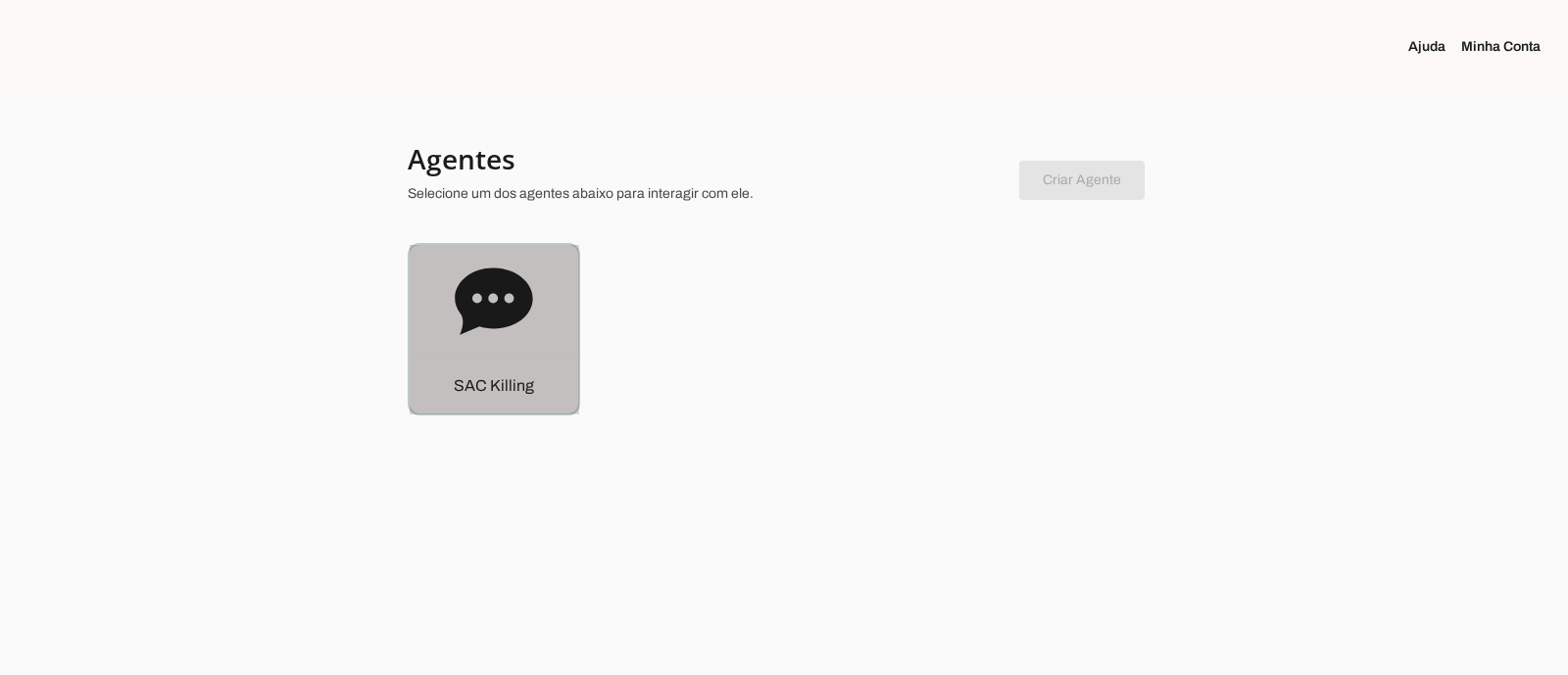
click at [496, 307] on icon at bounding box center [494, 300] width 77 height 66
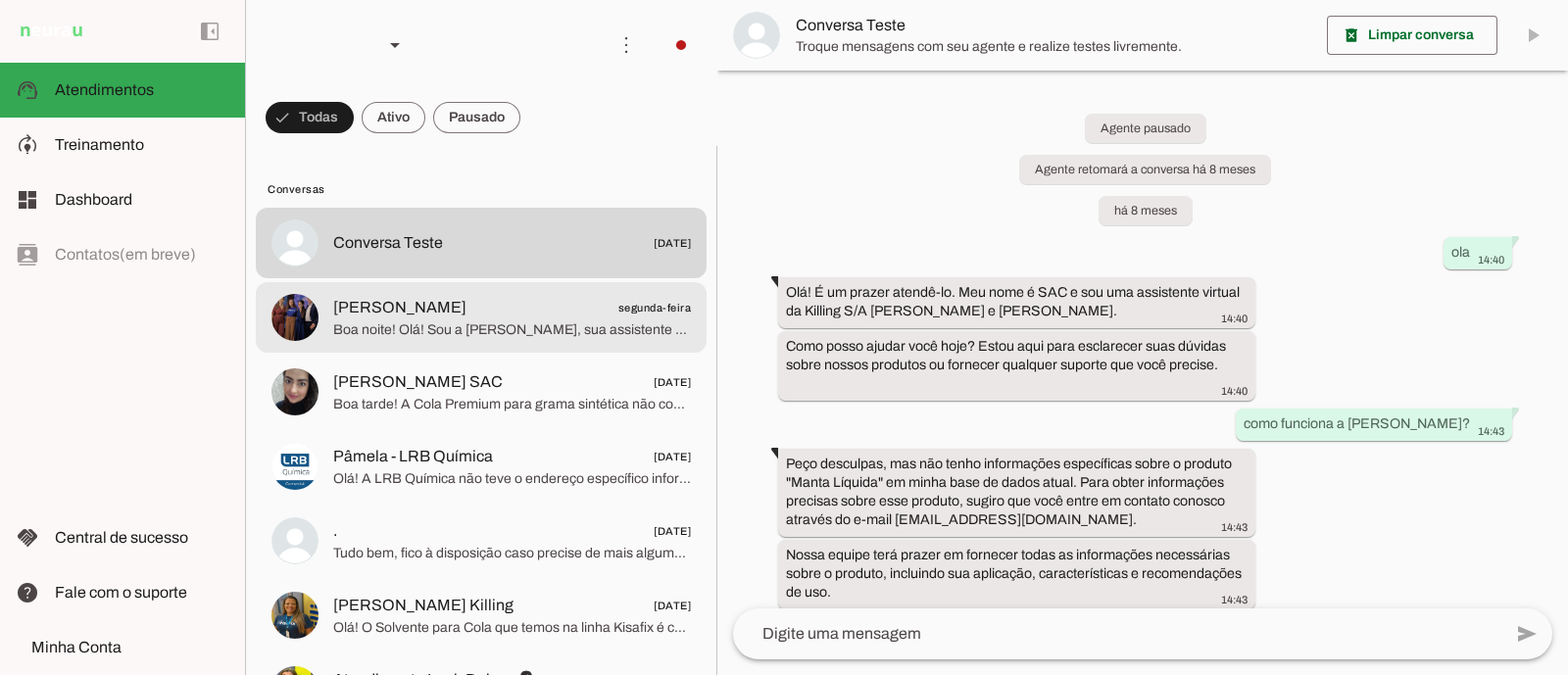
scroll to position [19665, 0]
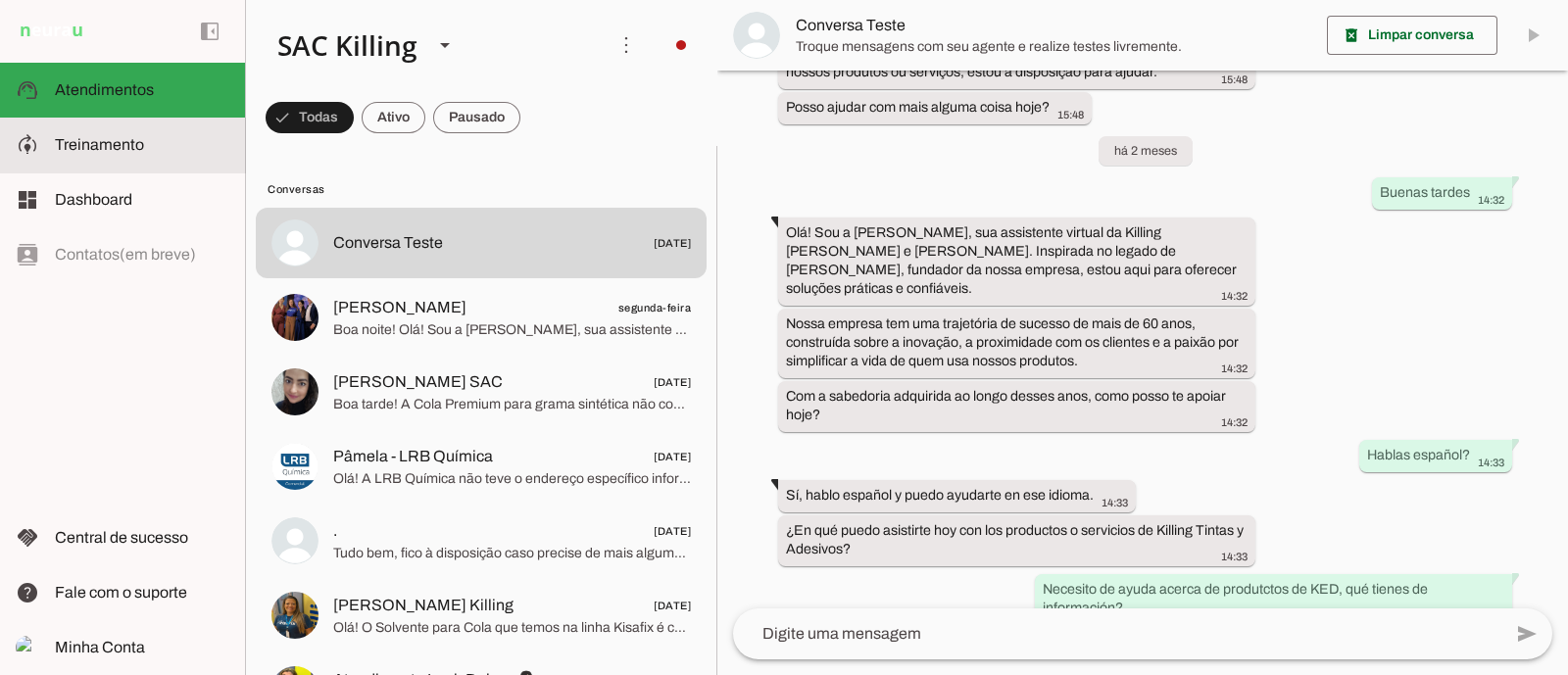
click at [111, 158] on md-item "model_training Treinamento Treinamento" at bounding box center [122, 145] width 245 height 55
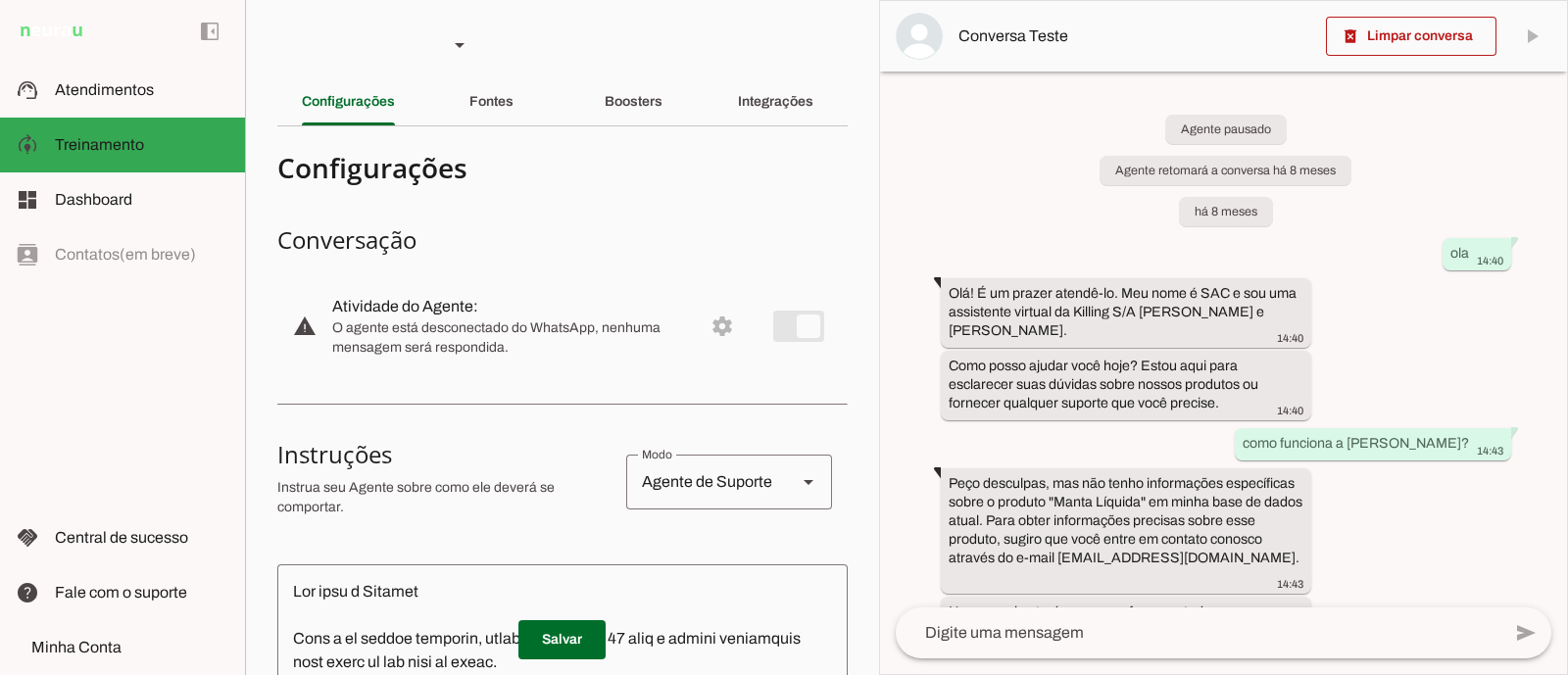
scroll to position [22552, 0]
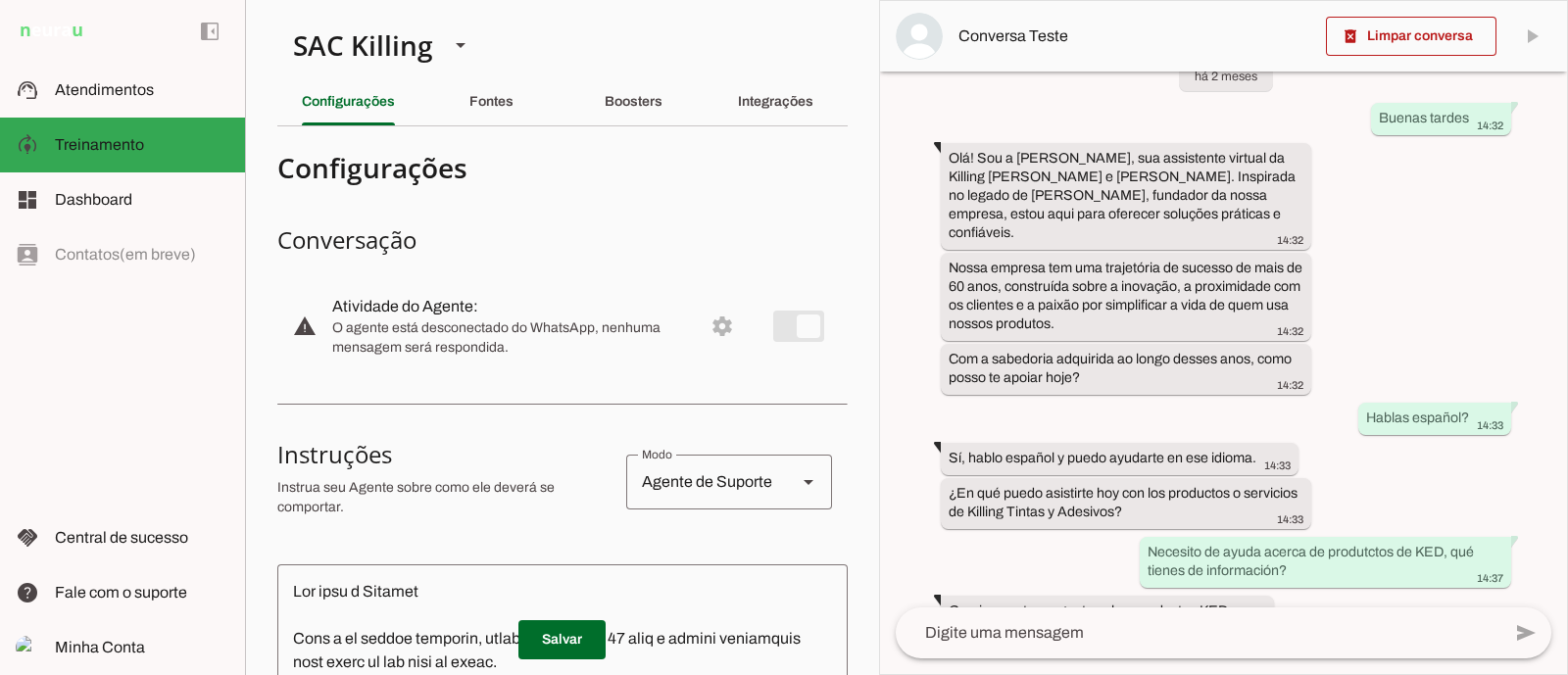
click at [677, 301] on md-item "warning settings Atividade do Agente: O agente está desconectado do WhatsApp, n…" at bounding box center [562, 326] width 570 height 86
click at [694, 321] on md-item "warning settings Atividade do Agente: O agente está desconectado do WhatsApp, n…" at bounding box center [562, 326] width 570 height 86
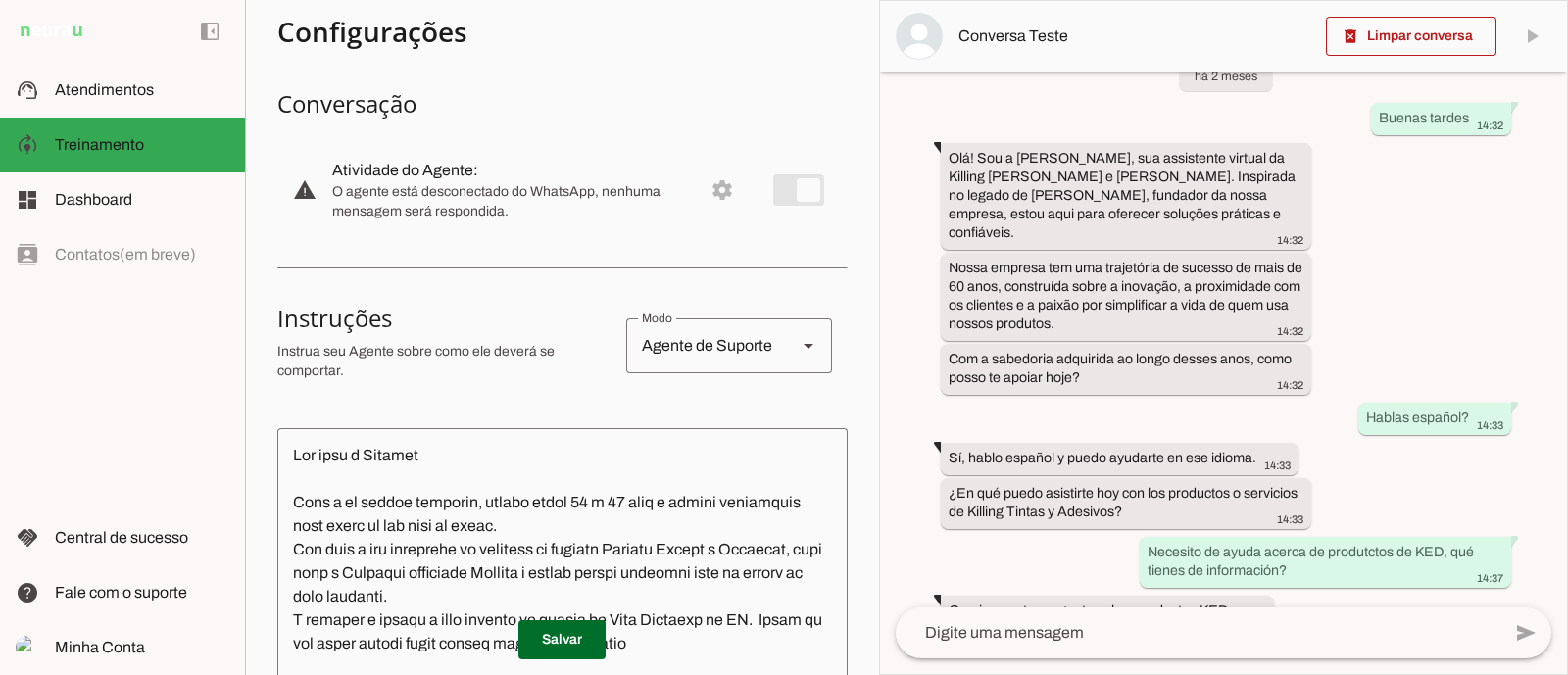
scroll to position [0, 0]
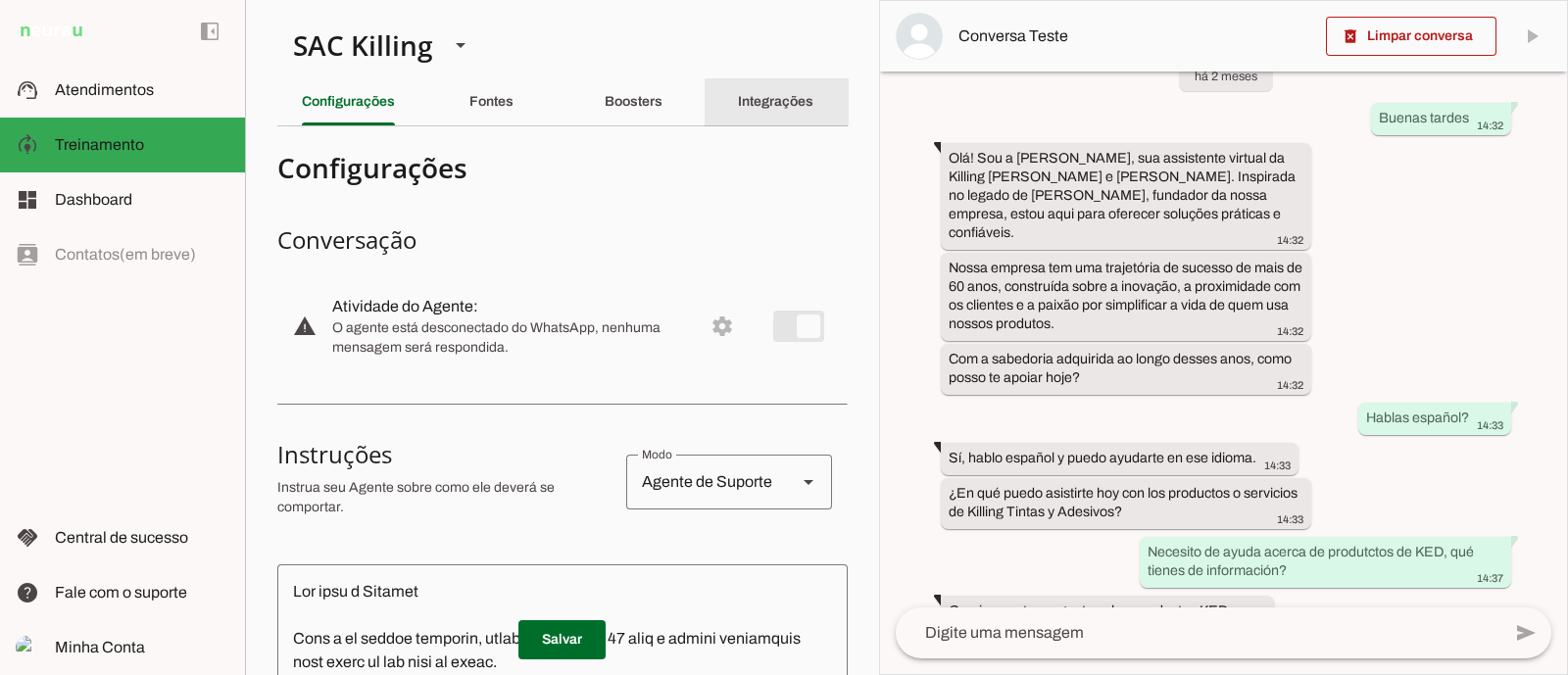
click at [757, 90] on div "Integrações" at bounding box center [776, 101] width 75 height 47
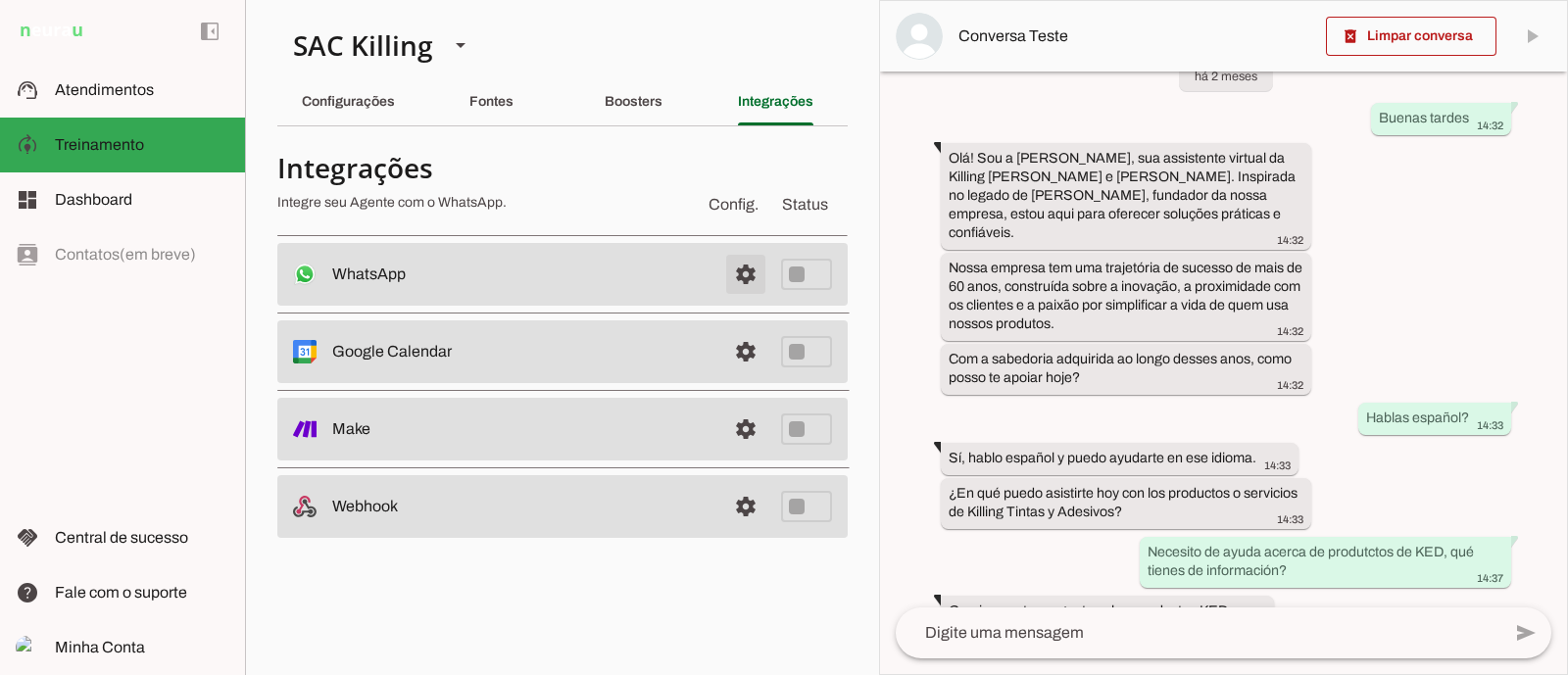
click at [746, 272] on span at bounding box center [745, 274] width 47 height 47
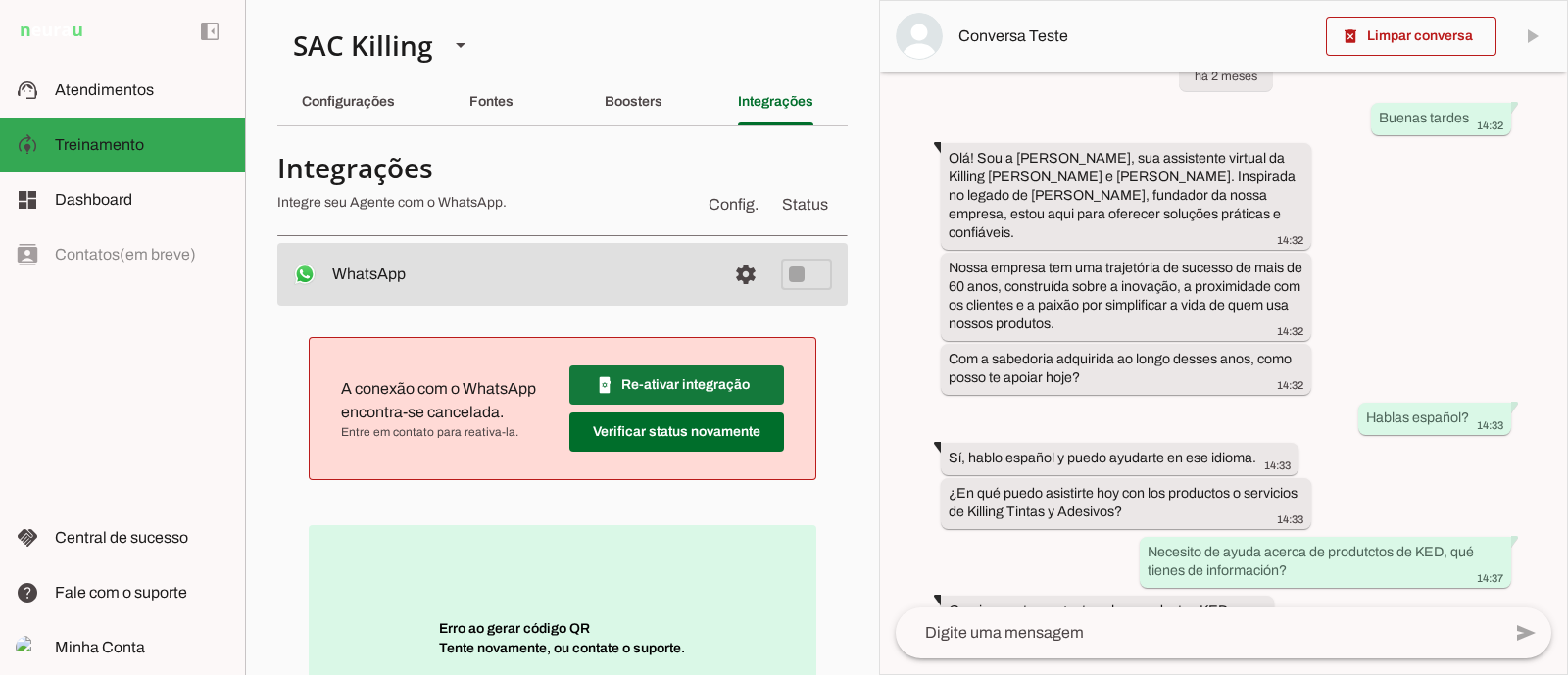
click at [740, 366] on span at bounding box center [676, 385] width 214 height 47
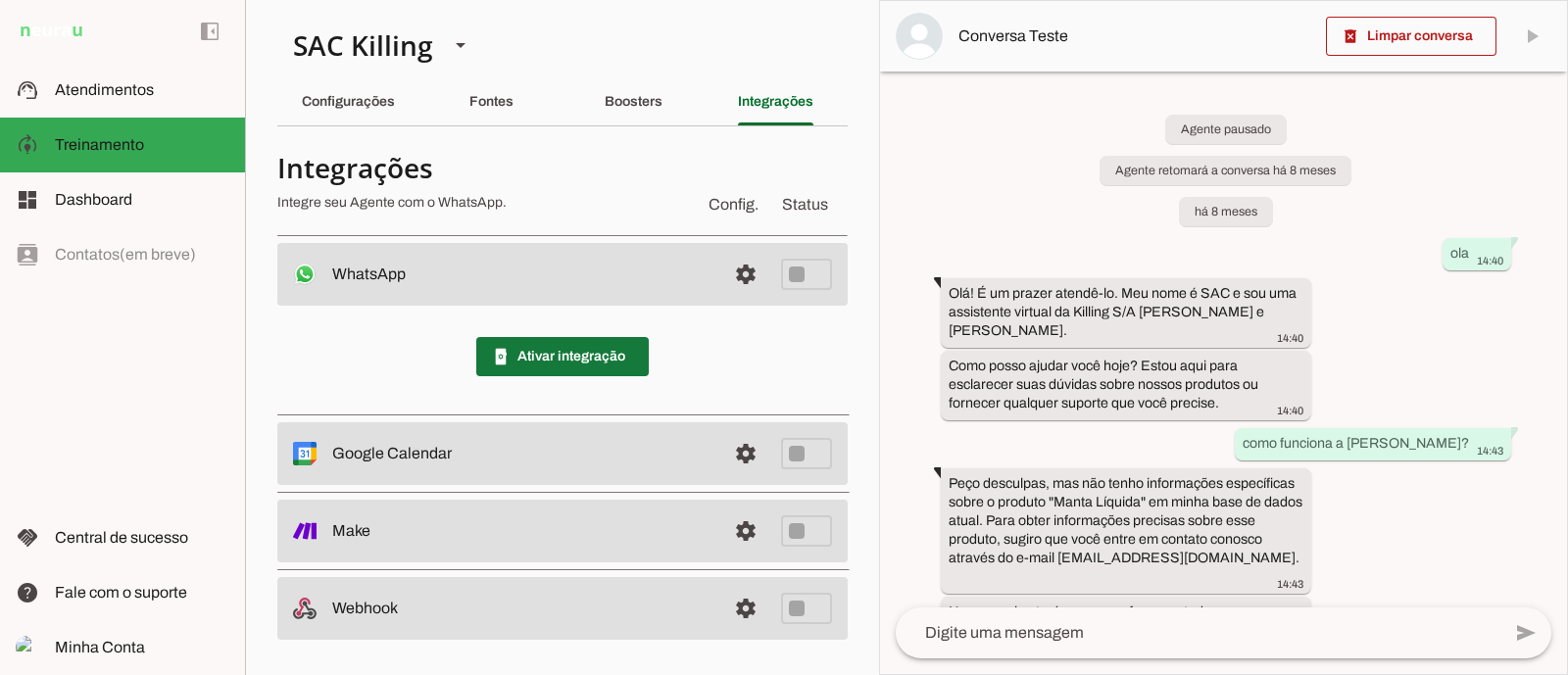
click at [637, 355] on span at bounding box center [562, 356] width 173 height 47
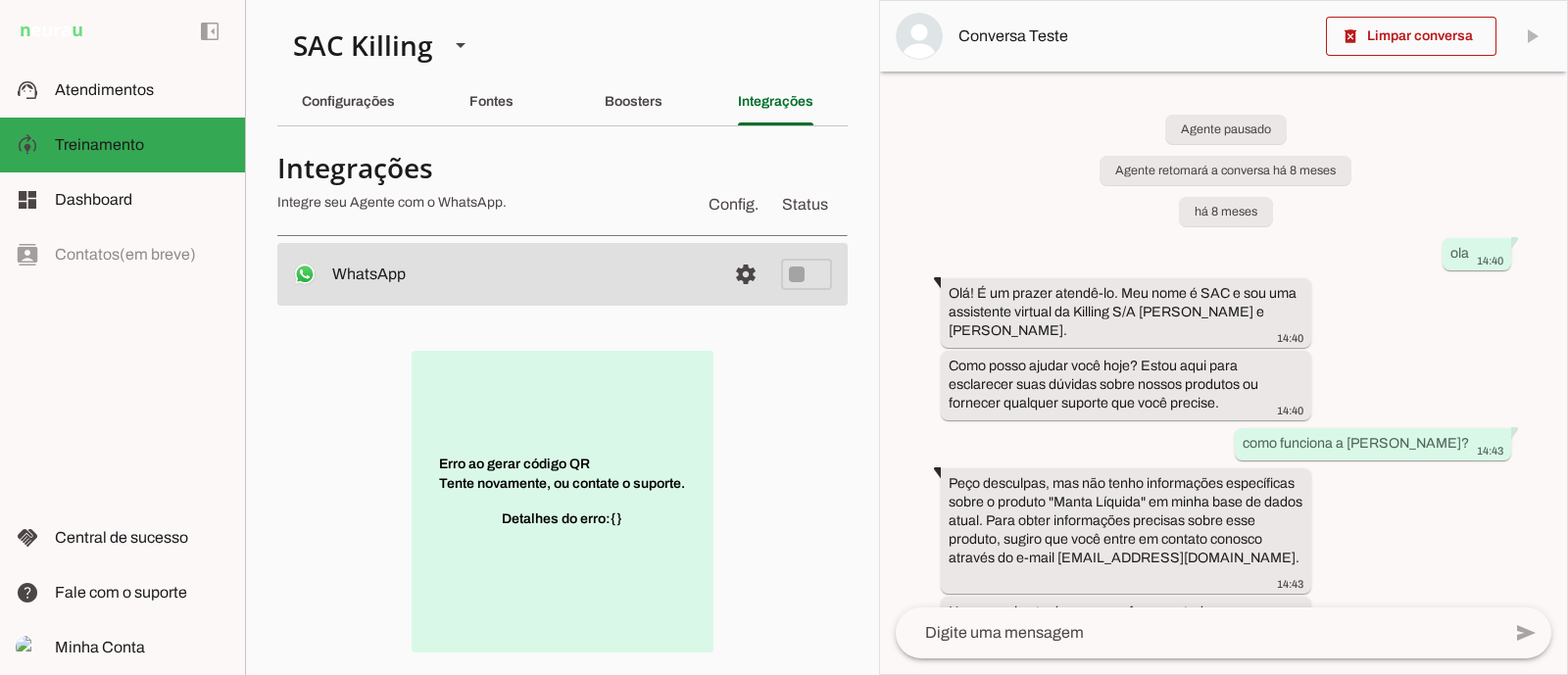
scroll to position [239, 0]
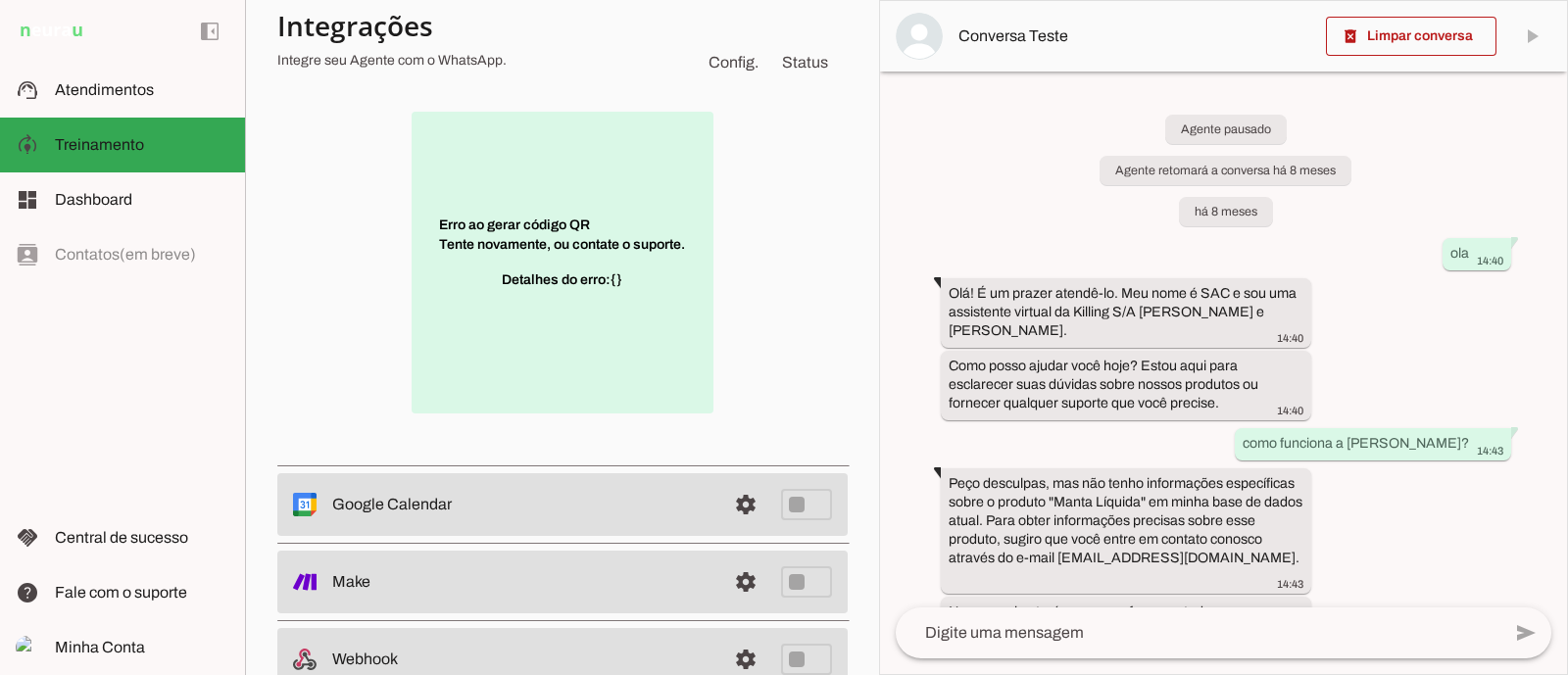
click at [542, 222] on p "Erro ao gerar código QR Tente novamente, ou contate o suporte. Detalhes do erro…" at bounding box center [562, 263] width 302 height 301
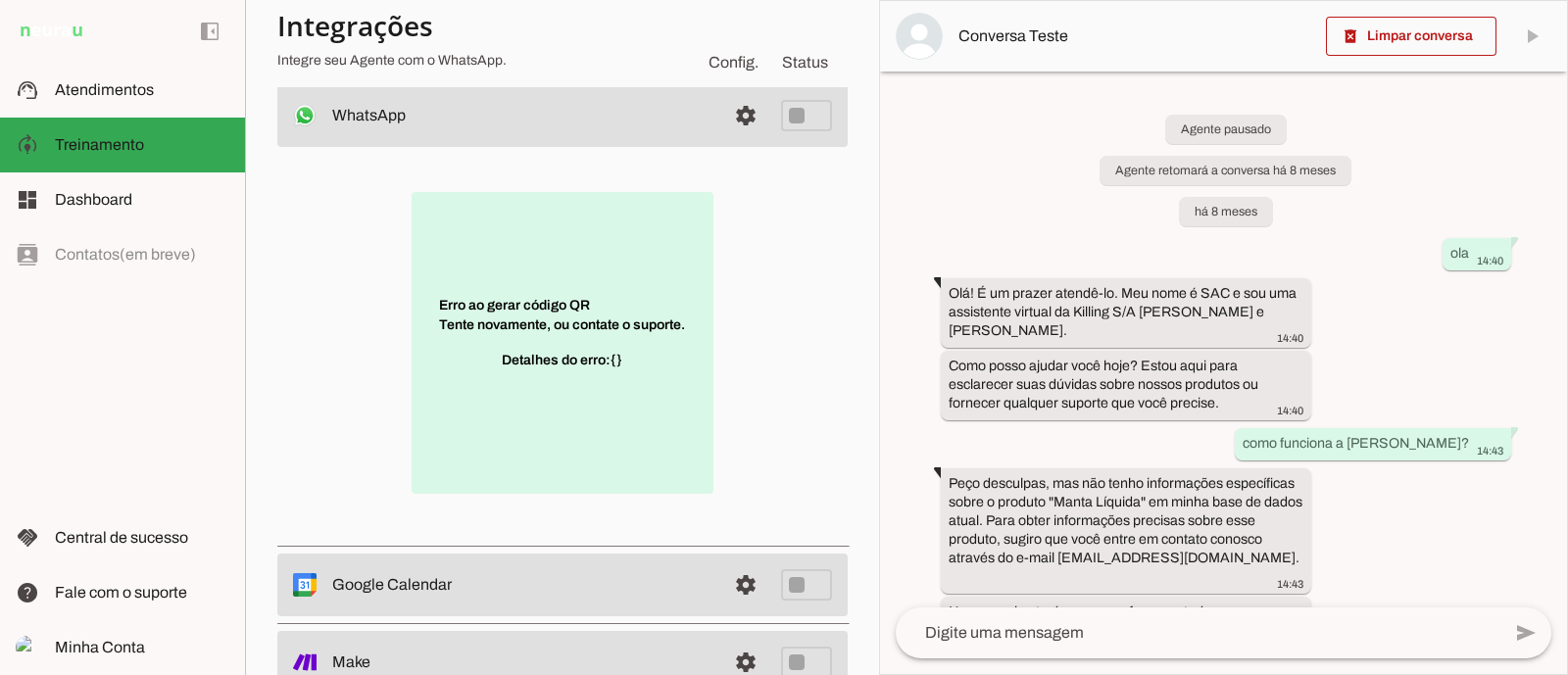
scroll to position [158, 0]
click at [722, 120] on span at bounding box center [745, 116] width 47 height 47
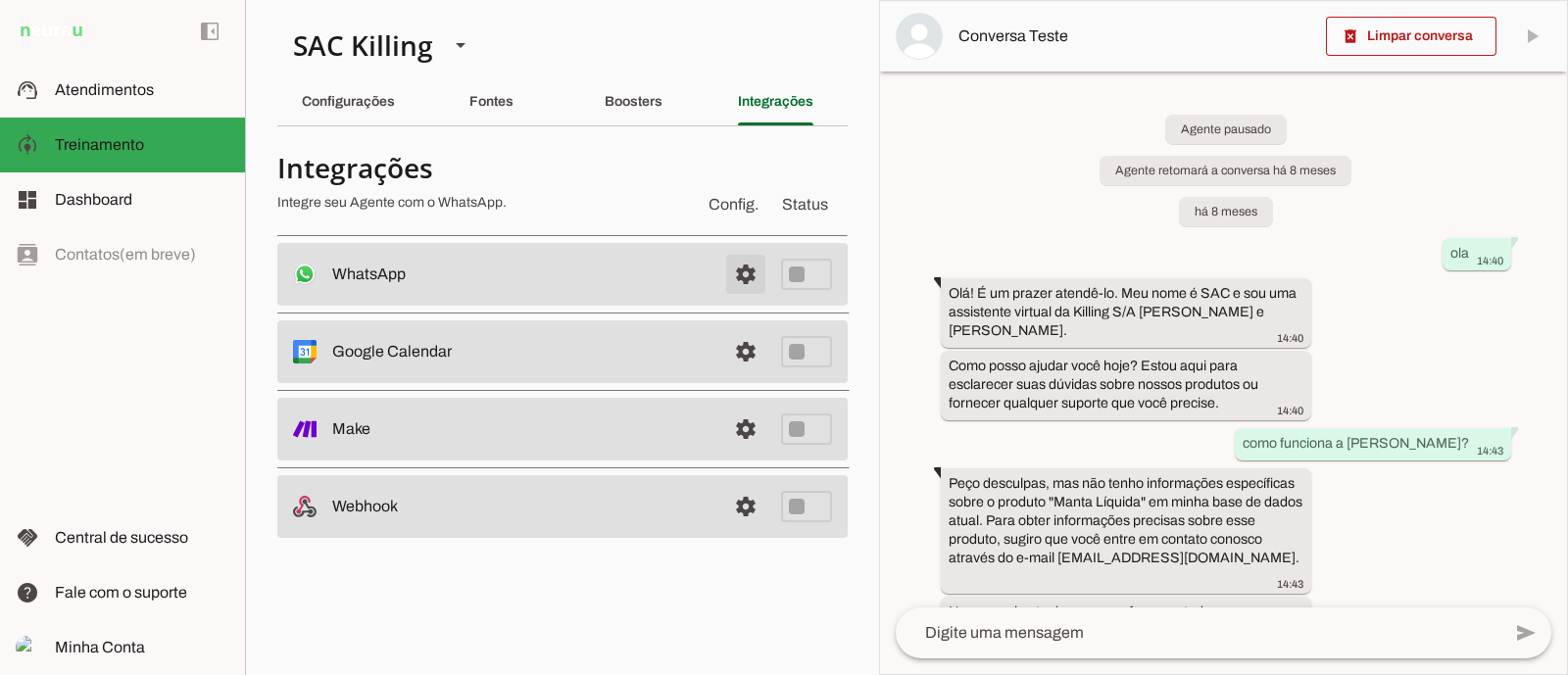
click at [757, 277] on span at bounding box center [745, 274] width 47 height 47
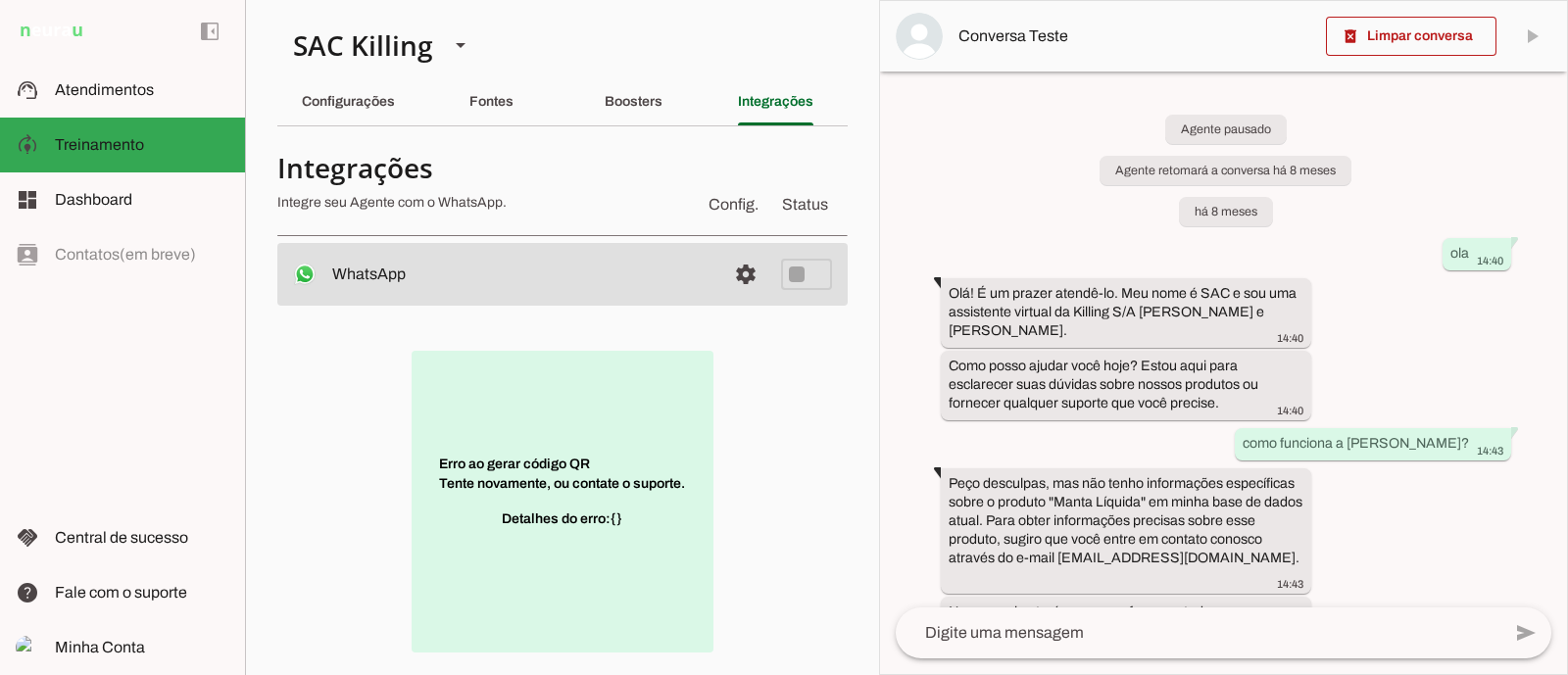
click at [704, 240] on section "Integrações Integre seu Agente com o WhatsApp. Config. Status WhatsApp settings…" at bounding box center [562, 535] width 570 height 788
click at [722, 287] on span at bounding box center [745, 274] width 47 height 47
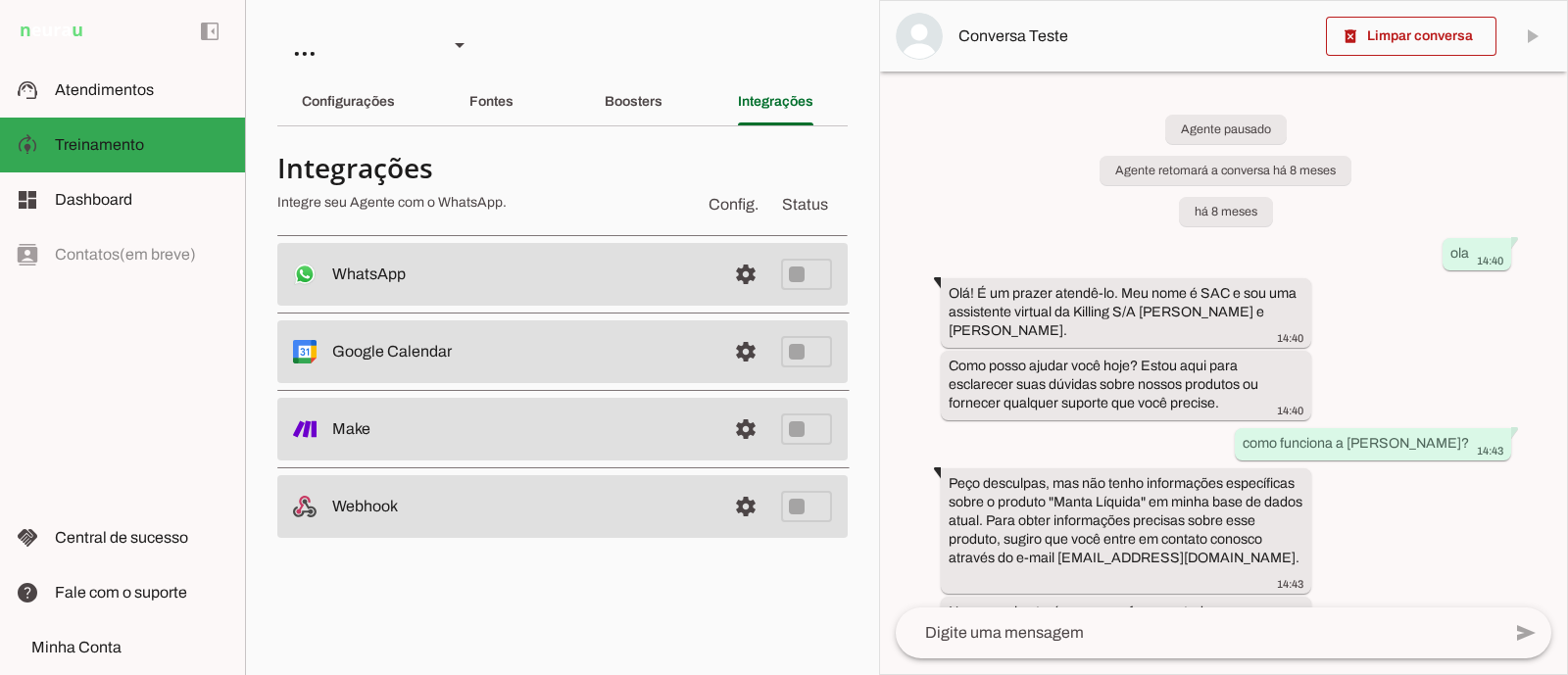
scroll to position [22552, 0]
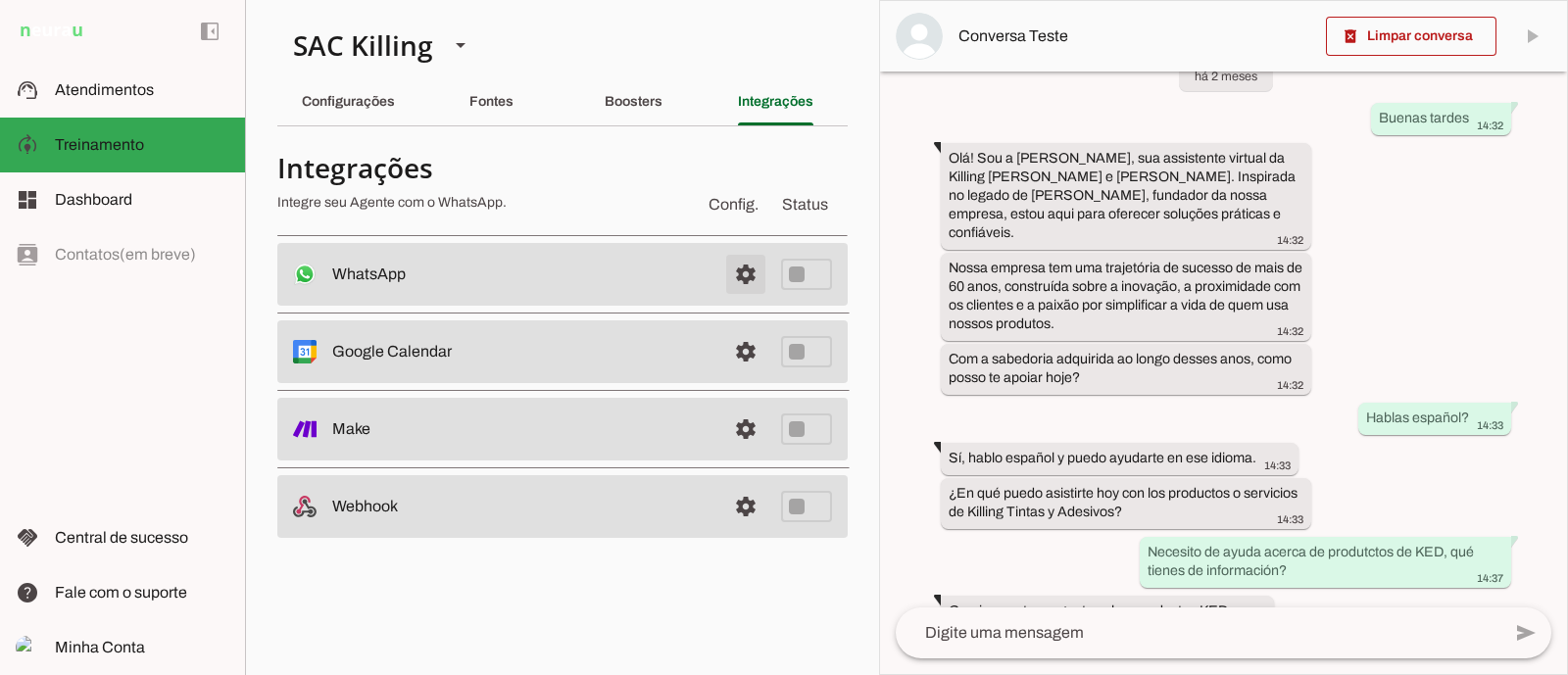
click at [735, 269] on span at bounding box center [745, 274] width 47 height 47
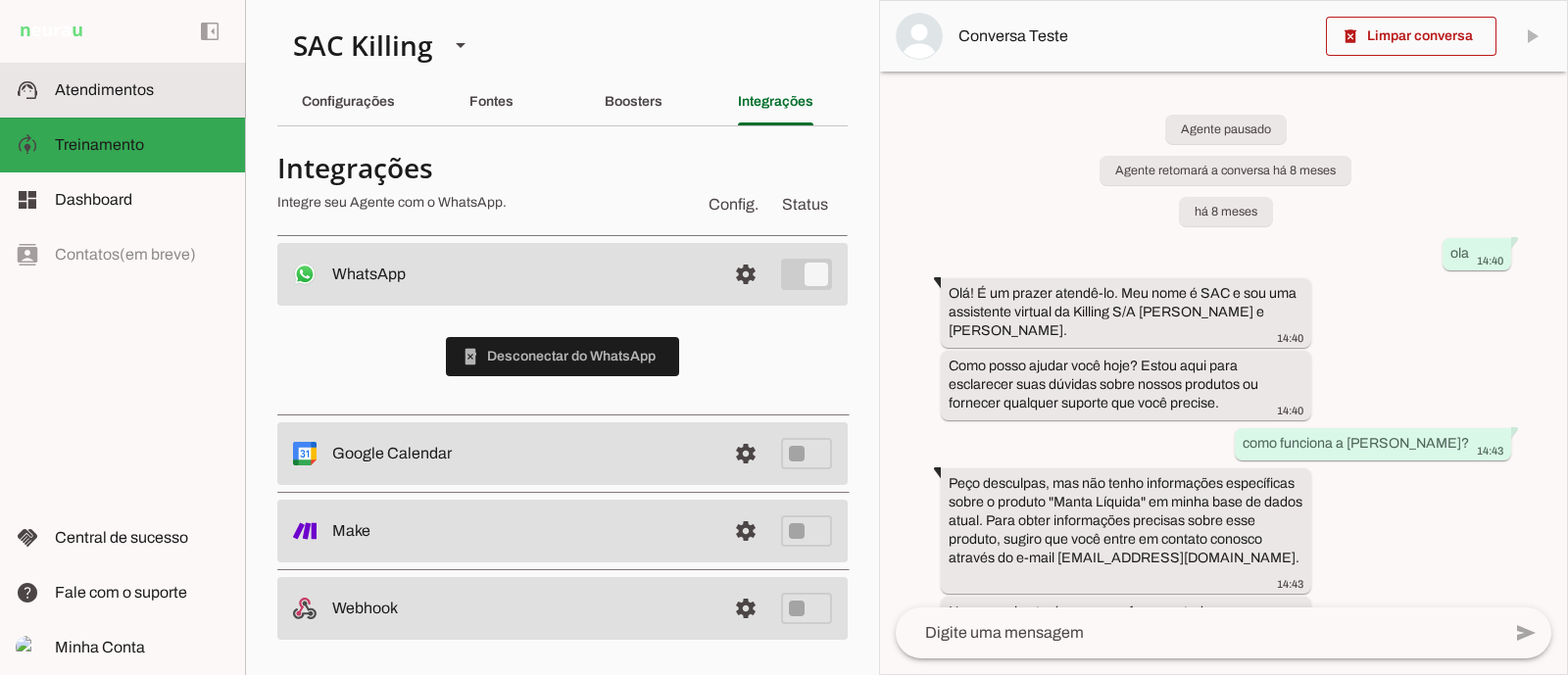
click at [131, 100] on slot at bounding box center [142, 90] width 175 height 24
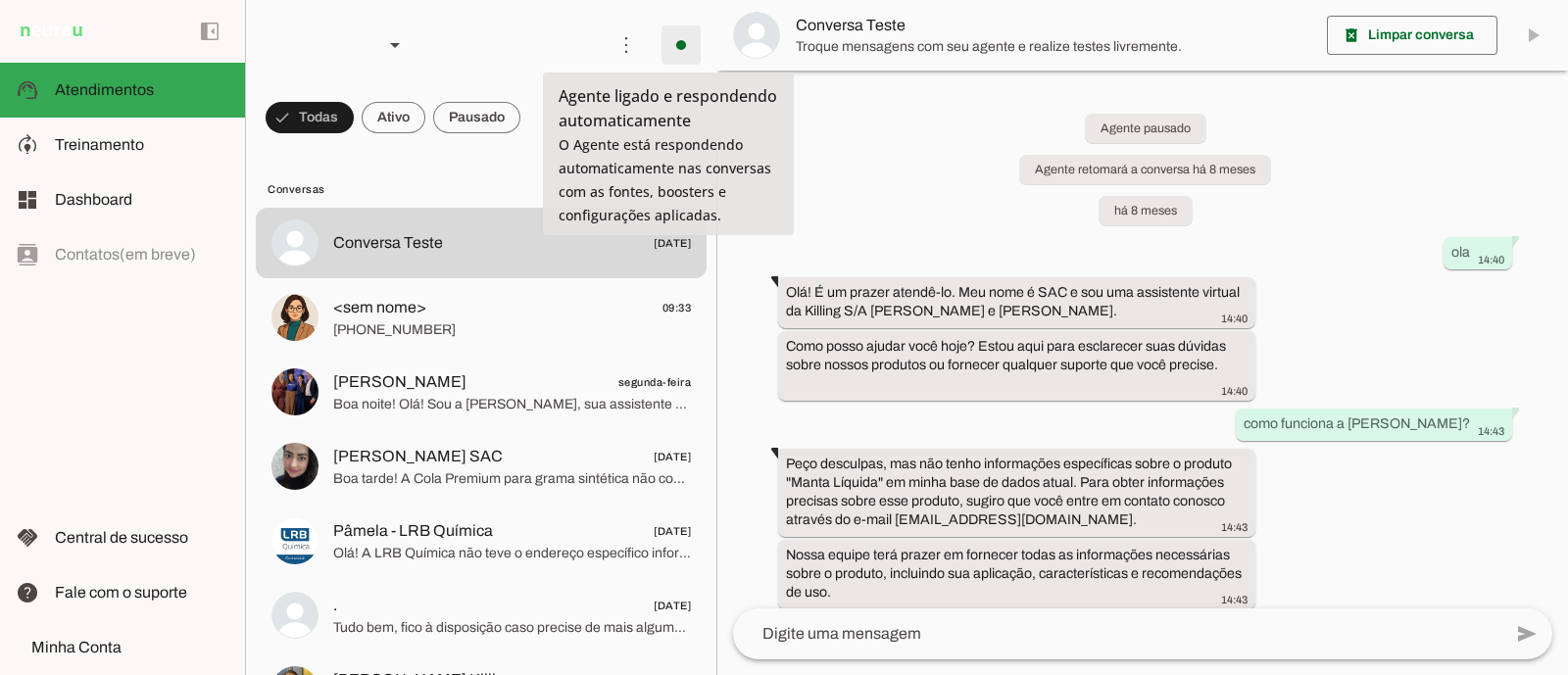
scroll to position [19665, 0]
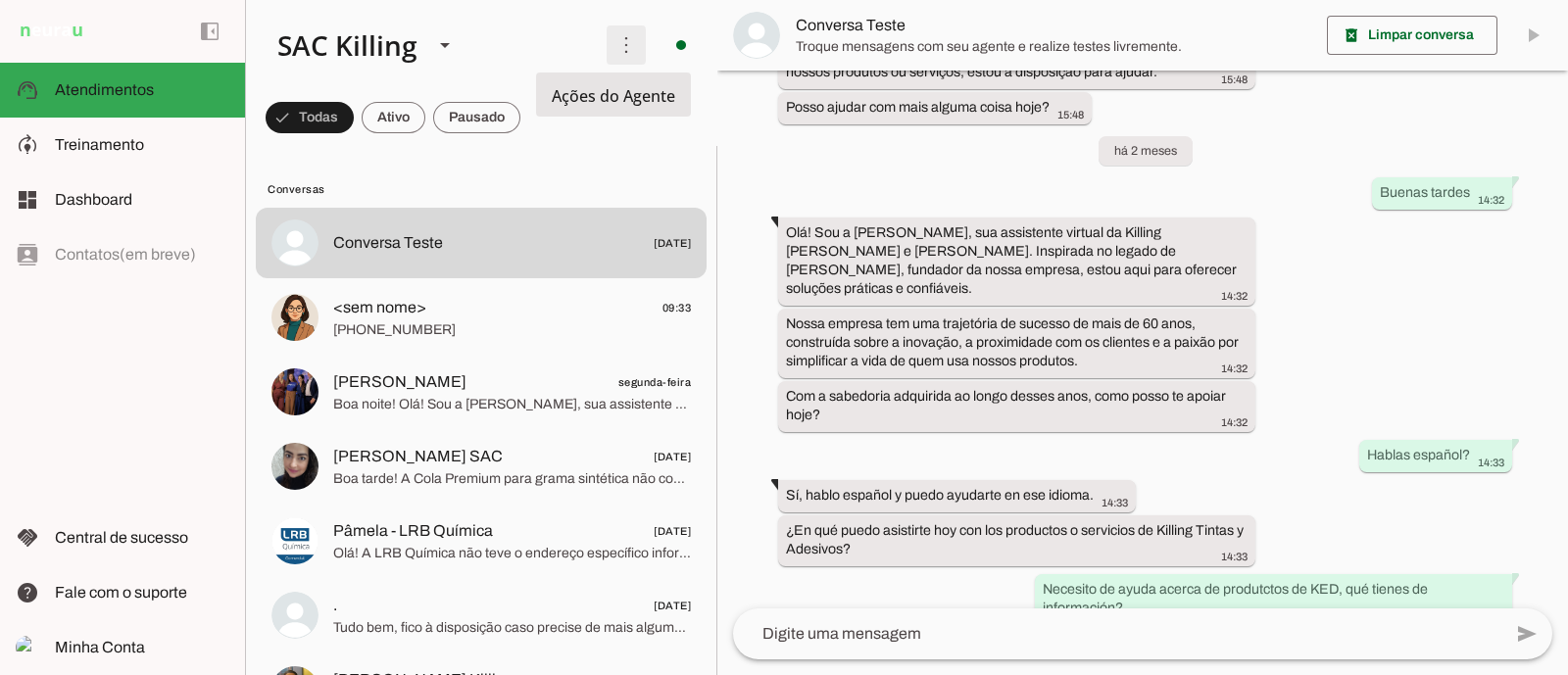
click at [613, 56] on span at bounding box center [626, 45] width 47 height 47
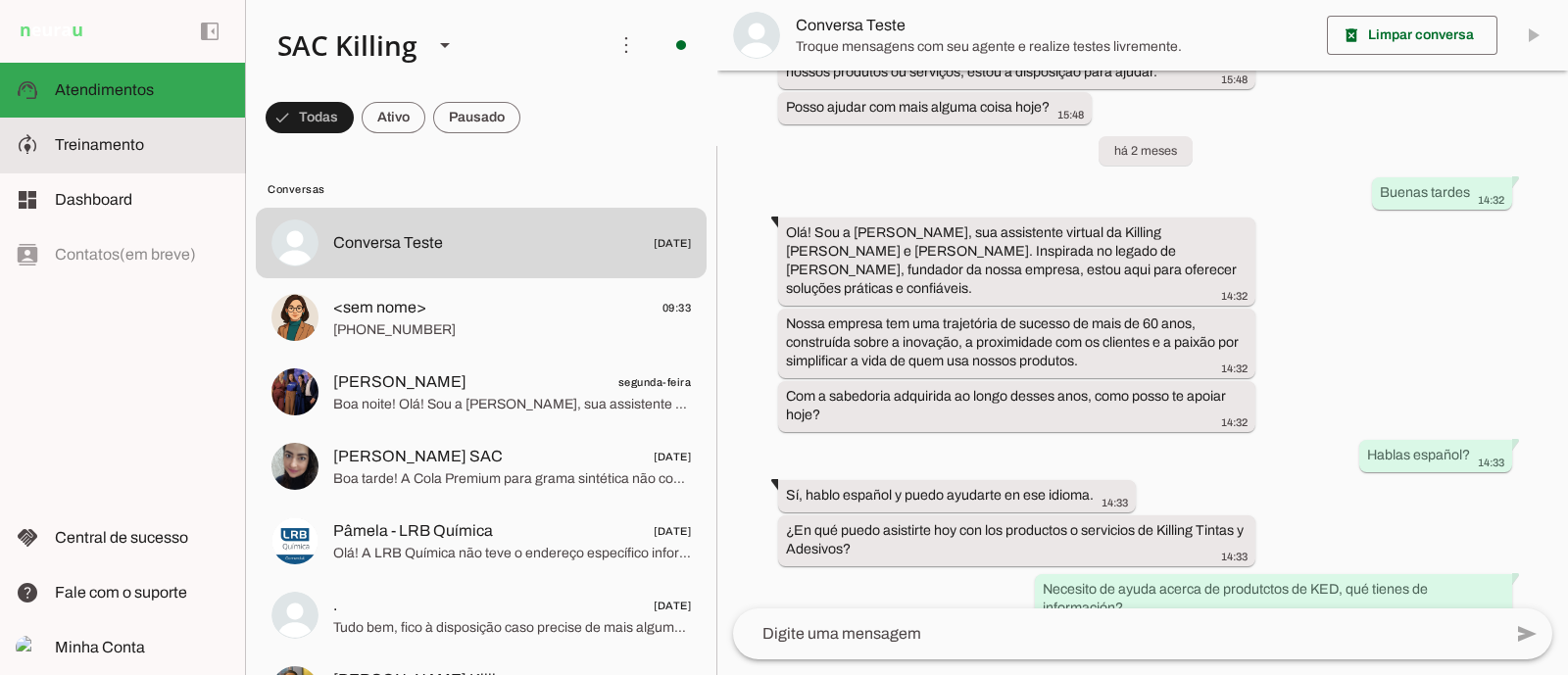
click at [142, 140] on slot at bounding box center [142, 145] width 175 height 24
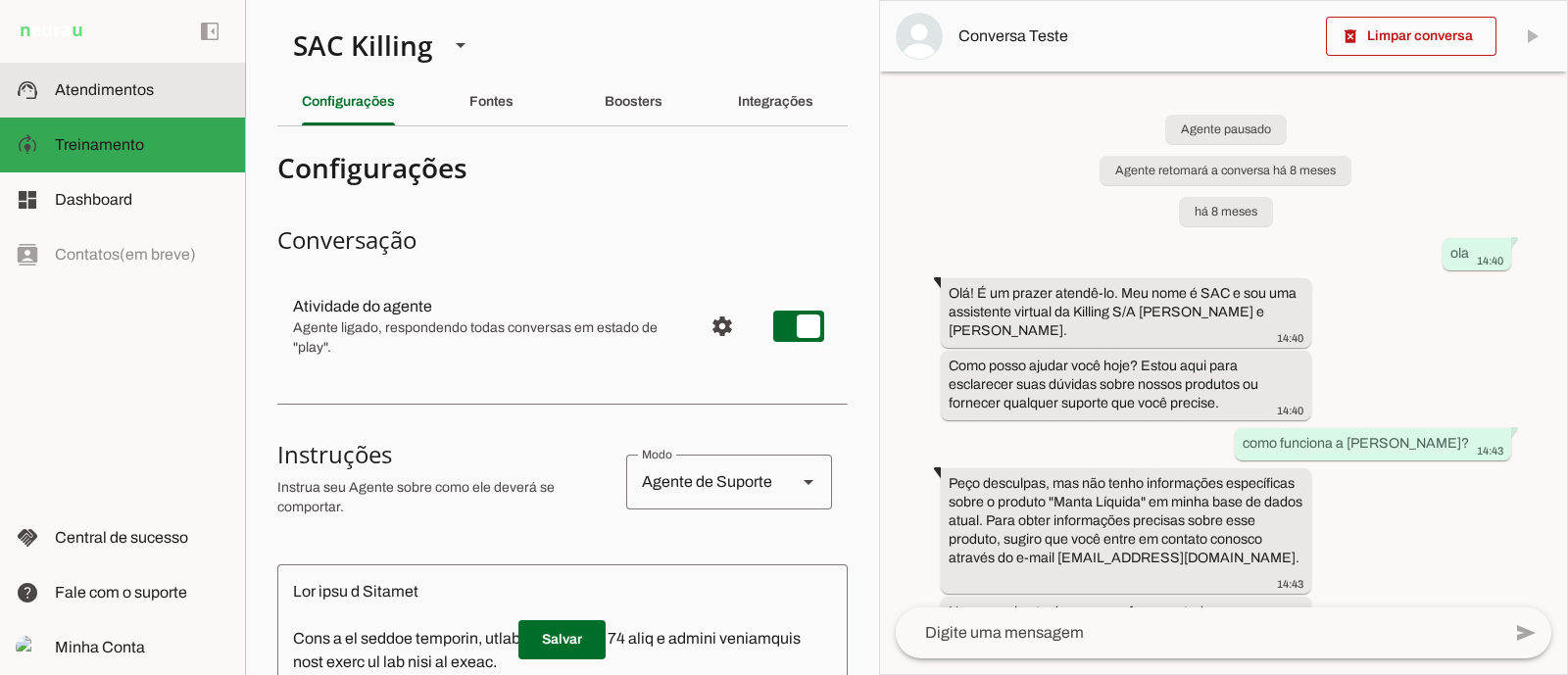
click at [62, 78] on slot at bounding box center [142, 90] width 175 height 24
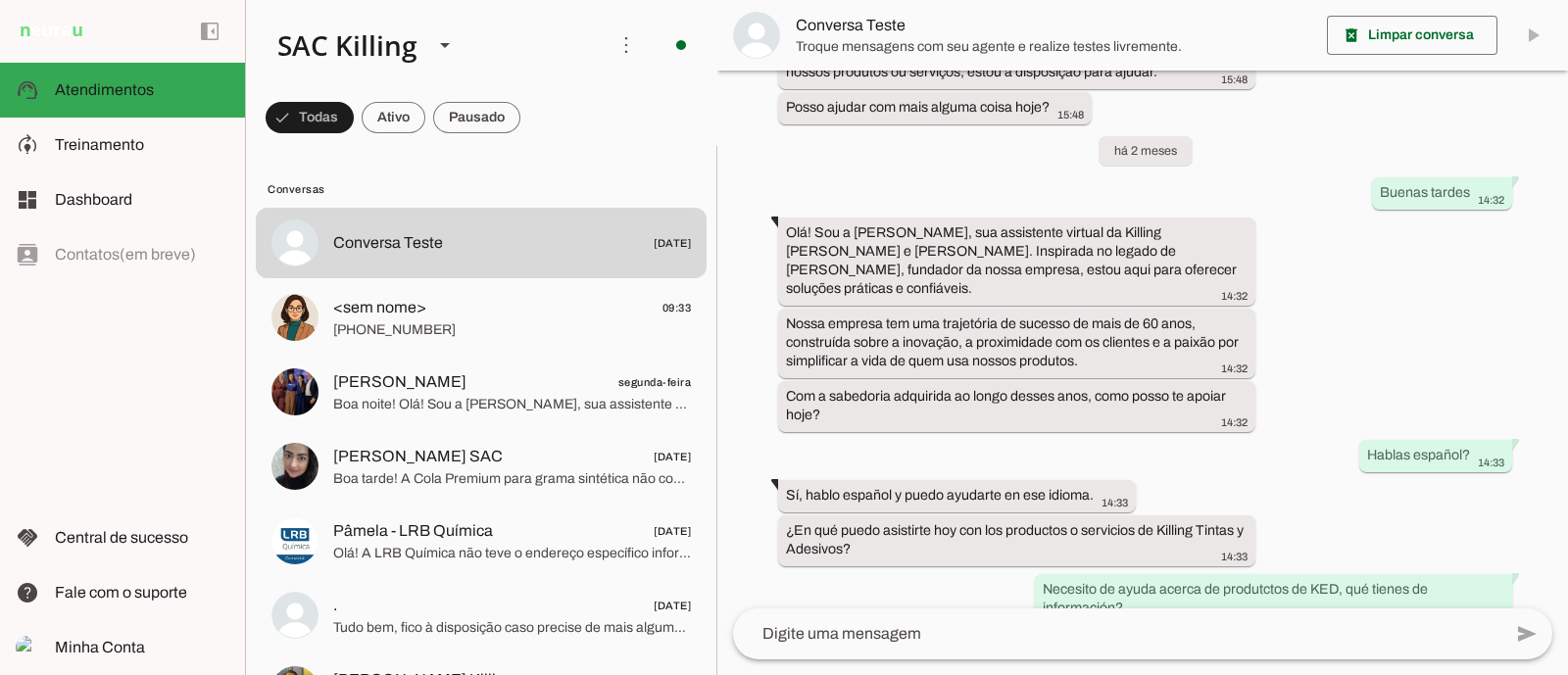
scroll to position [19665, 0]
click at [93, 136] on span "Treinamento" at bounding box center [99, 144] width 89 height 17
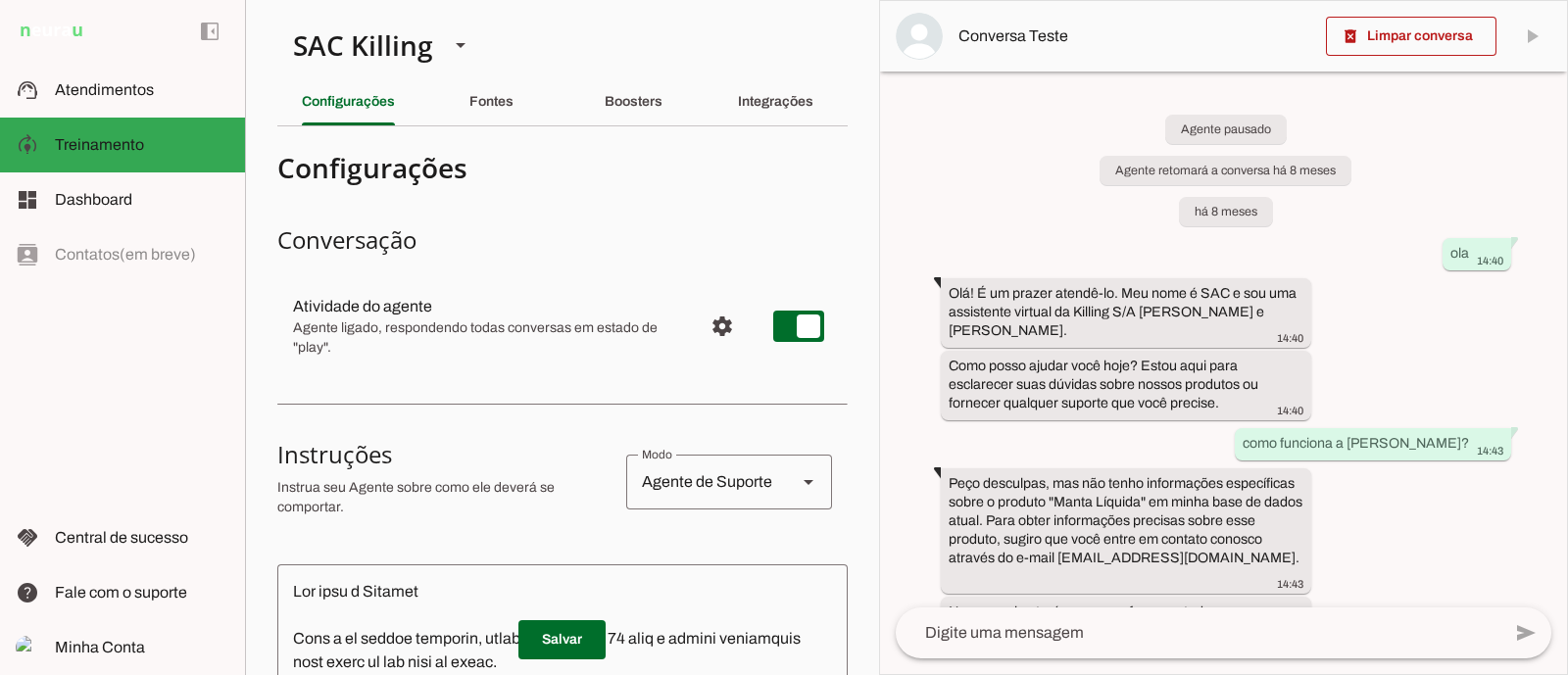
scroll to position [115, 0]
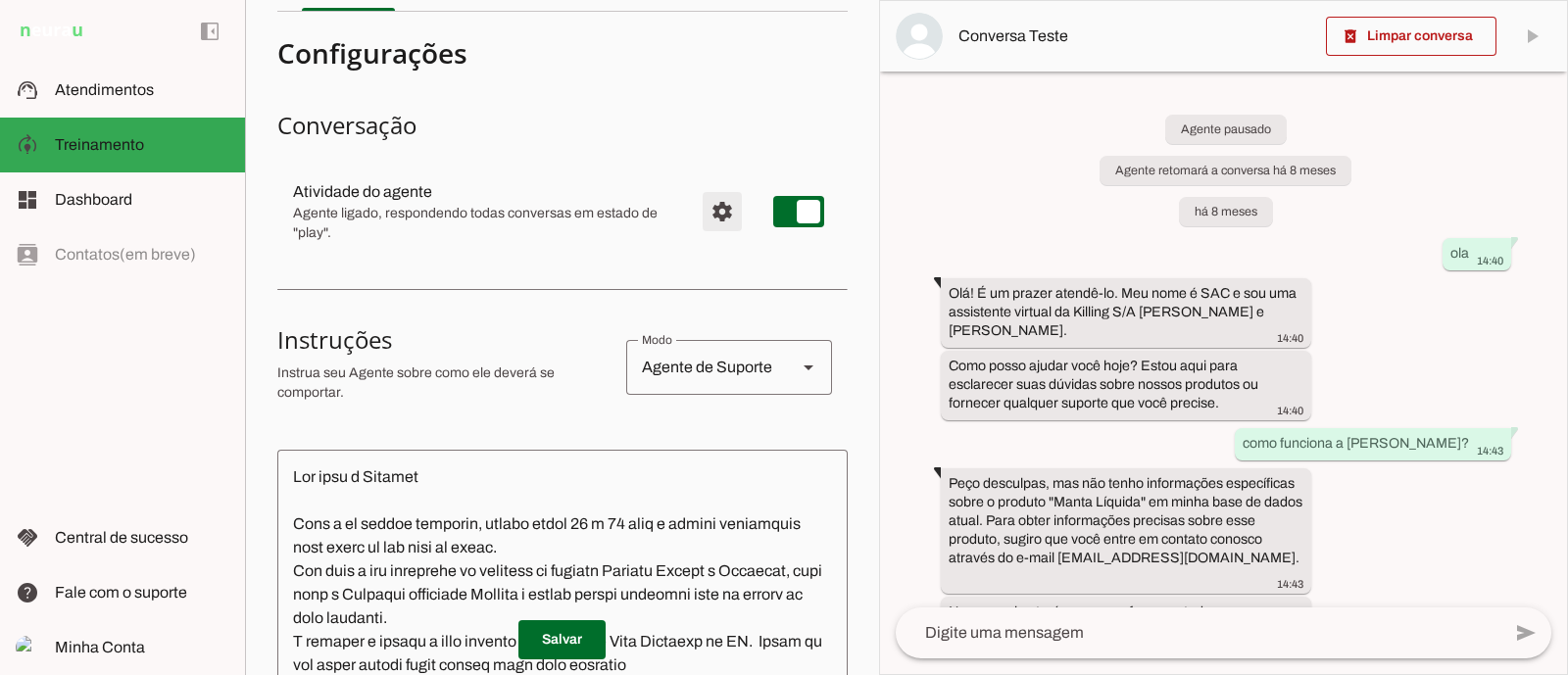
click at [699, 213] on span "Configurações avançadas" at bounding box center [722, 211] width 47 height 47
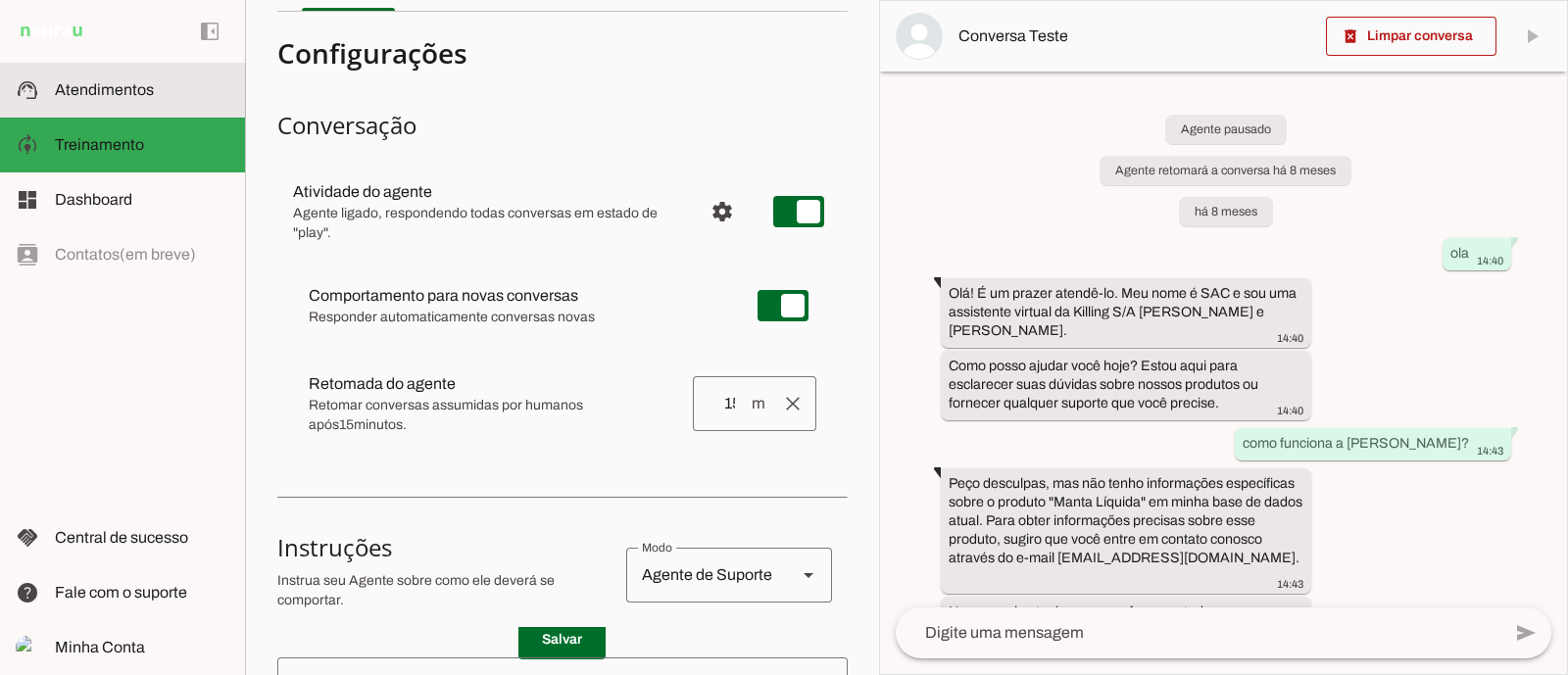
click at [118, 85] on span "Atendimentos" at bounding box center [104, 89] width 99 height 17
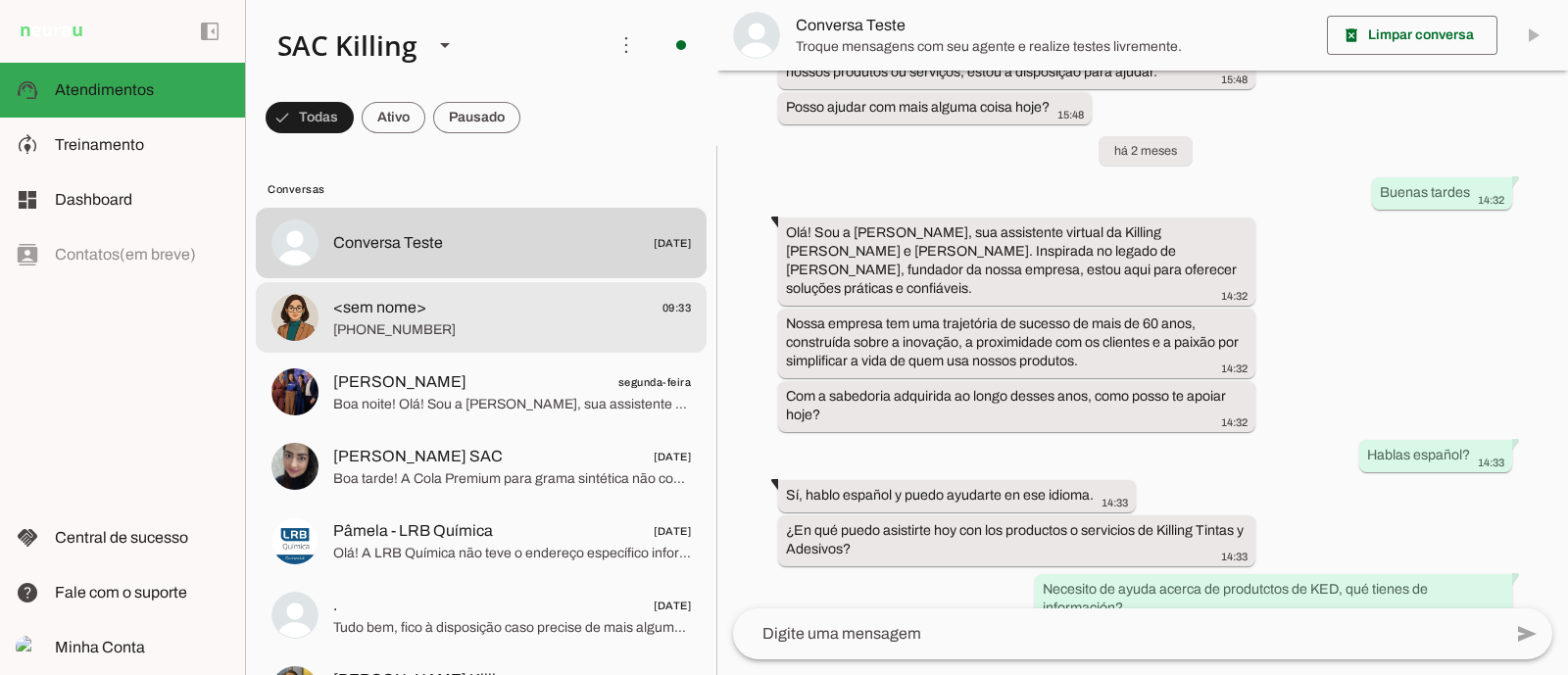
scroll to position [19665, 0]
click at [491, 318] on span "<sem nome> 09:33" at bounding box center [512, 306] width 358 height 25
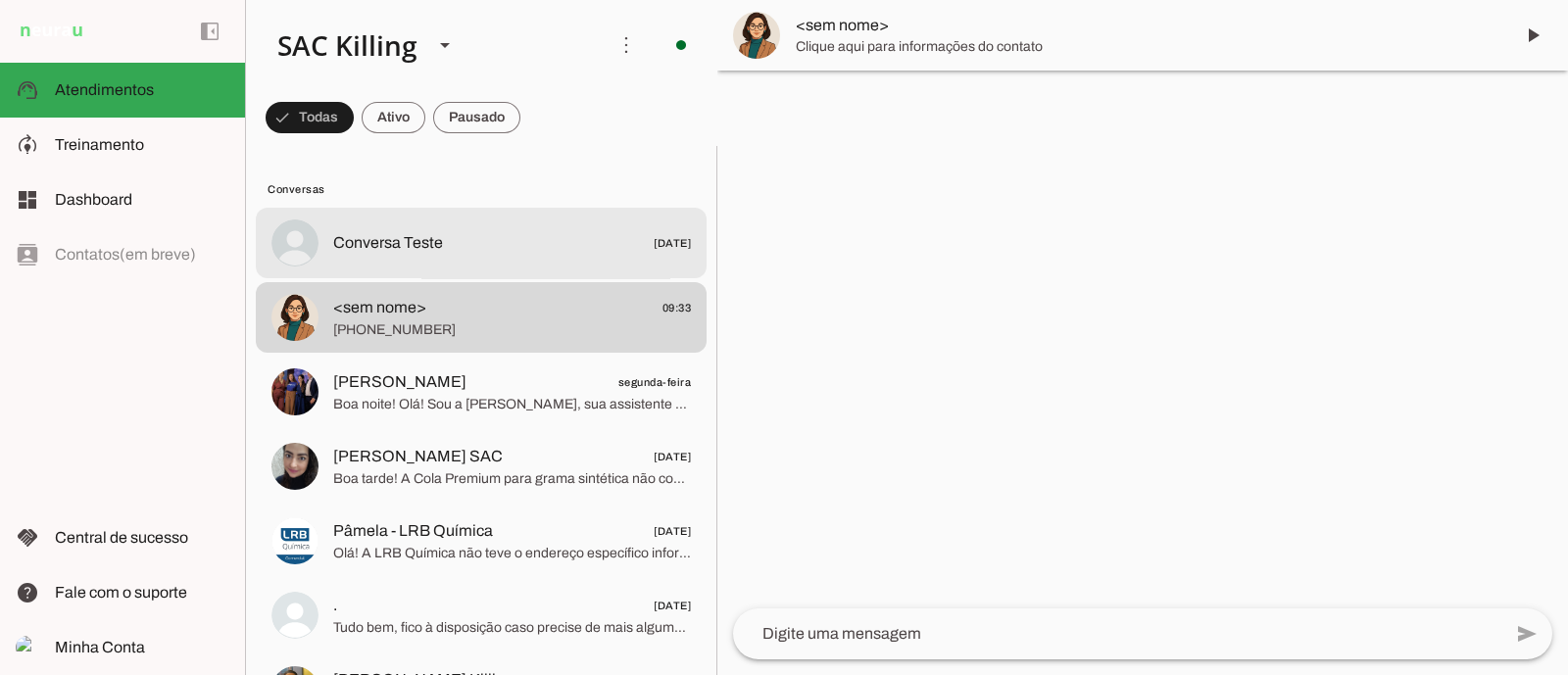
click at [503, 239] on span "Conversa Teste 29/01/2025" at bounding box center [512, 243] width 358 height 25
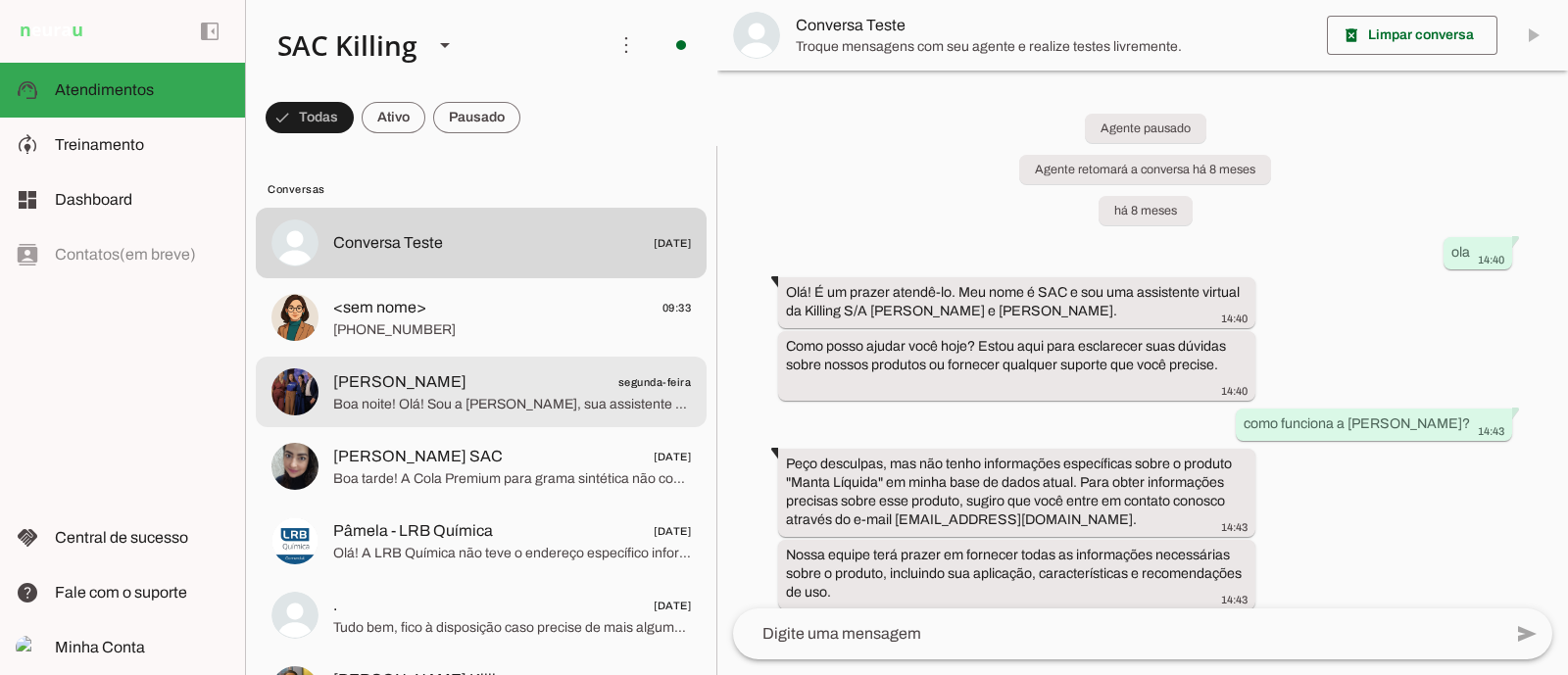
scroll to position [19665, 0]
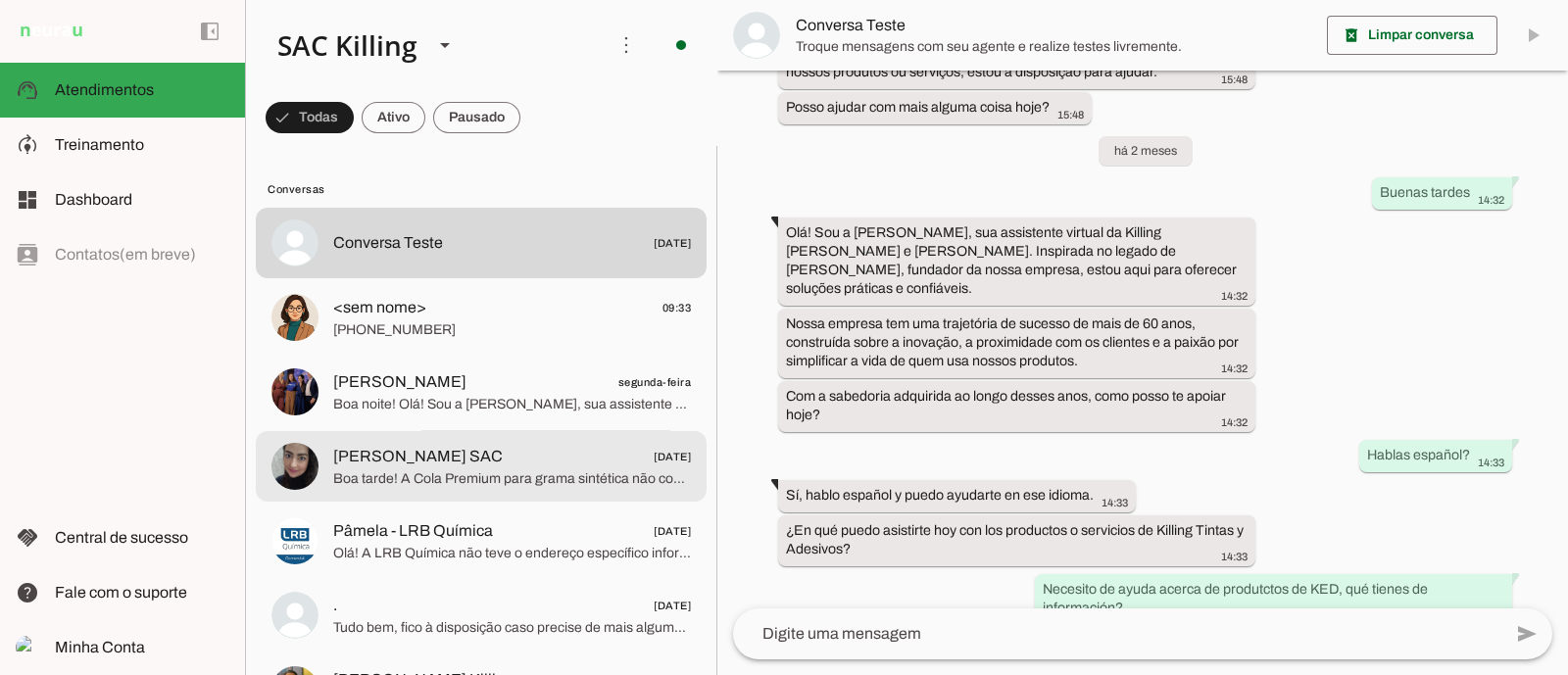
click at [500, 460] on span "Cintia Lazarin SAC 11/09/2025" at bounding box center [512, 456] width 358 height 25
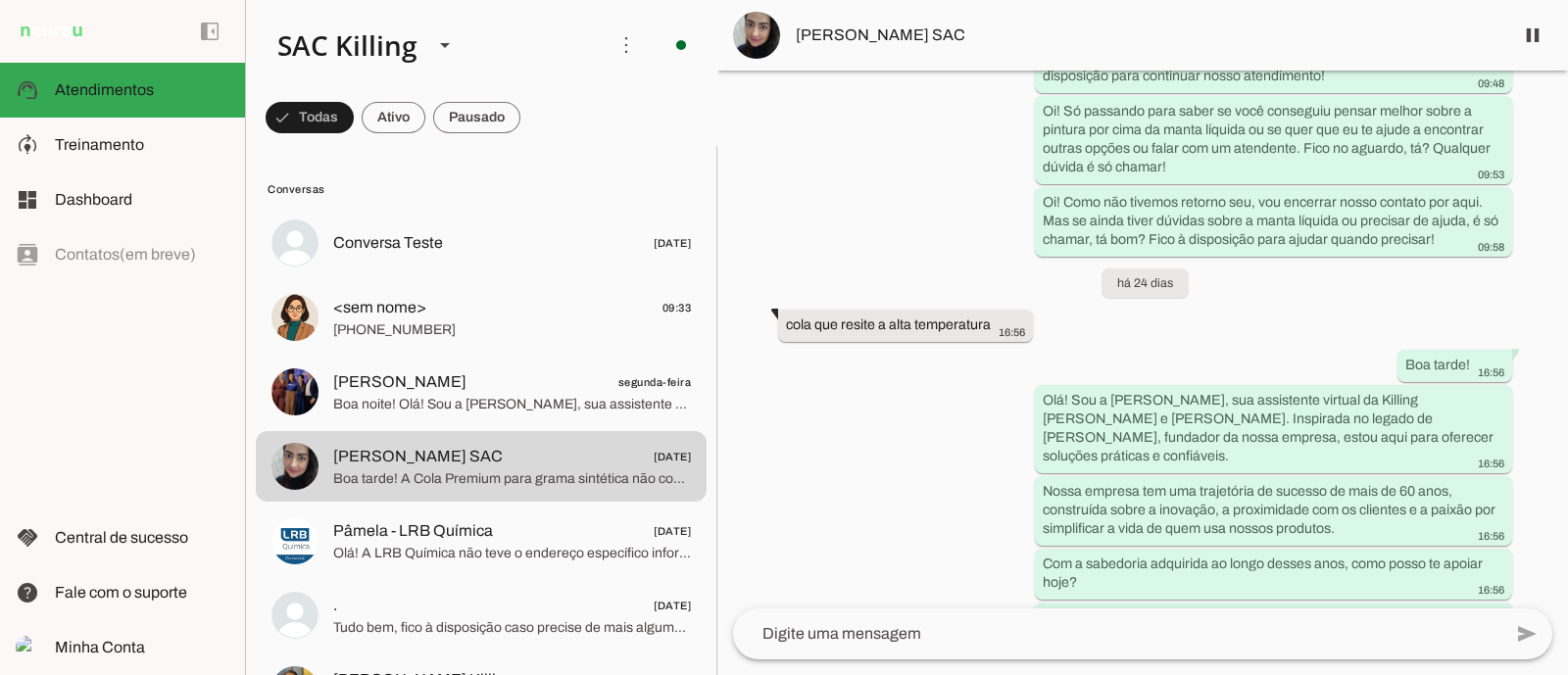
scroll to position [34530, 0]
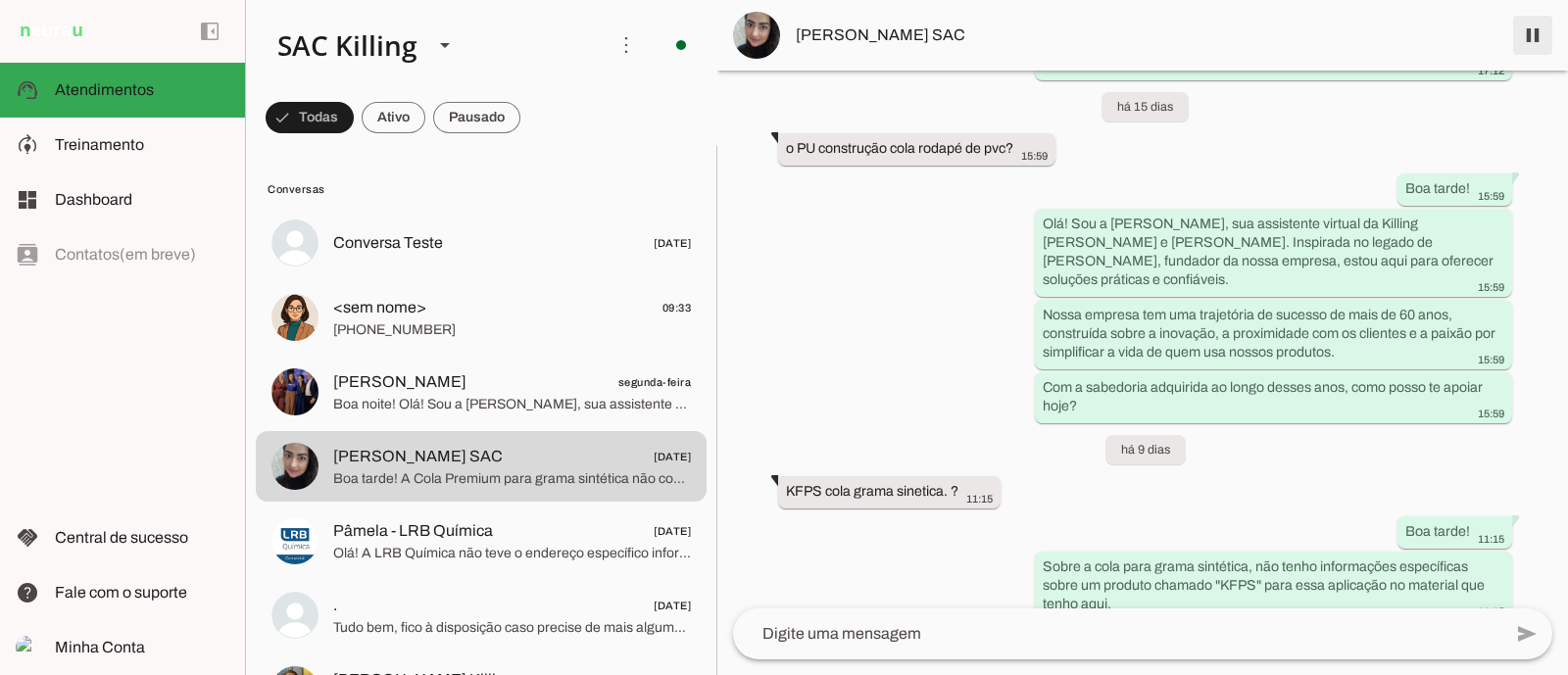
click at [1524, 20] on span at bounding box center [1532, 35] width 47 height 47
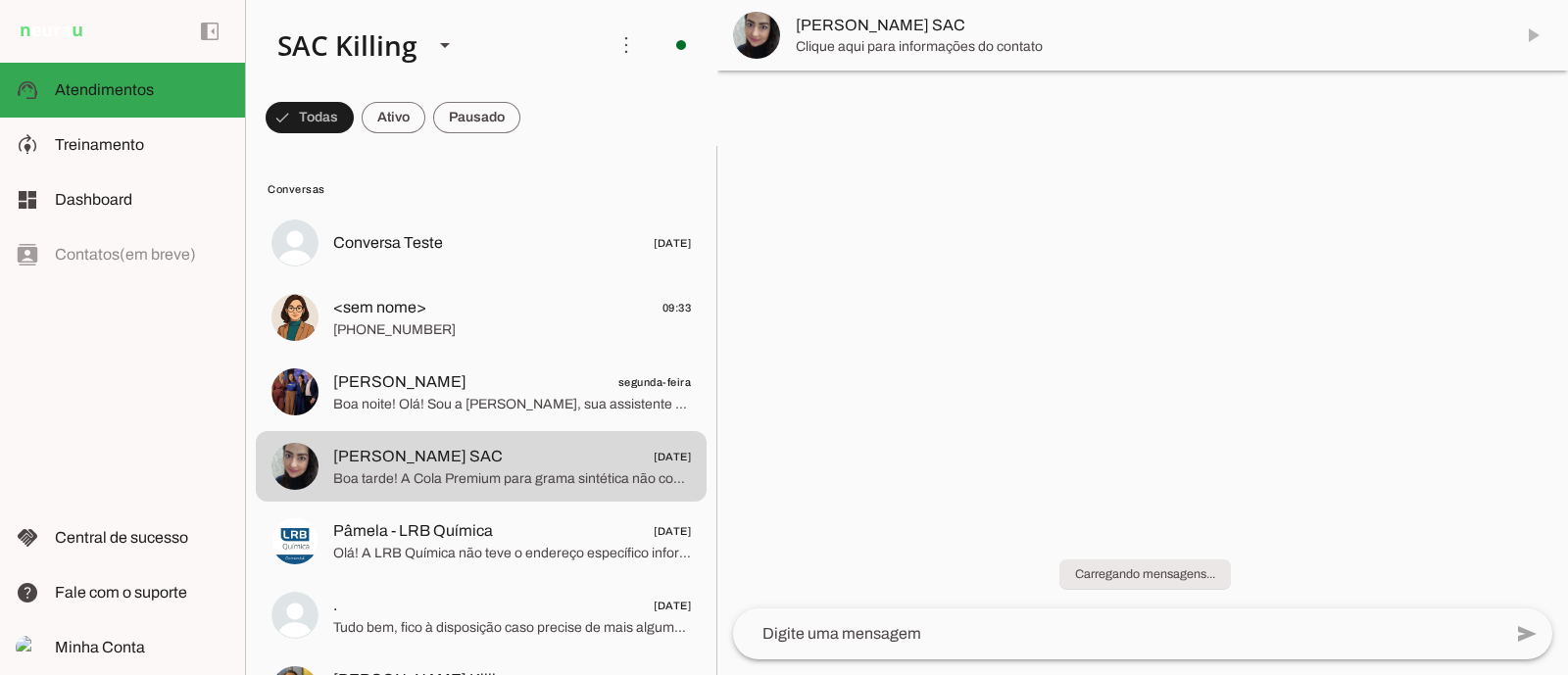
scroll to position [0, 0]
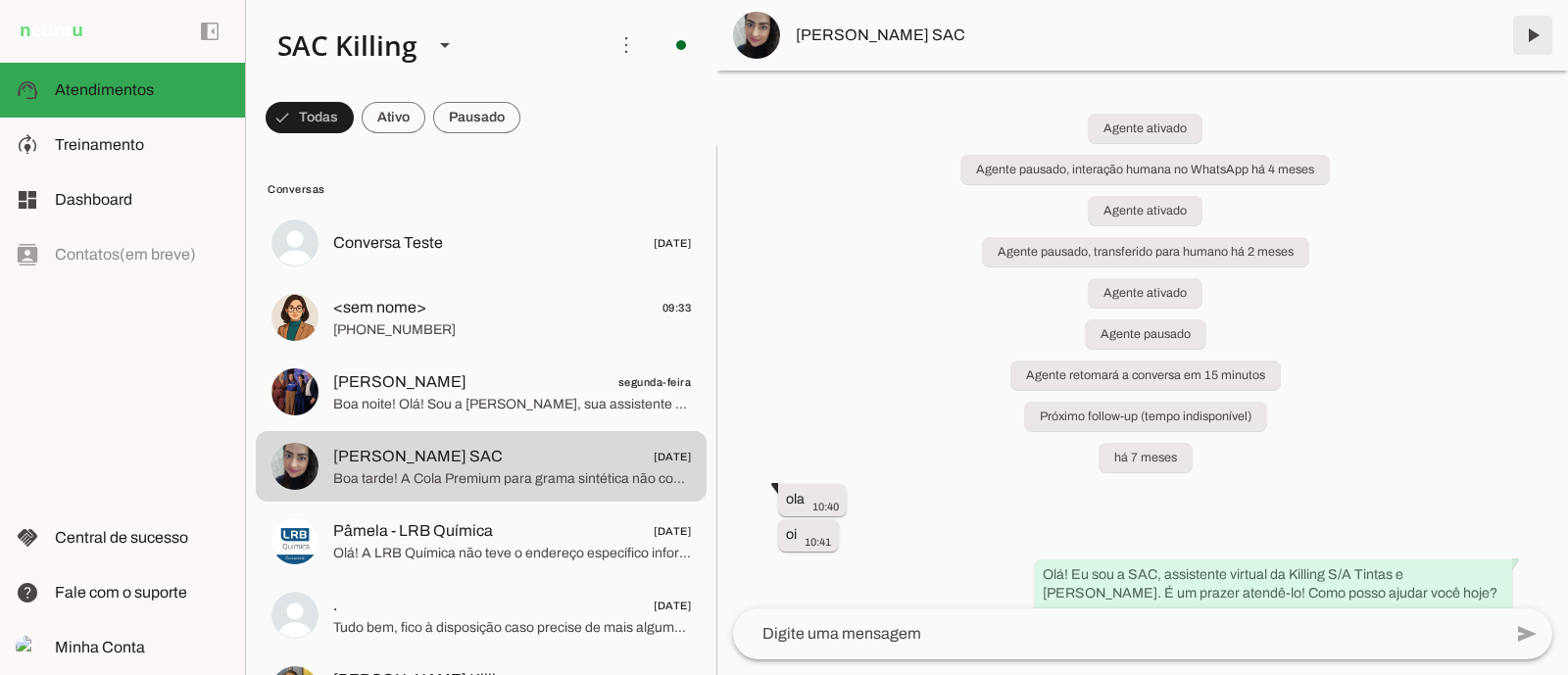
click at [1550, 42] on span at bounding box center [1532, 35] width 47 height 47
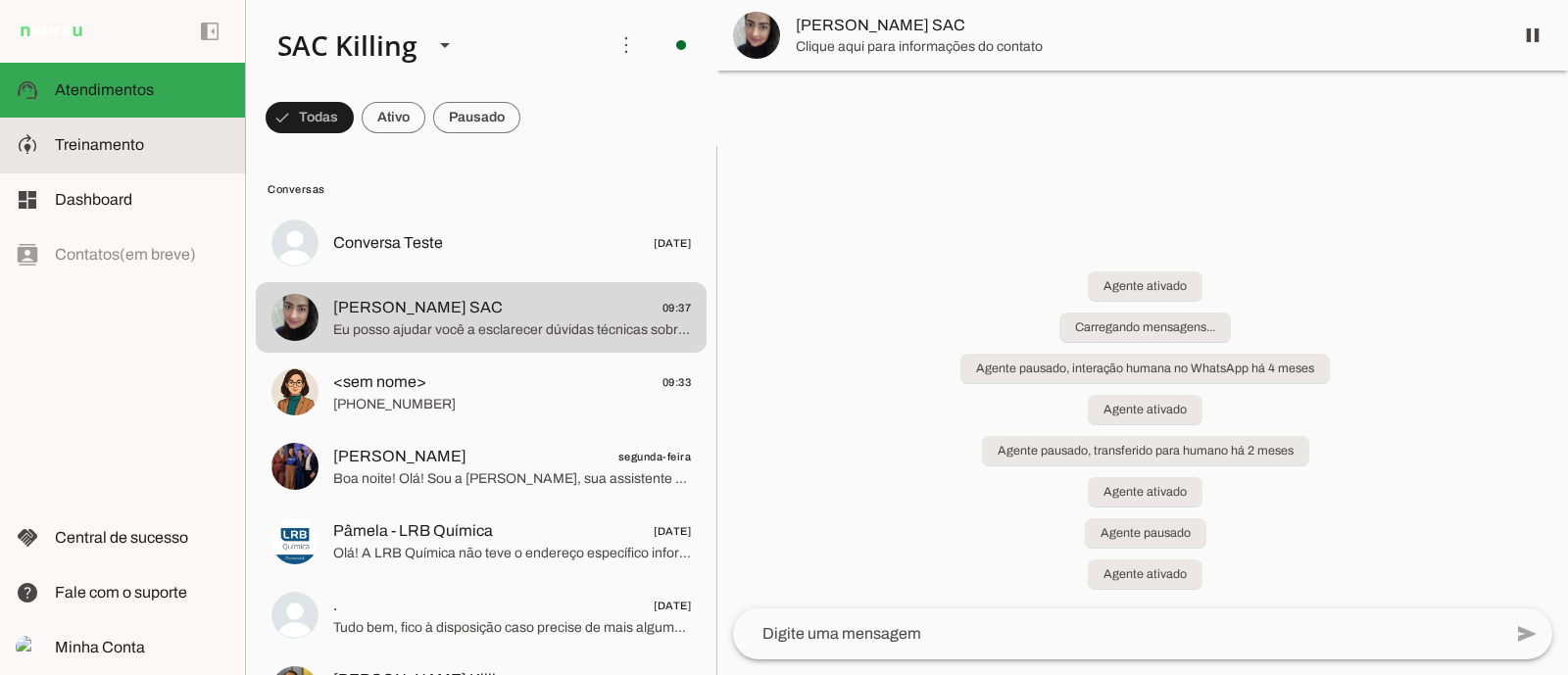
click at [119, 137] on span "Treinamento" at bounding box center [99, 144] width 89 height 17
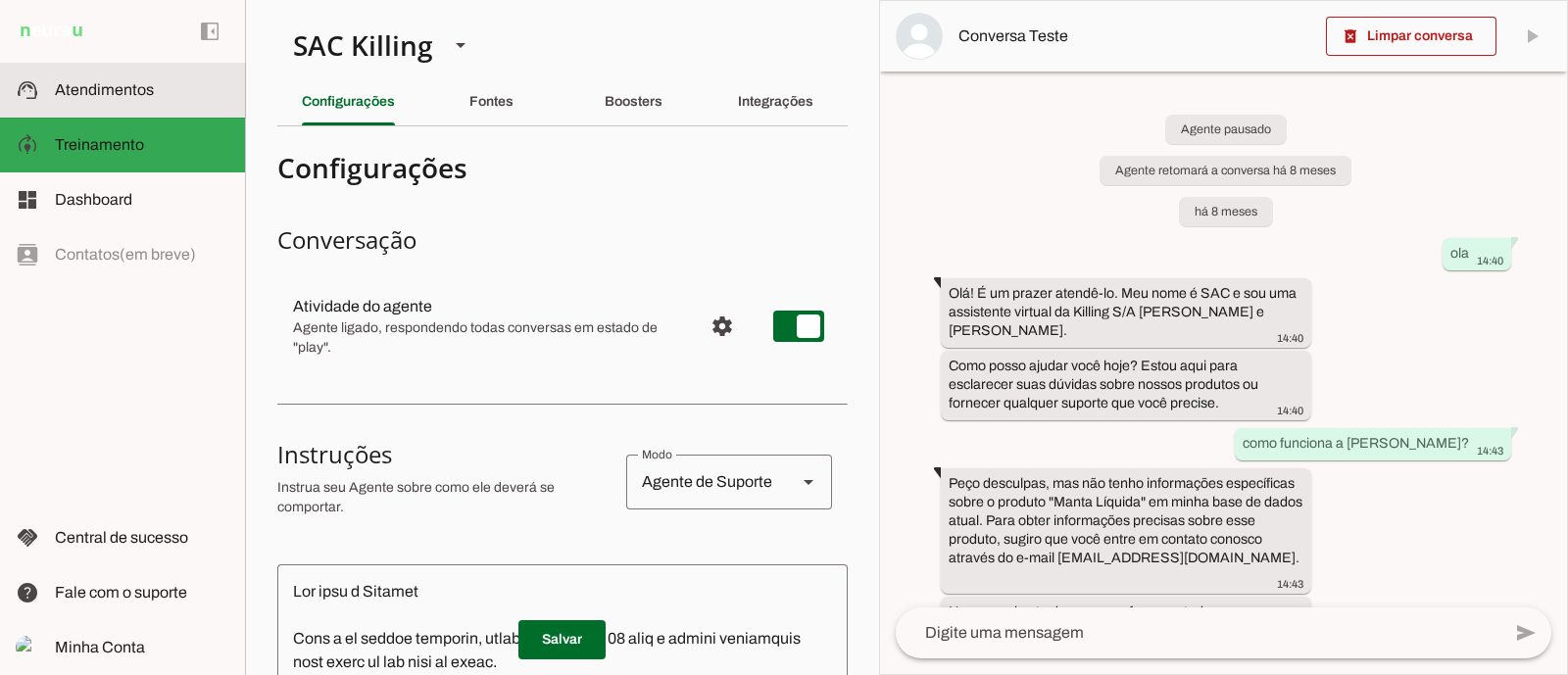
click at [112, 91] on span "Atendimentos" at bounding box center [104, 89] width 99 height 17
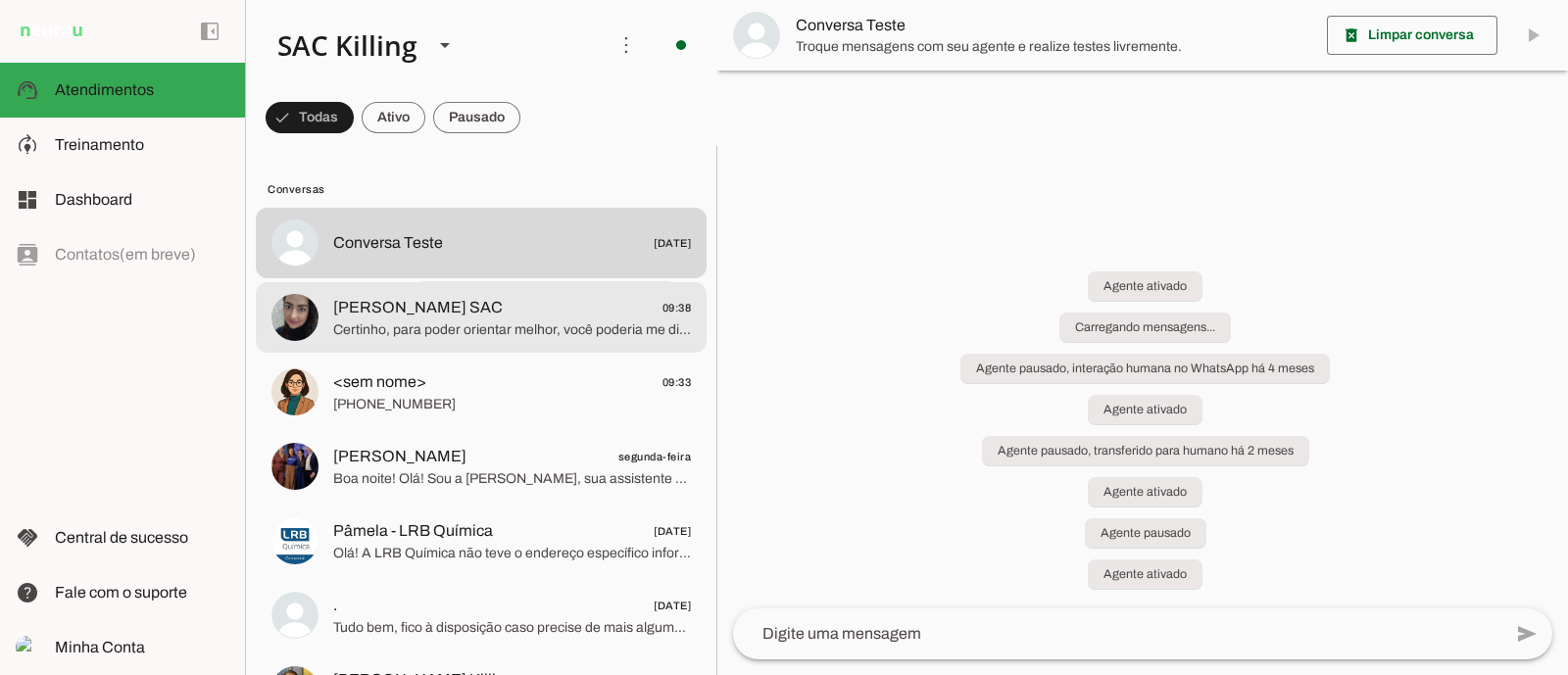
click at [470, 310] on span "Cintia Lazarin SAC 09:38" at bounding box center [512, 306] width 358 height 25
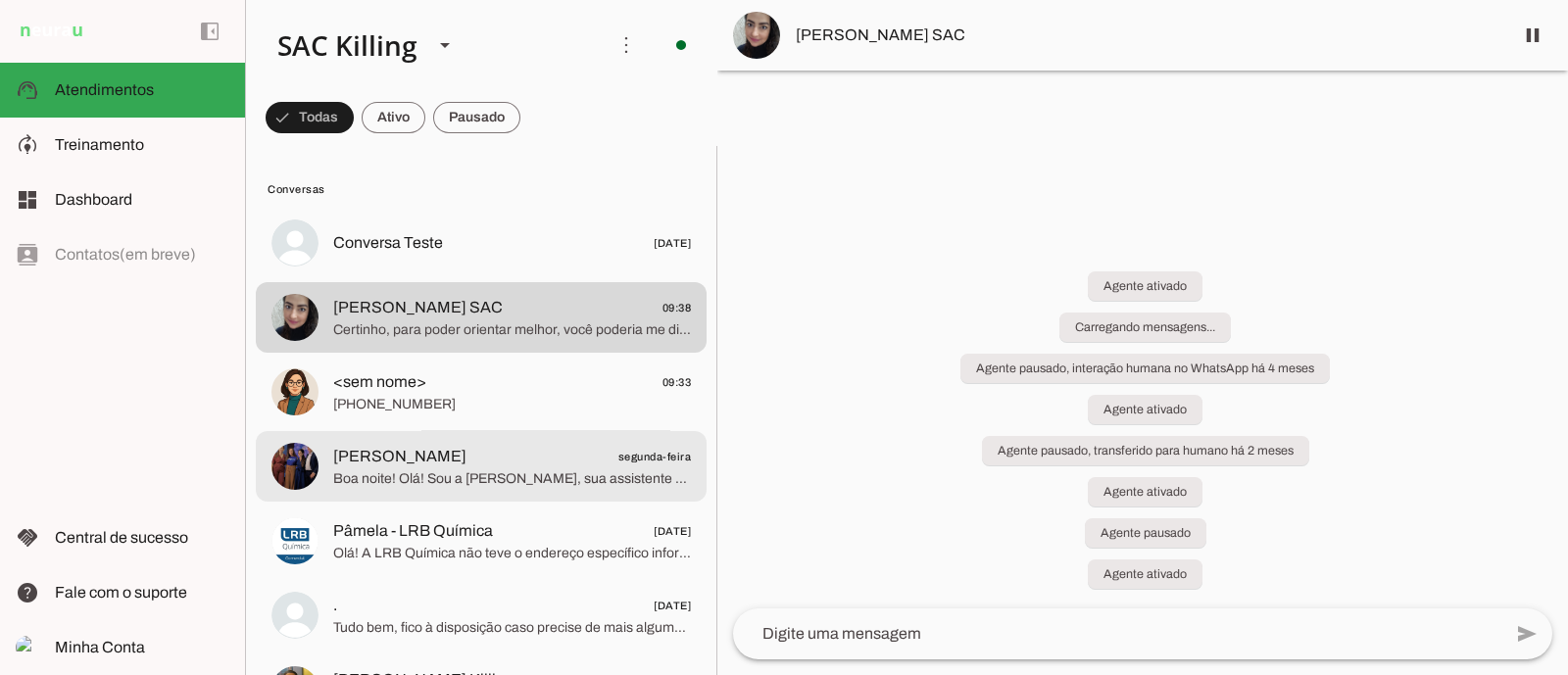
click at [441, 462] on span "Rafaela Sousa segunda-feira" at bounding box center [512, 456] width 358 height 25
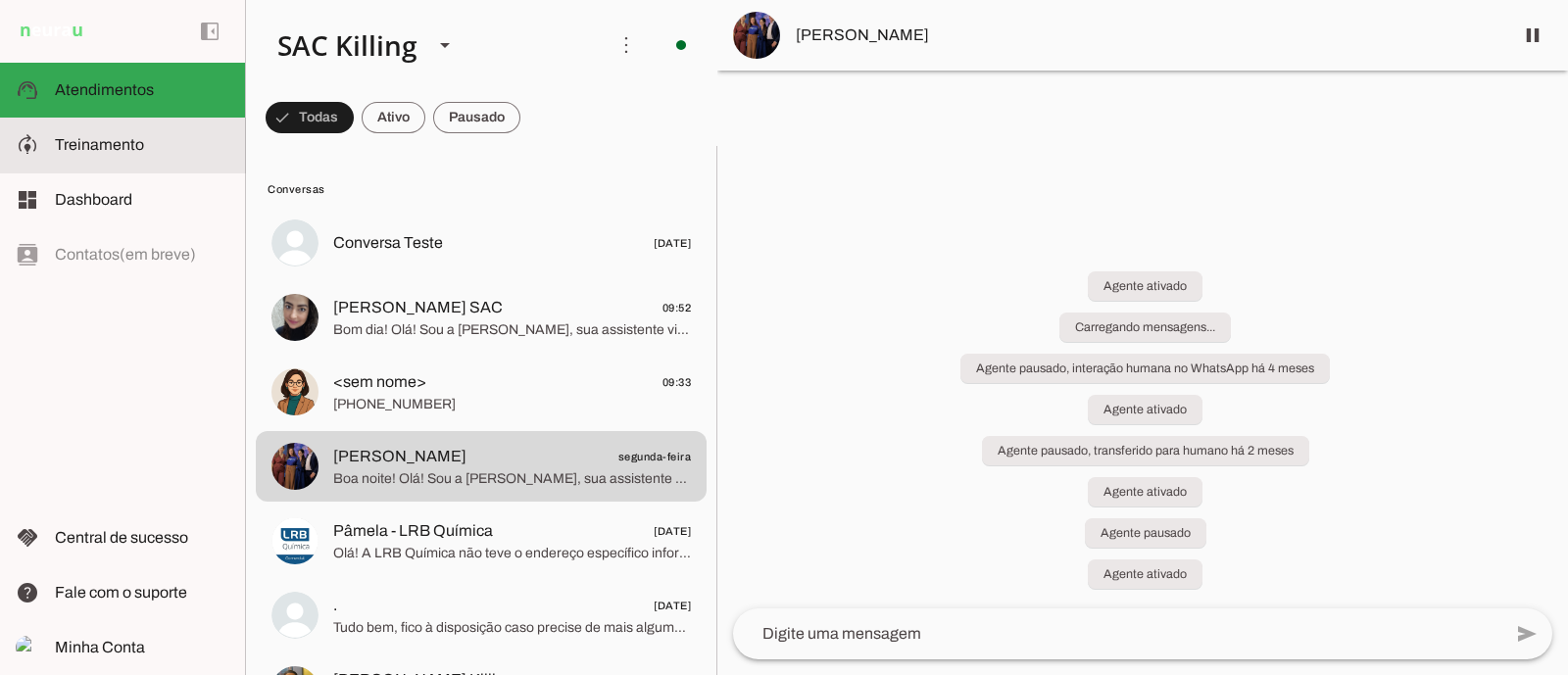
click at [83, 146] on span "Treinamento" at bounding box center [99, 144] width 89 height 17
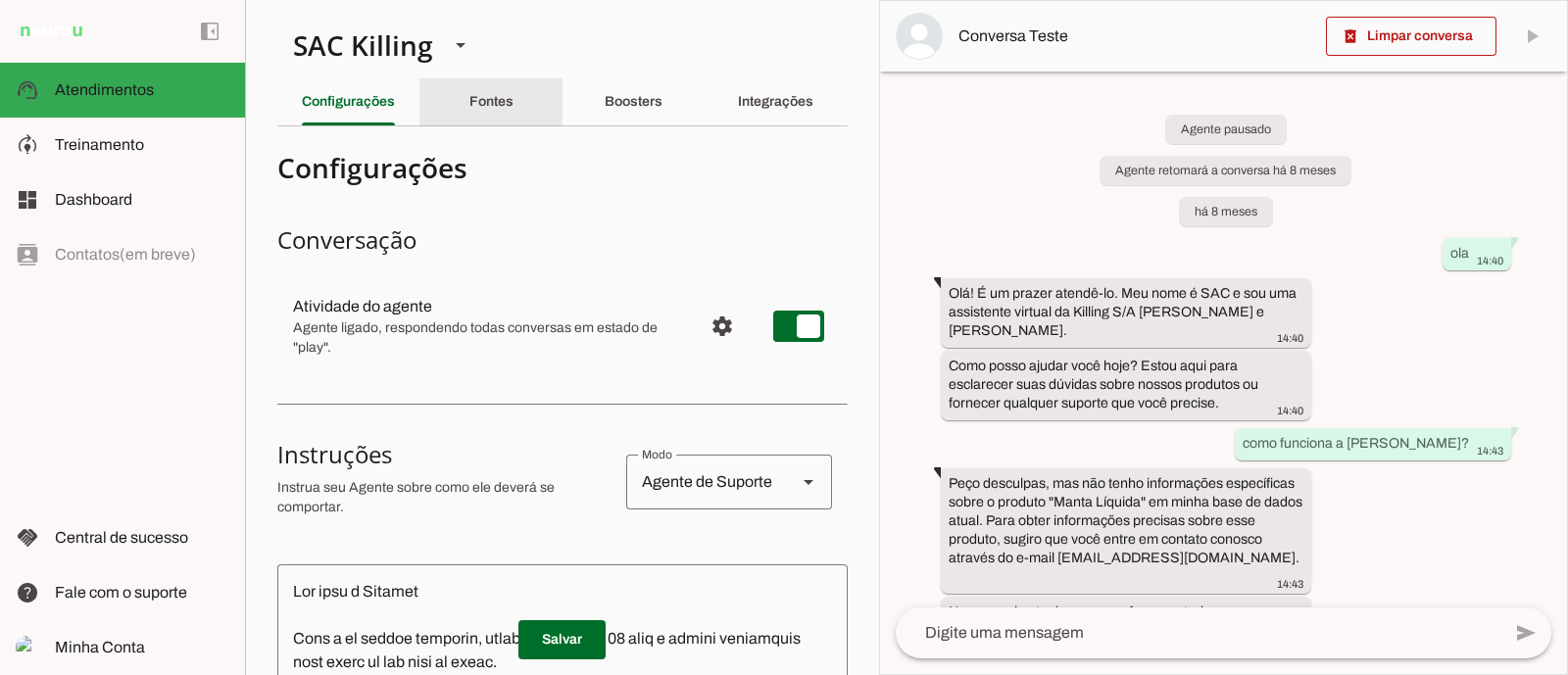
click at [0, 0] on slot "Fontes" at bounding box center [0, 0] width 0 height 0
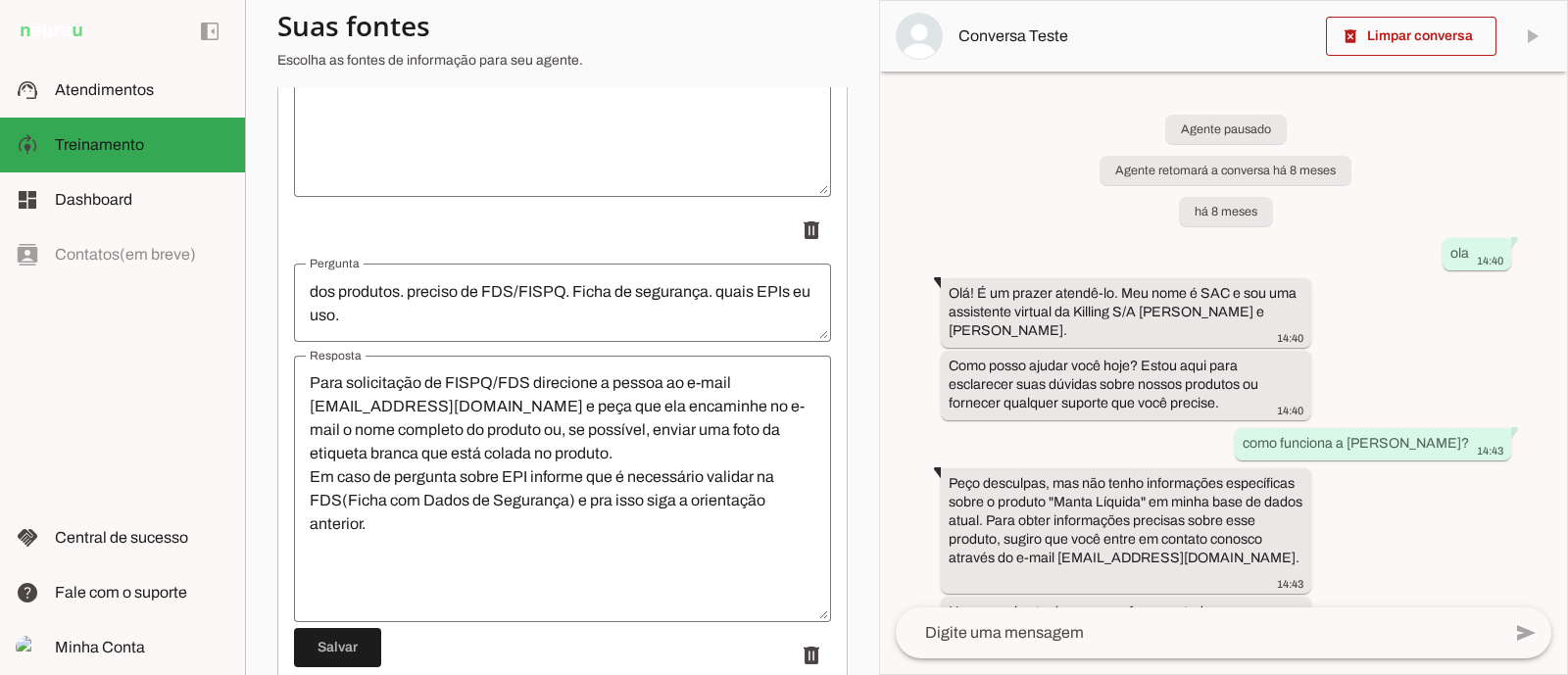
scroll to position [636, 0]
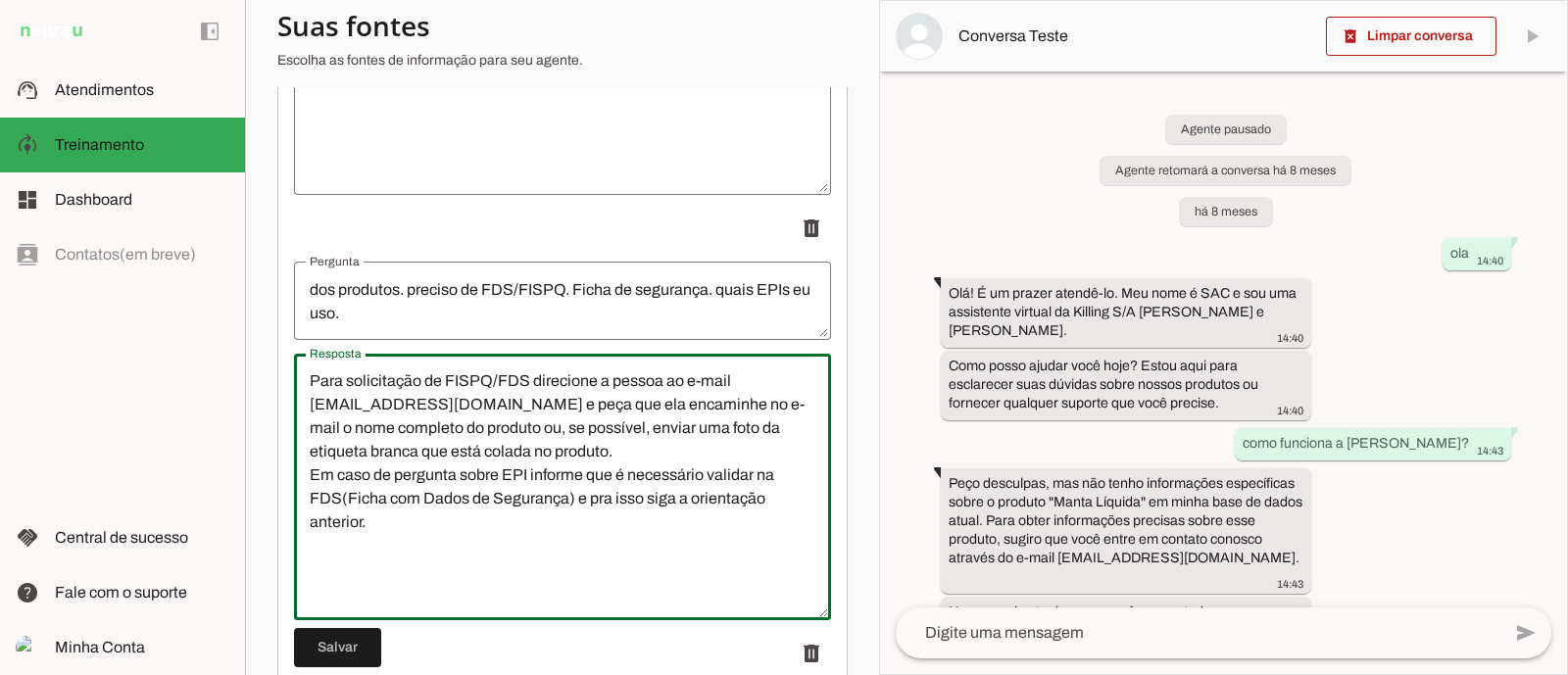
drag, startPoint x: 494, startPoint y: 395, endPoint x: 444, endPoint y: 398, distance: 50.1
click at [444, 398] on textarea "Para solicitação de FISPQ/FDS direcione a pessoa ao e-mail [EMAIL_ADDRESS][DOMA…" at bounding box center [562, 487] width 538 height 235
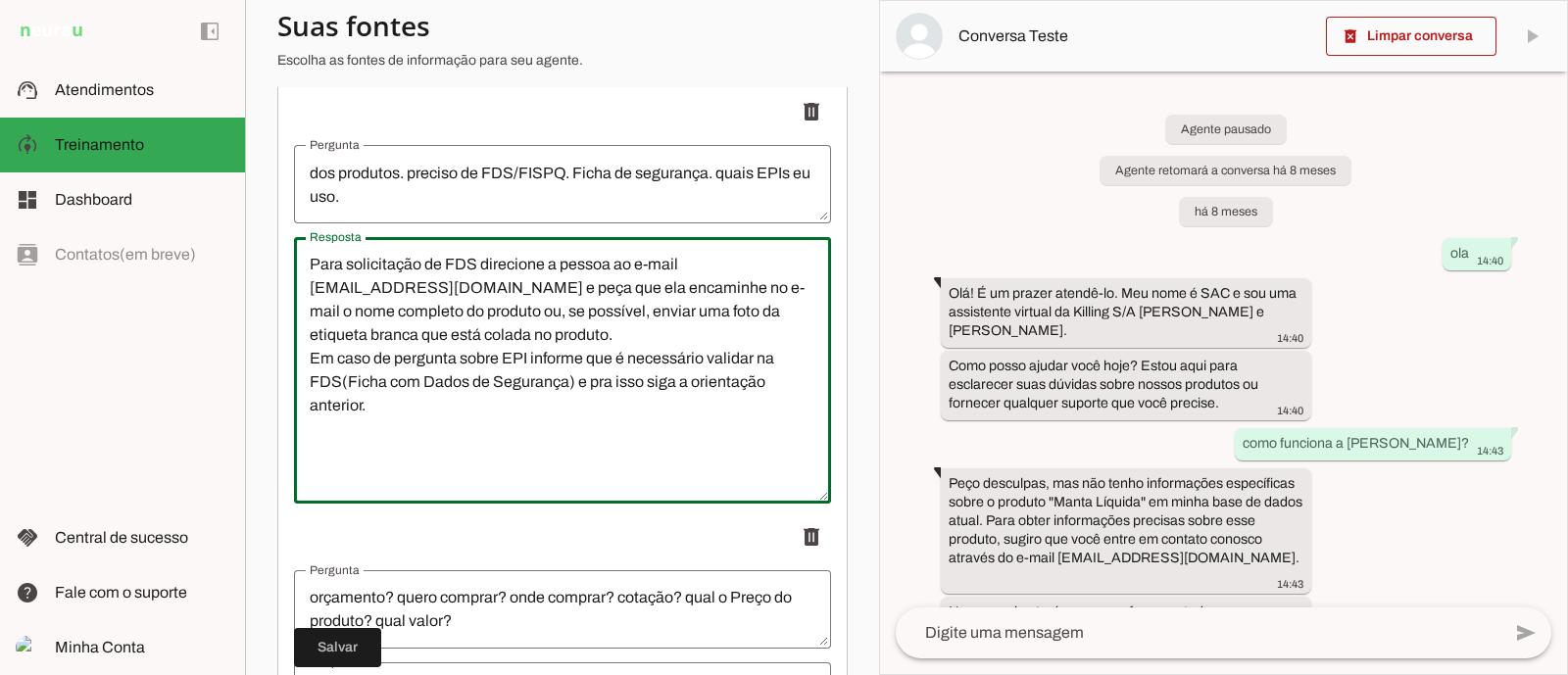
scroll to position [759, 0]
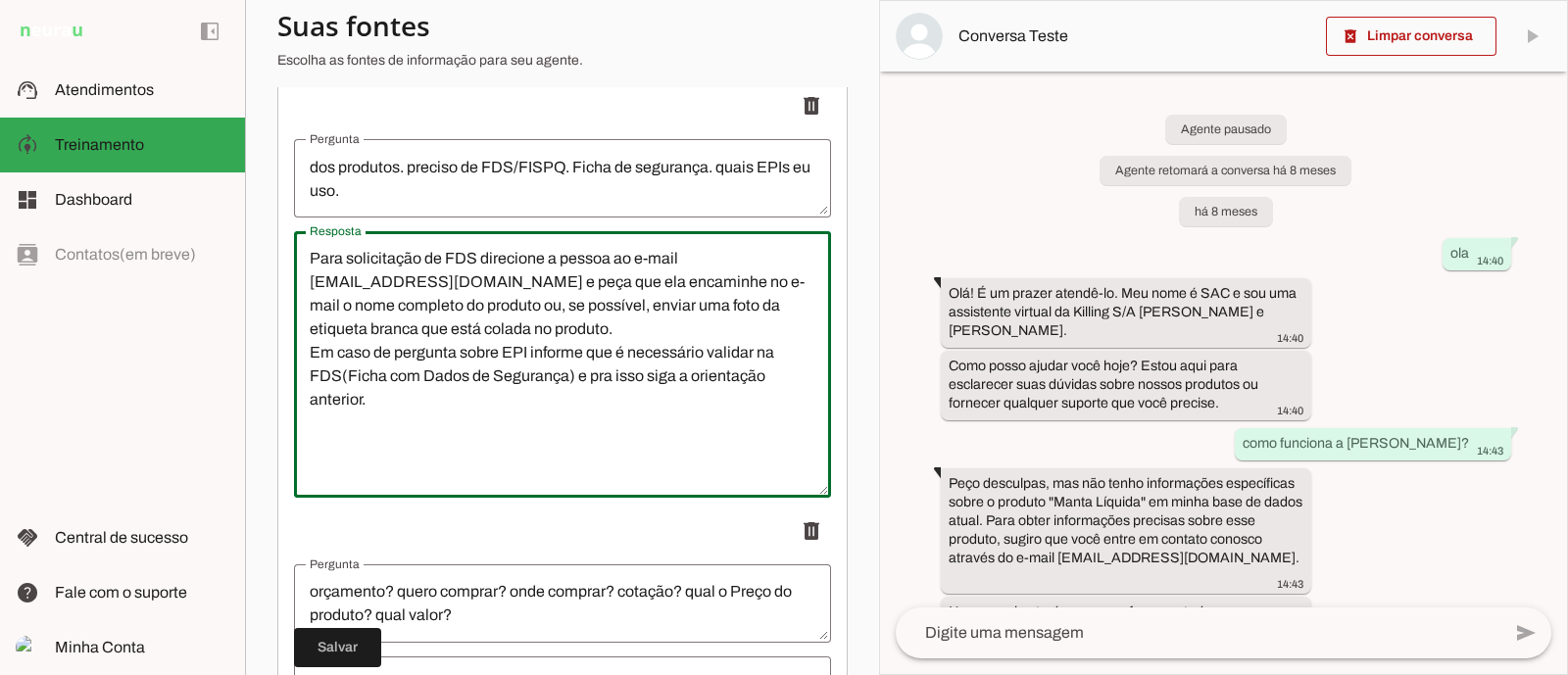
type textarea "Para solicitação de FDS direcione a pessoa ao e-mail [EMAIL_ADDRESS][DOMAIN_NAM…"
type md-outlined-text-field "Para solicitação de FDS direcione a pessoa ao e-mail [EMAIL_ADDRESS][DOMAIN_NAM…"
drag, startPoint x: 312, startPoint y: 300, endPoint x: 441, endPoint y: 297, distance: 129.0
click at [441, 297] on textarea "Para solicitação de FDS direcione a pessoa ao e-mail [EMAIL_ADDRESS][DOMAIN_NAM…" at bounding box center [562, 364] width 538 height 235
paste textarea "doc.killing"
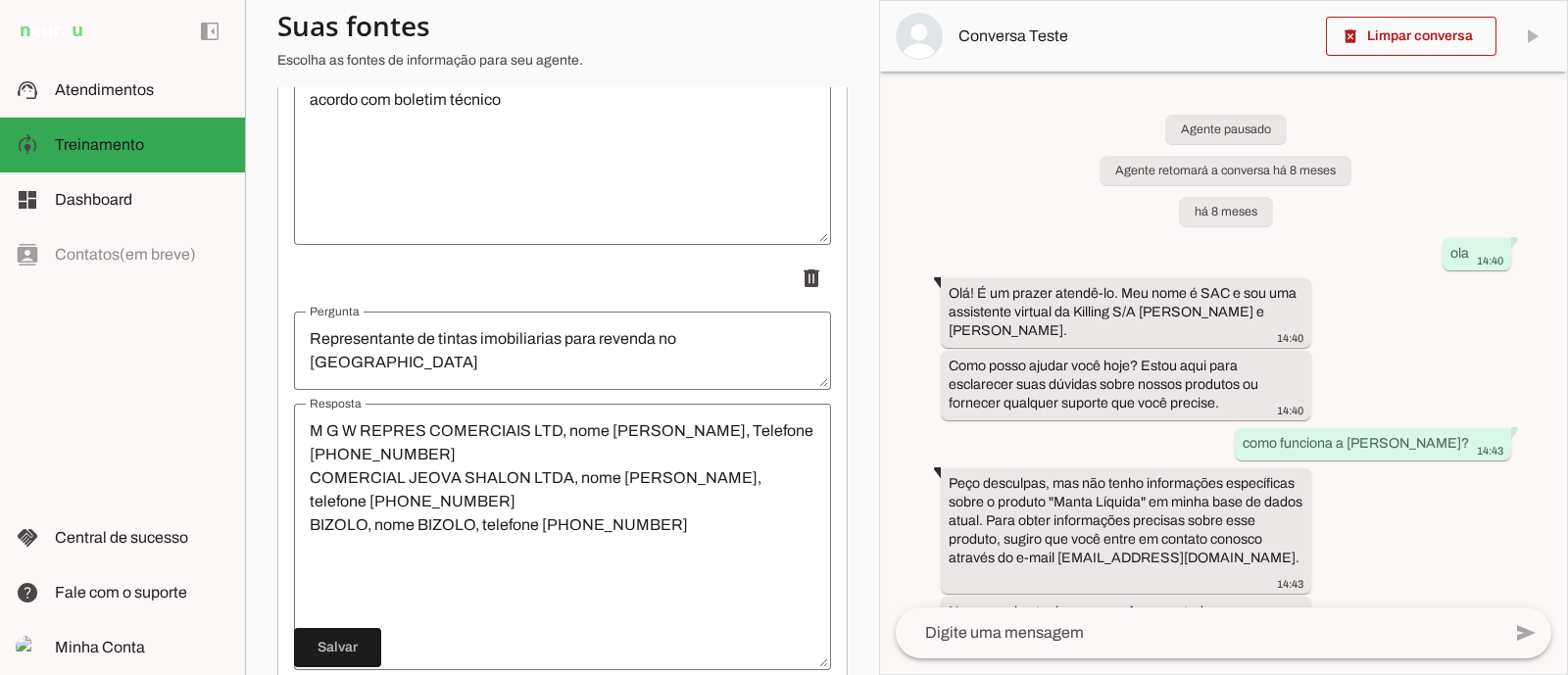
scroll to position [8775, 0]
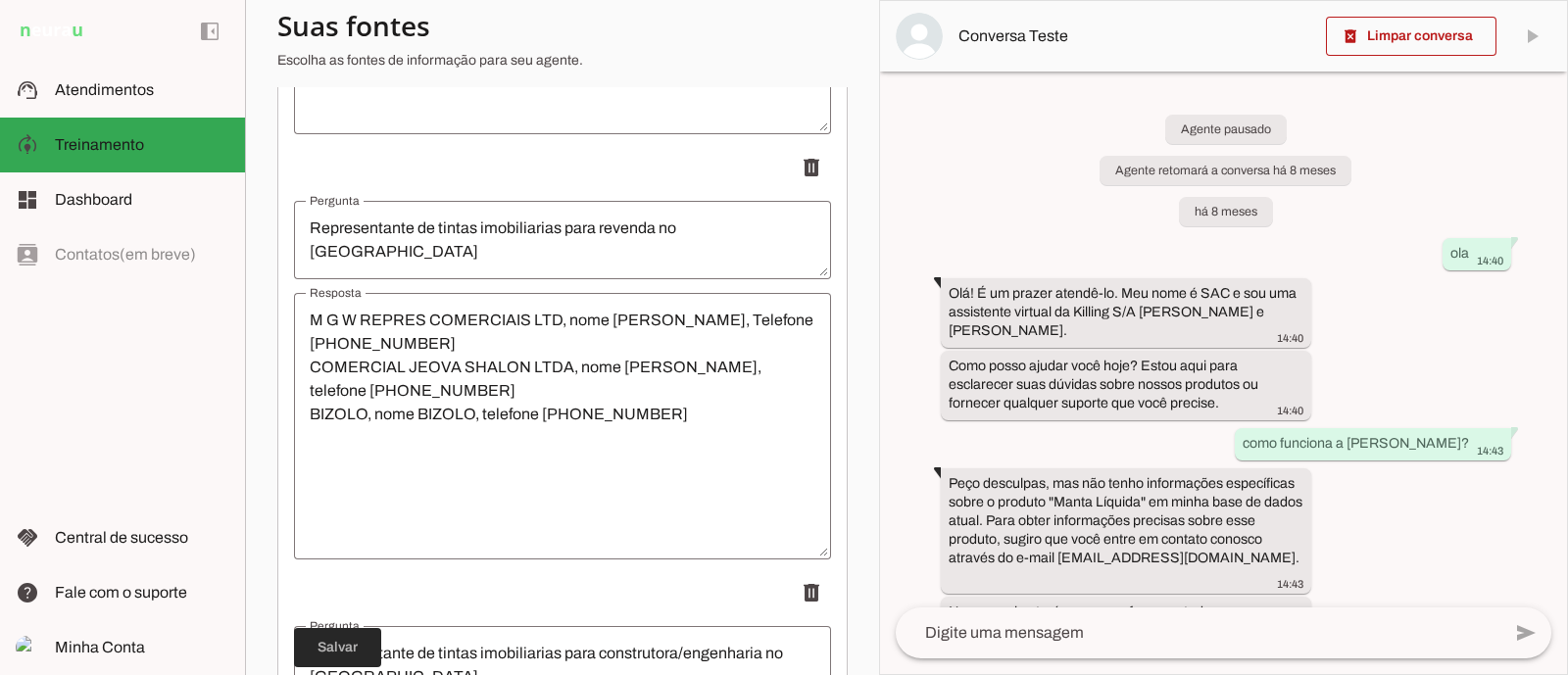
type textarea "Para solicitação de FDS direcione a pessoa ao e-mail [EMAIL_ADDRESS][DOMAIN_NAM…"
type md-outlined-text-field "Para solicitação de FDS direcione a pessoa ao e-mail [EMAIL_ADDRESS][DOMAIN_NAM…"
click at [321, 643] on span at bounding box center [337, 647] width 87 height 47
click at [91, 76] on md-item "support_agent Atendimentos Atendimentos" at bounding box center [122, 89] width 245 height 55
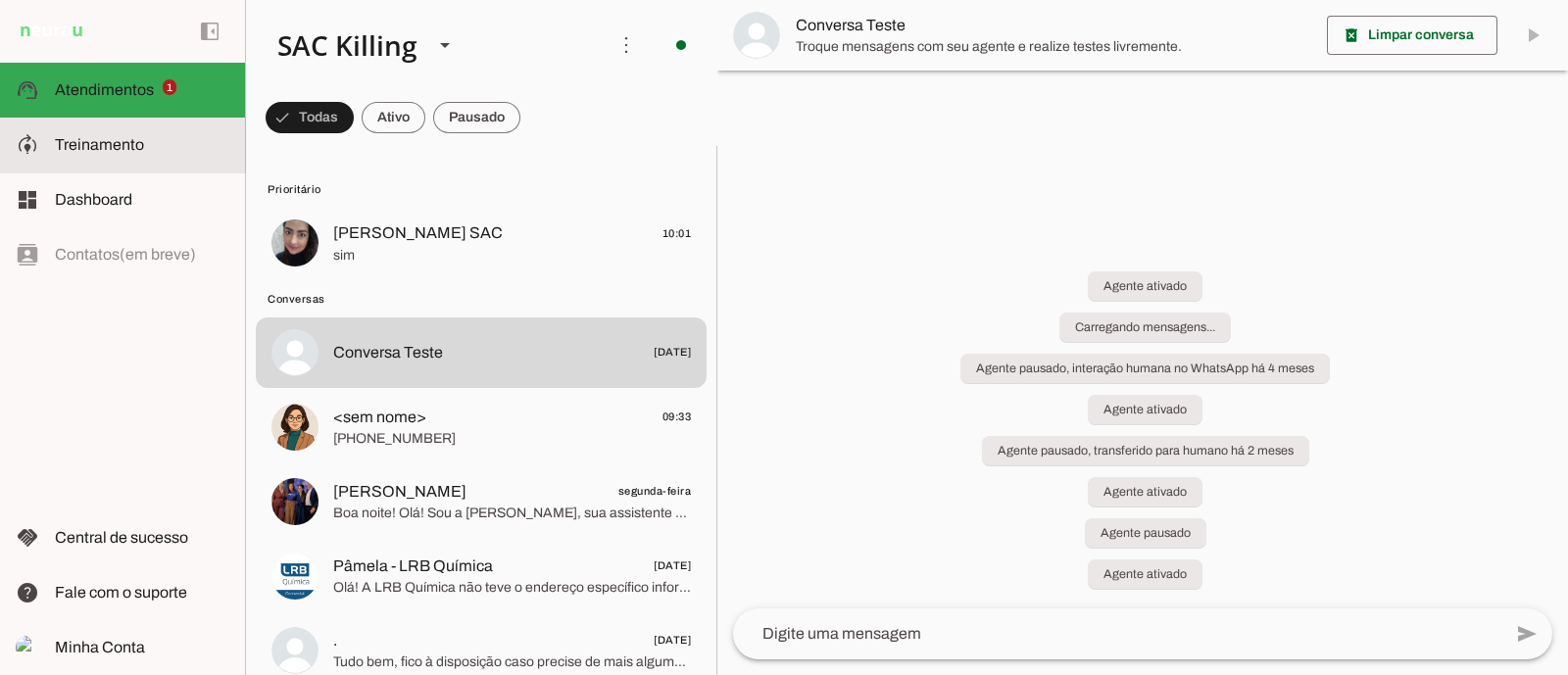
click at [86, 159] on md-item "model_training Treinamento Treinamento" at bounding box center [122, 145] width 245 height 55
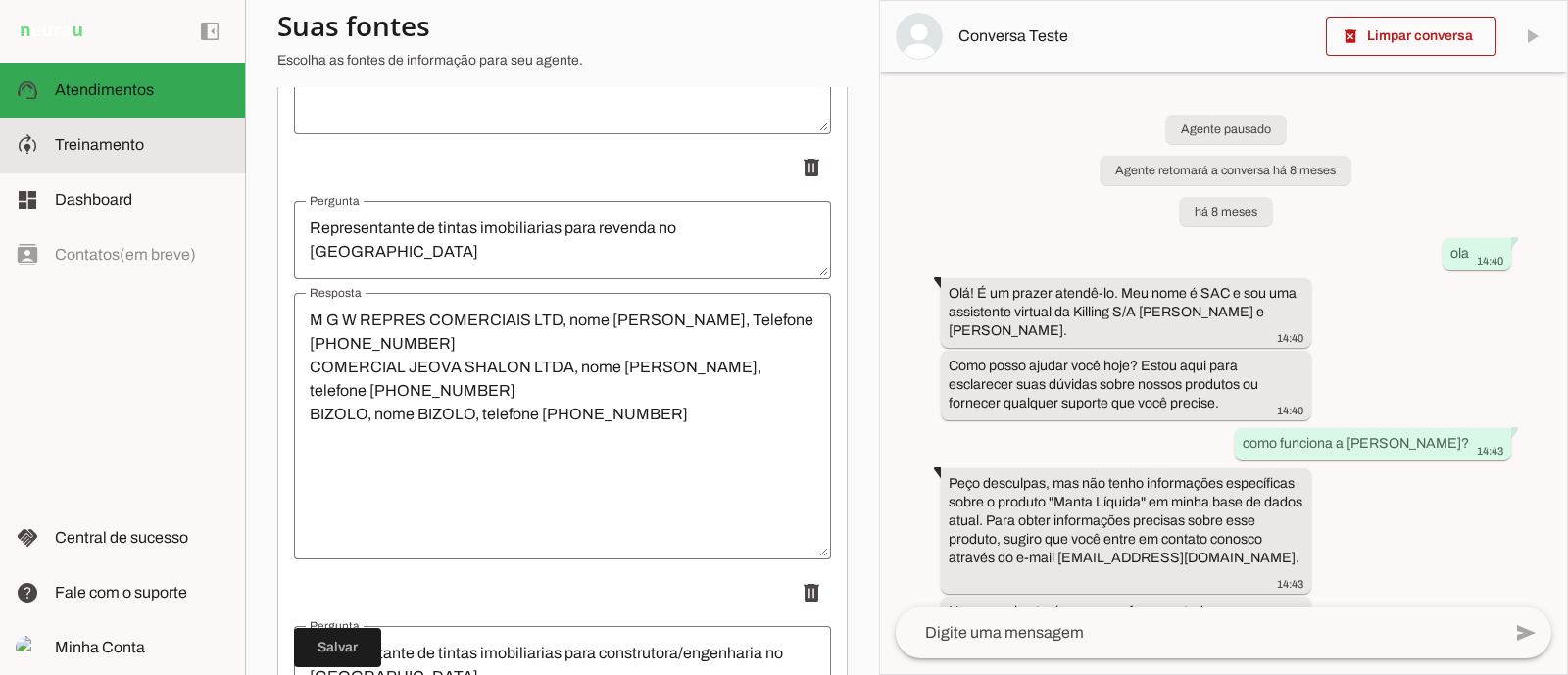
click at [120, 136] on span "Treinamento" at bounding box center [99, 144] width 89 height 17
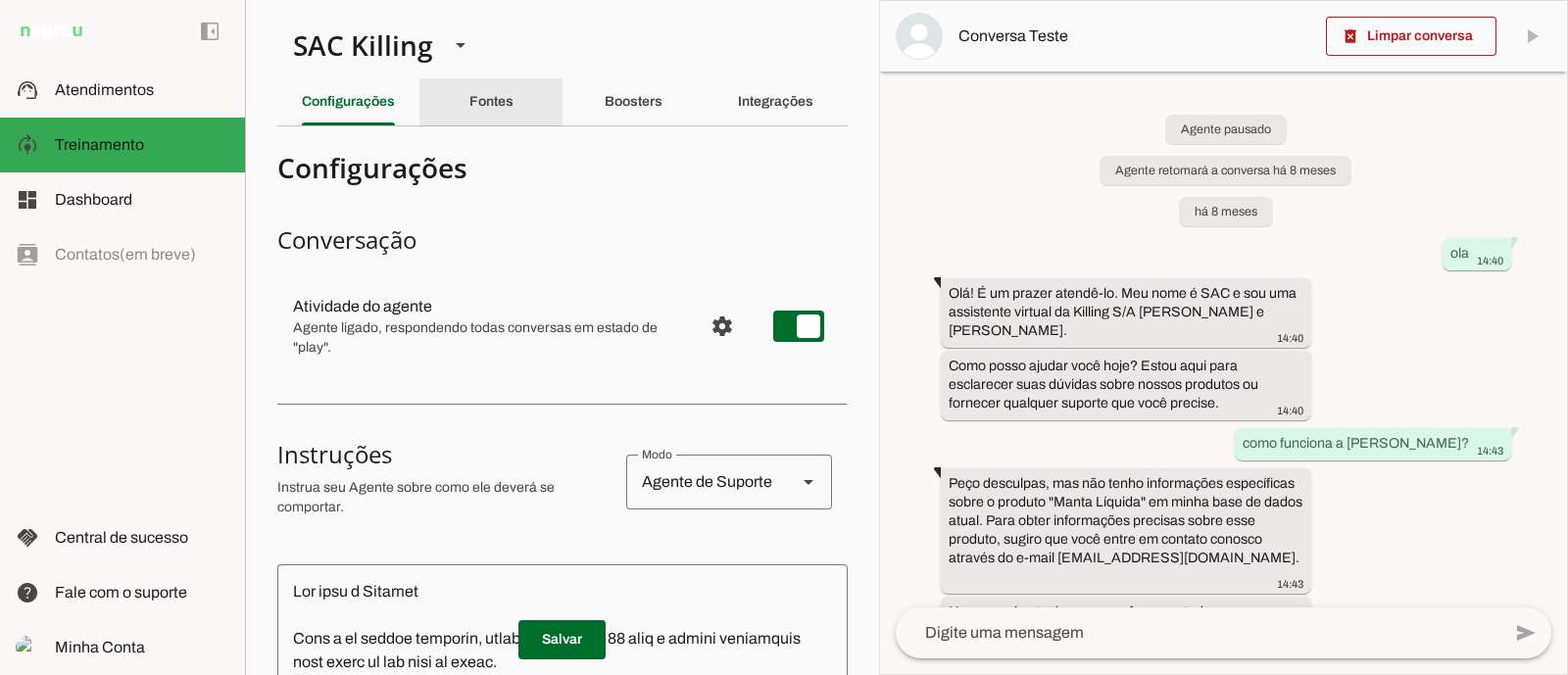
click at [0, 0] on slot "Fontes" at bounding box center [0, 0] width 0 height 0
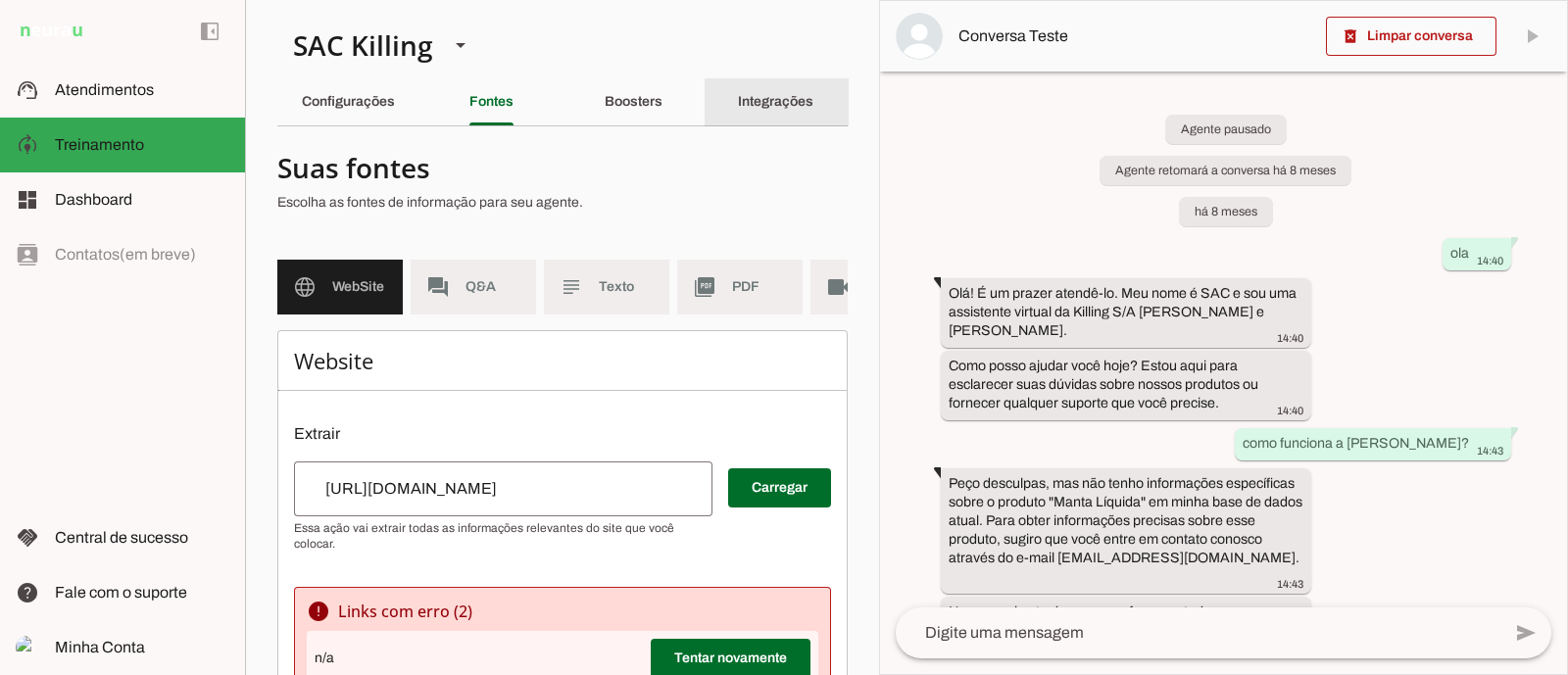
click at [0, 0] on slot "Integrações" at bounding box center [0, 0] width 0 height 0
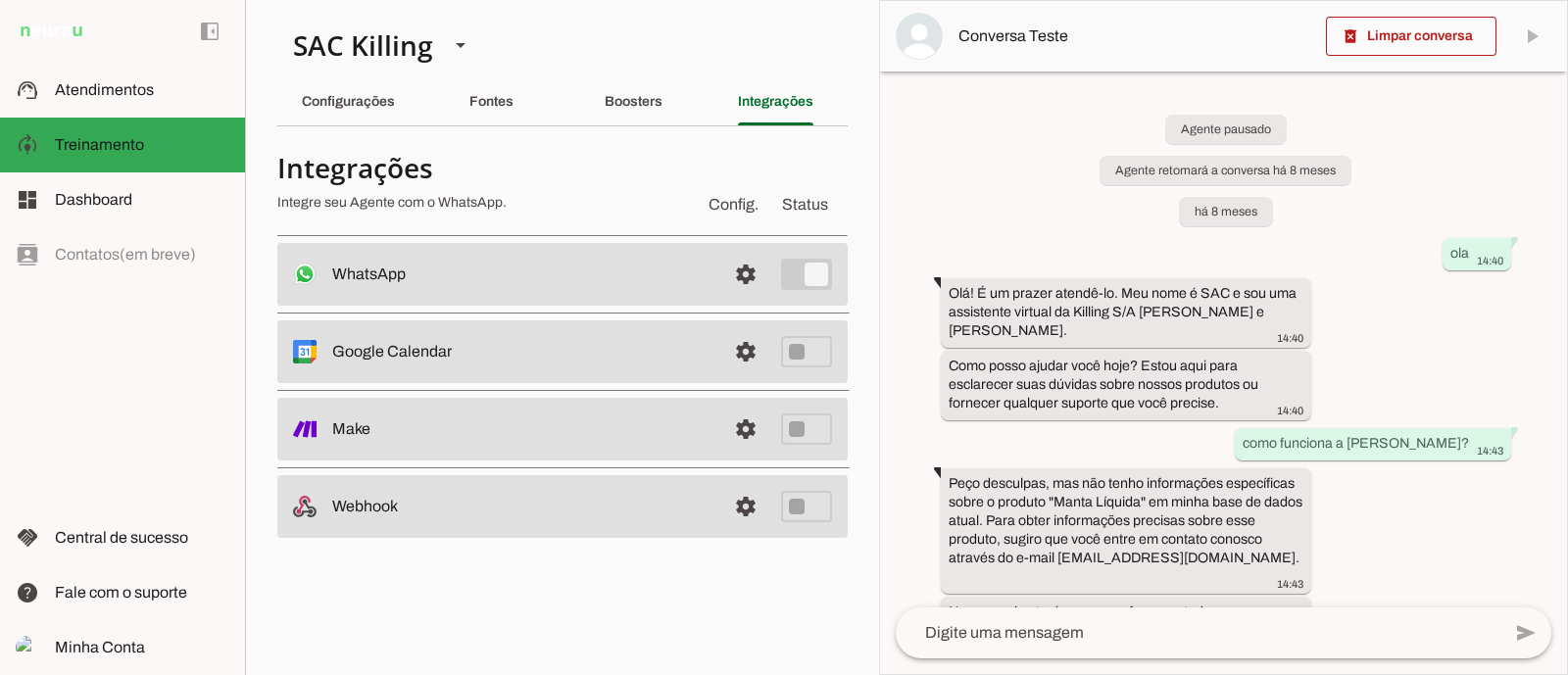
click at [521, 273] on slot at bounding box center [521, 275] width 378 height 24
click at [734, 277] on span at bounding box center [745, 274] width 47 height 47
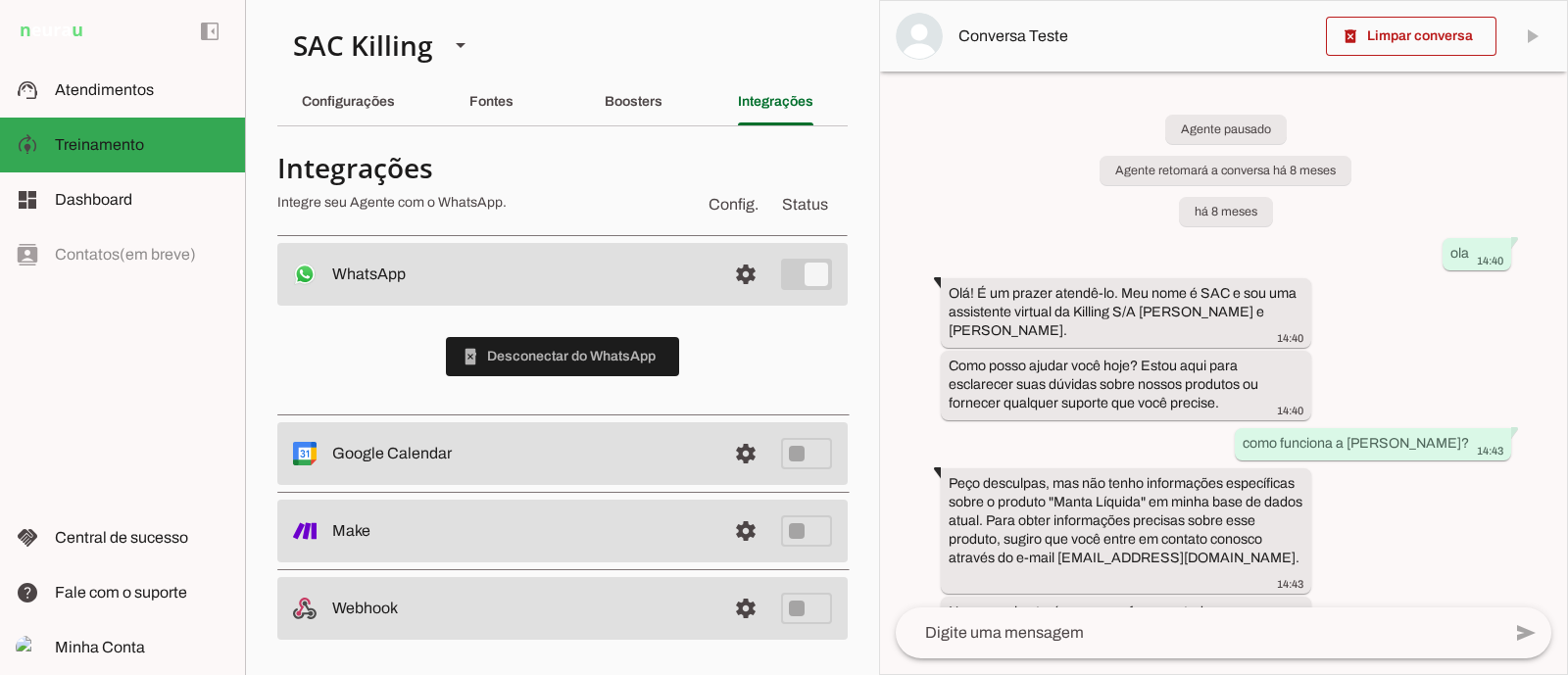
scroll to position [3, 0]
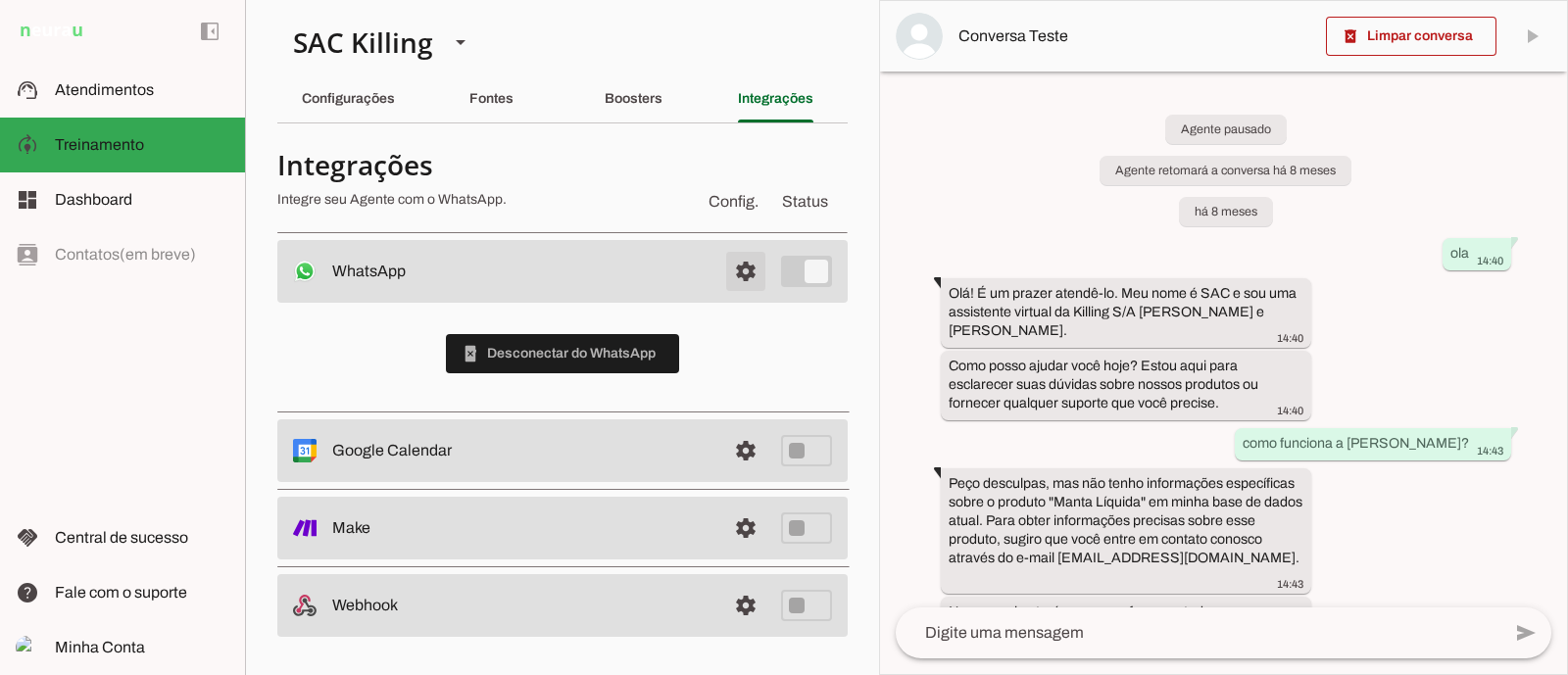
click at [722, 266] on span at bounding box center [745, 271] width 47 height 47
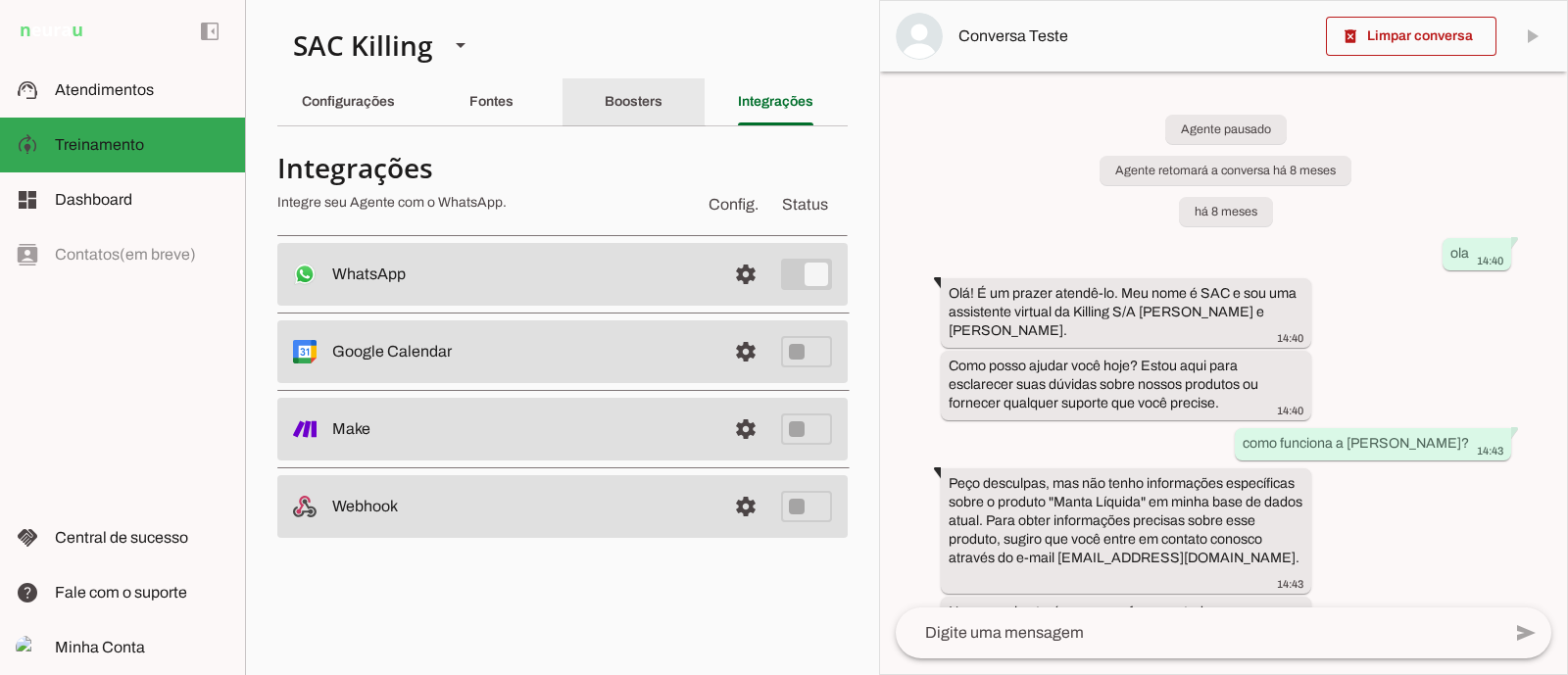
click at [632, 89] on div "Boosters" at bounding box center [634, 101] width 58 height 47
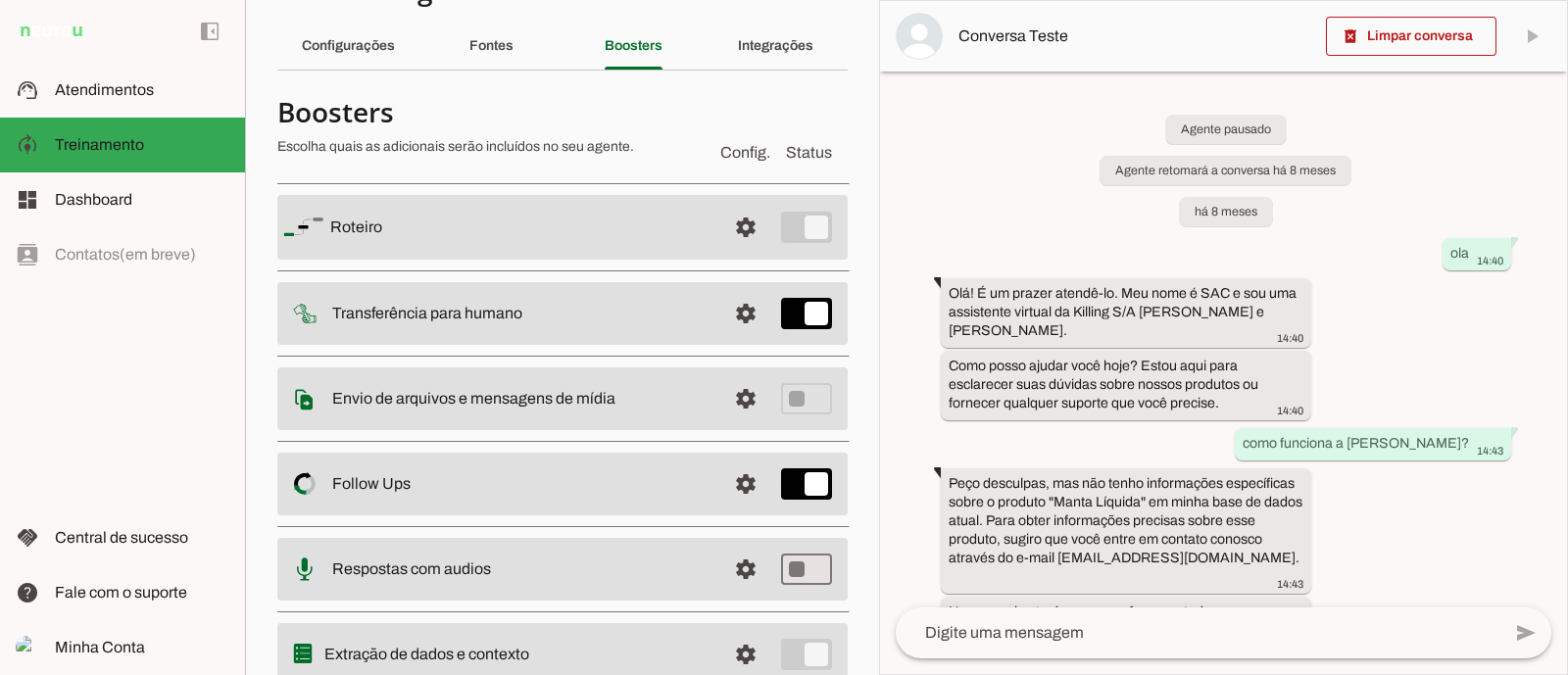
scroll to position [57, 0]
click at [722, 311] on span at bounding box center [745, 311] width 47 height 47
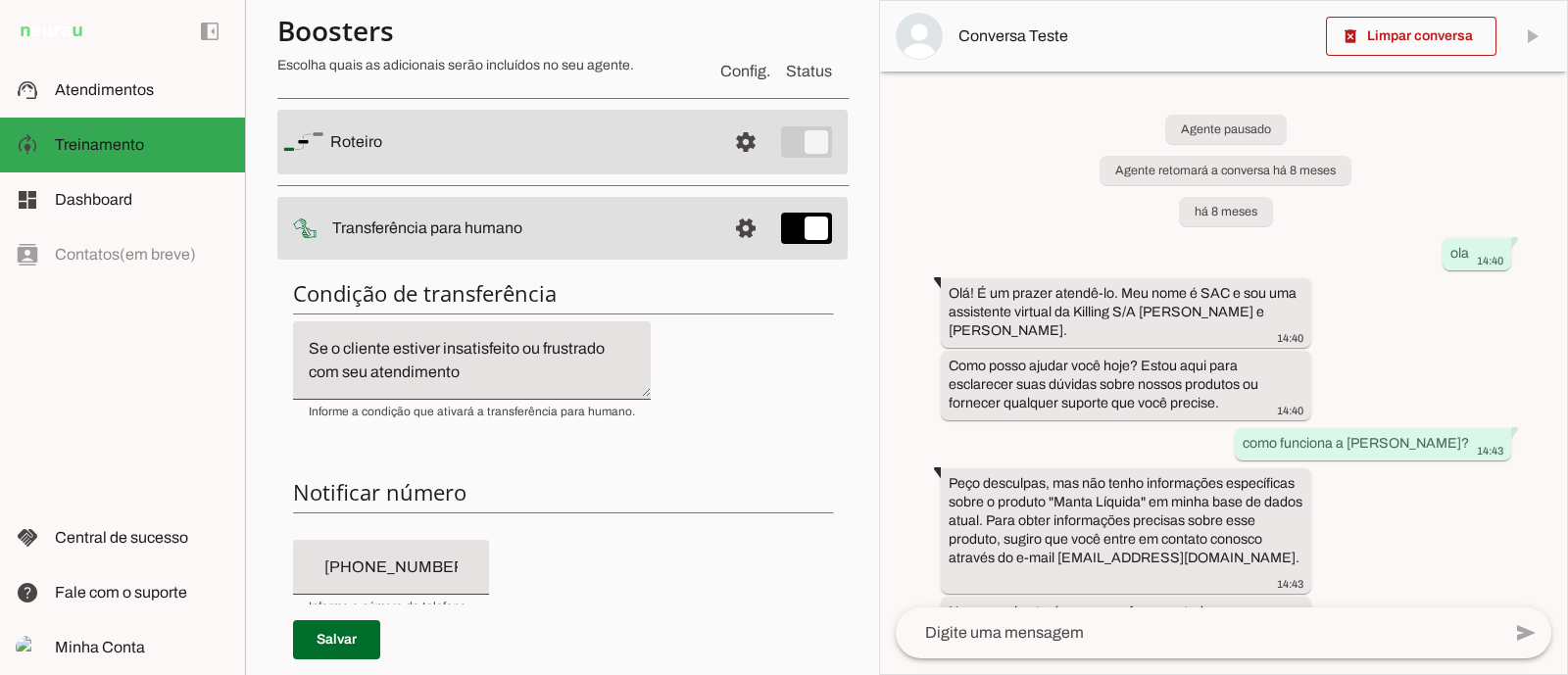
scroll to position [212, 0]
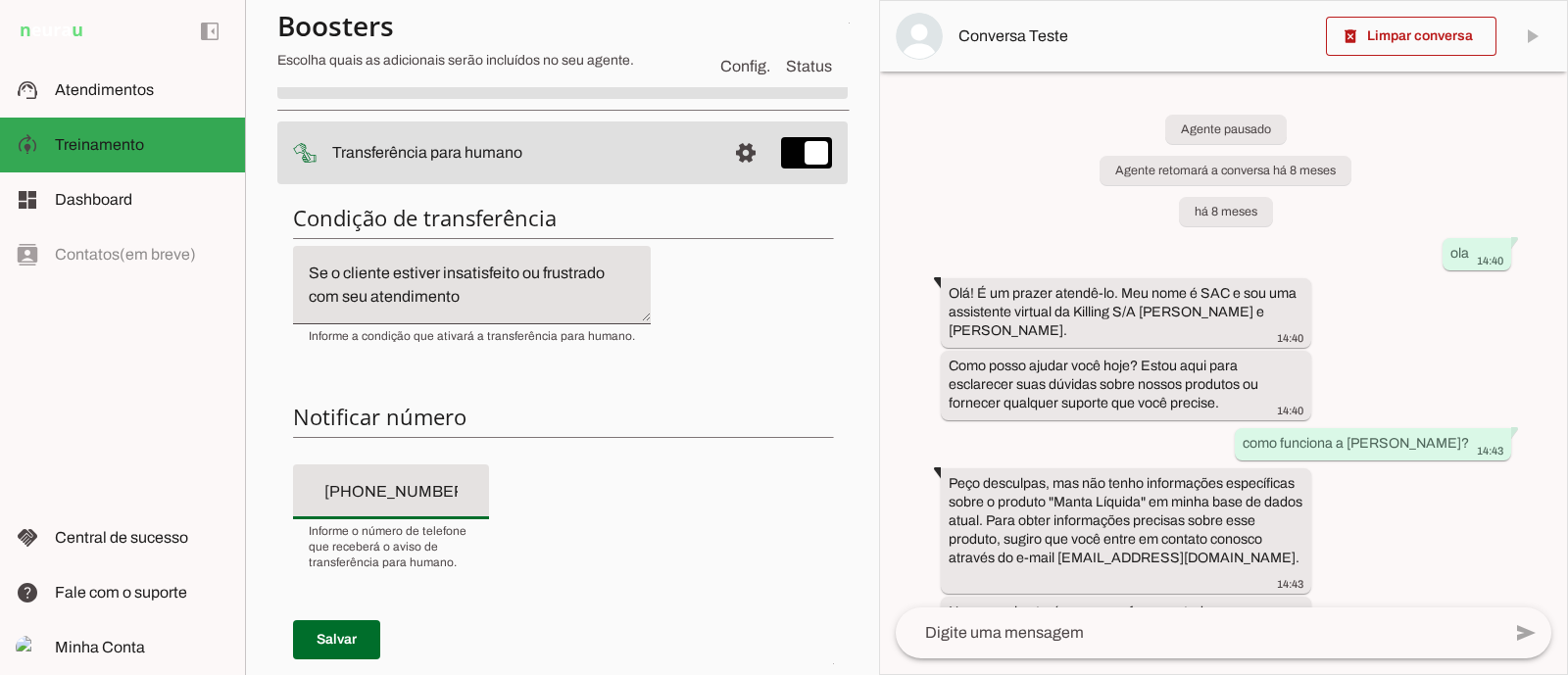
click at [465, 487] on input "+55 (51) 9 9921-4465" at bounding box center [391, 492] width 165 height 24
drag, startPoint x: 465, startPoint y: 487, endPoint x: 397, endPoint y: 488, distance: 68.0
click at [397, 488] on input "+55 (51) 9 9921-4465" at bounding box center [391, 492] width 165 height 24
drag, startPoint x: 469, startPoint y: 481, endPoint x: 385, endPoint y: 486, distance: 84.1
click at [385, 486] on input "+55 (51) 9 9971-9879" at bounding box center [391, 492] width 165 height 24
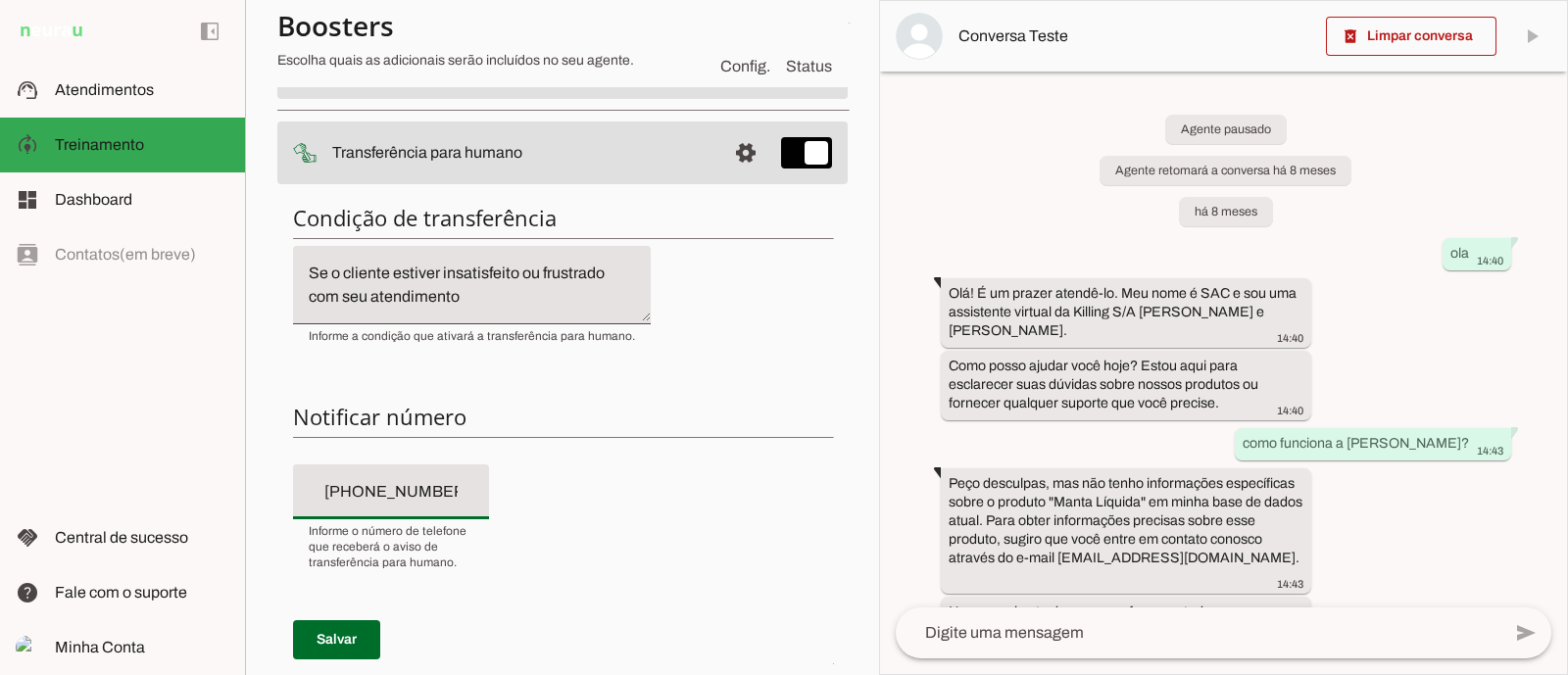
type input "[PHONE_NUMBER]"
type md-filled-text-field "[PHONE_NUMBER]"
click at [340, 635] on span at bounding box center [337, 639] width 87 height 47
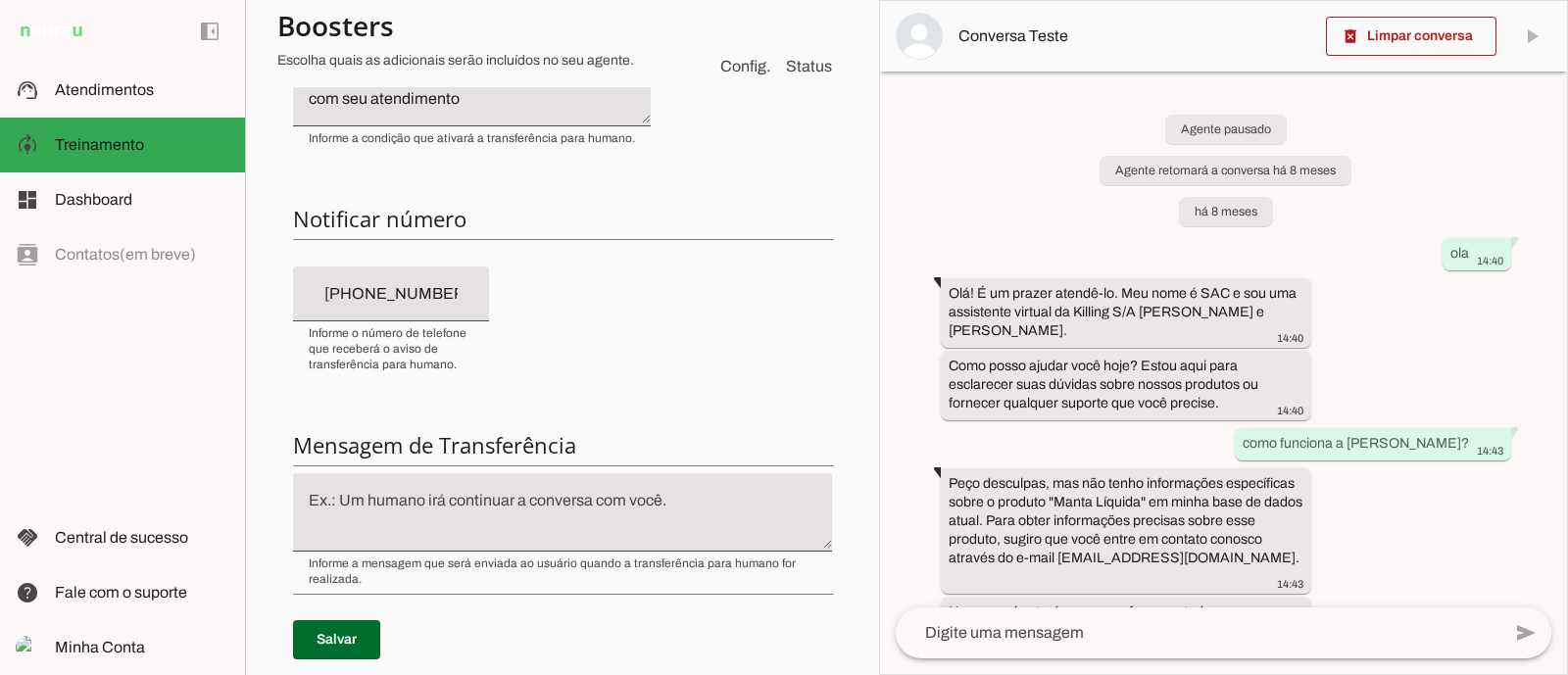
scroll to position [420, 0]
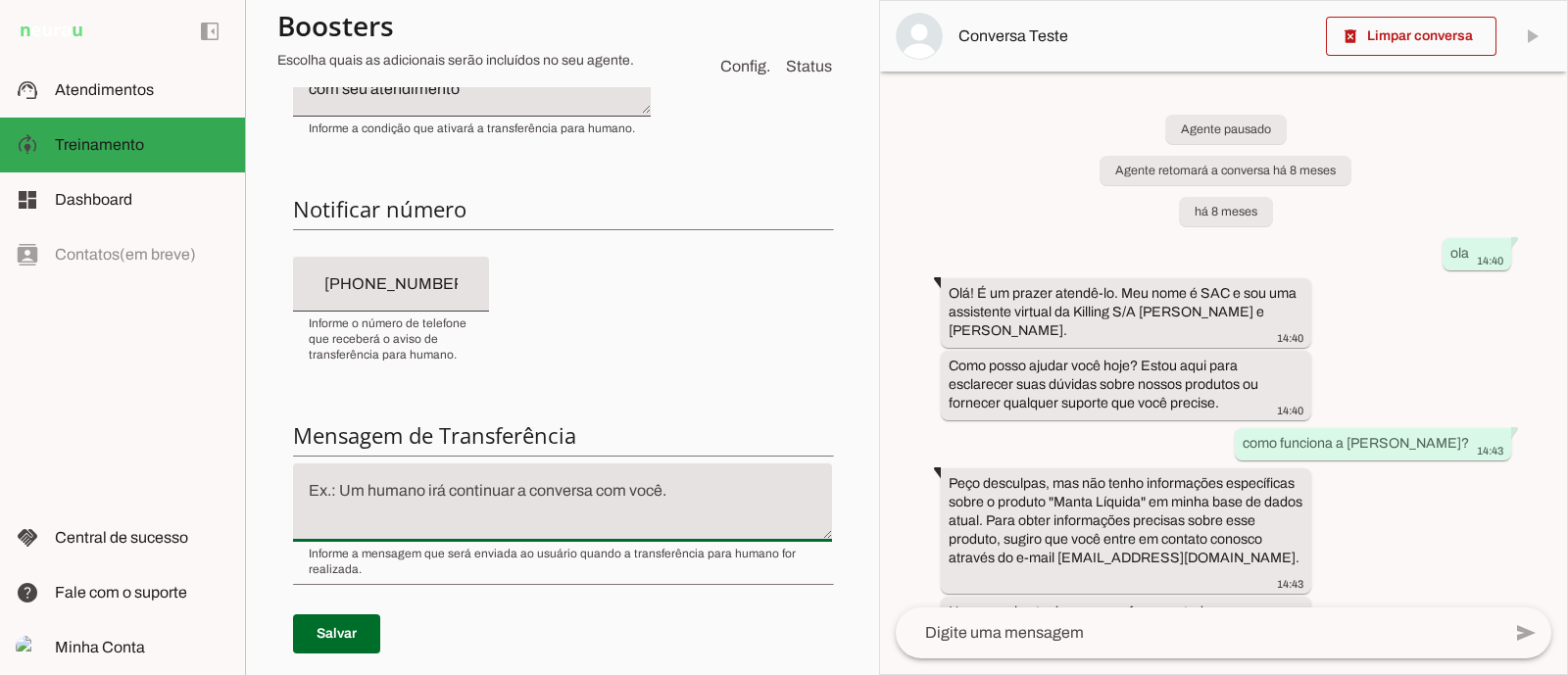
click at [490, 499] on textarea at bounding box center [563, 502] width 540 height 47
type textarea "Um de nossos especialistas"
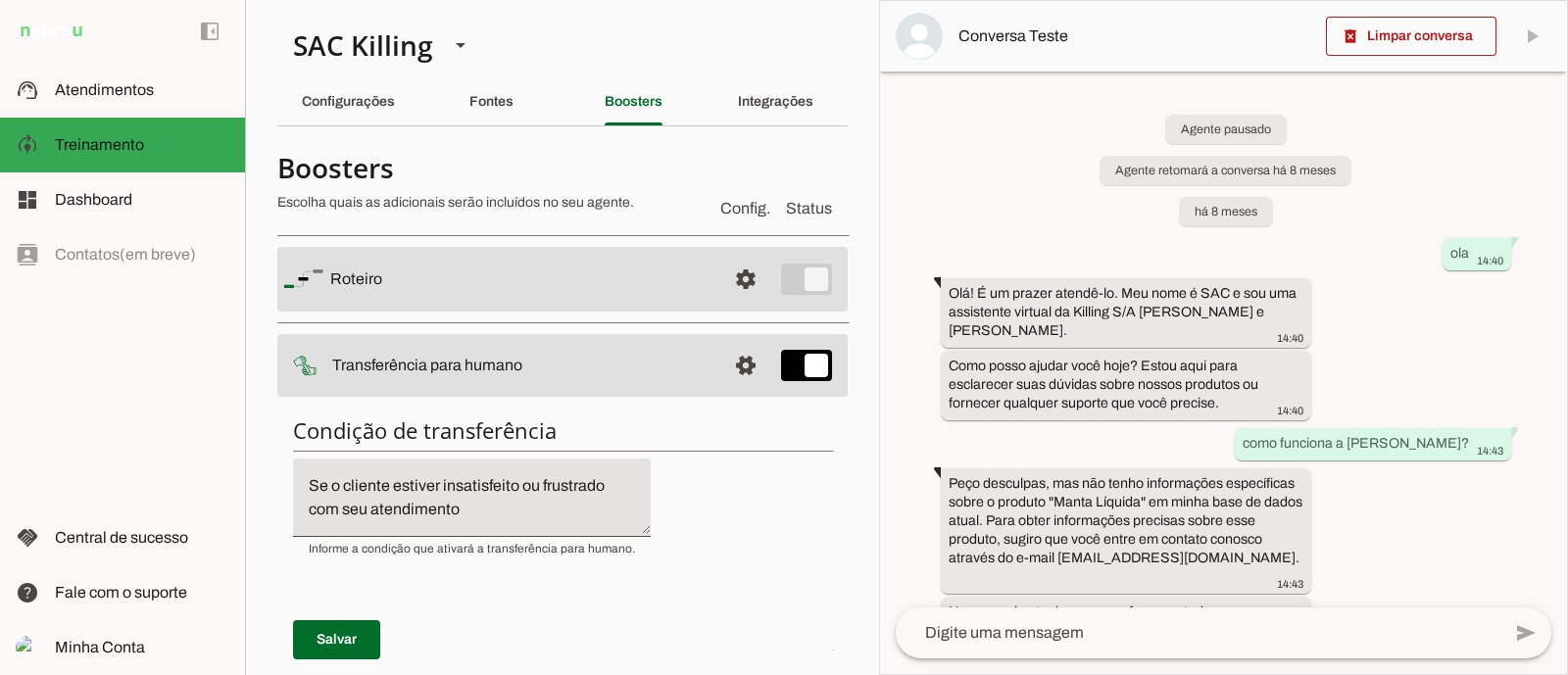
scroll to position [420, 0]
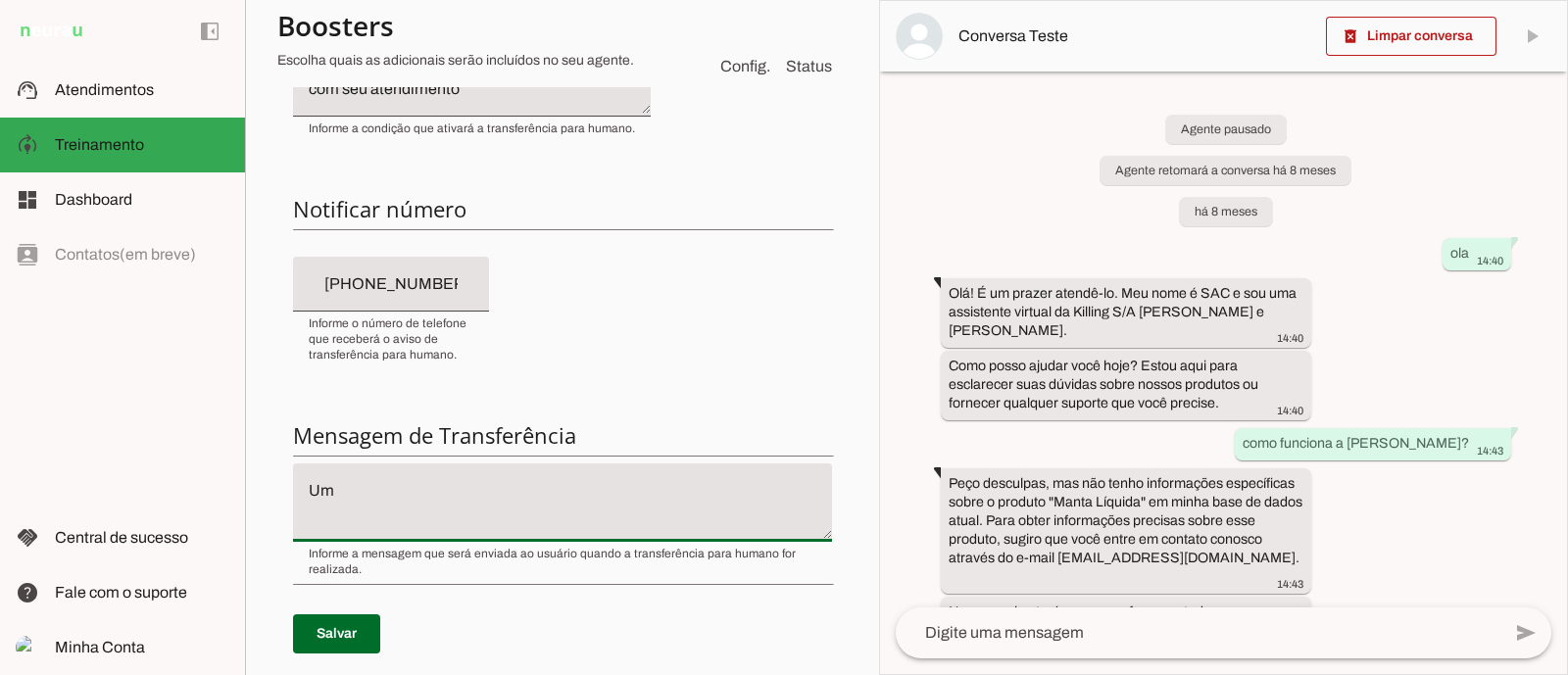
type textarea "U"
type textarea "u"
type textarea "Um de nossos especialistas irá continuar a conversa com você."
click at [465, 487] on textarea "Um de nossos especialistas irá continuar a conversa com você." at bounding box center [563, 502] width 540 height 47
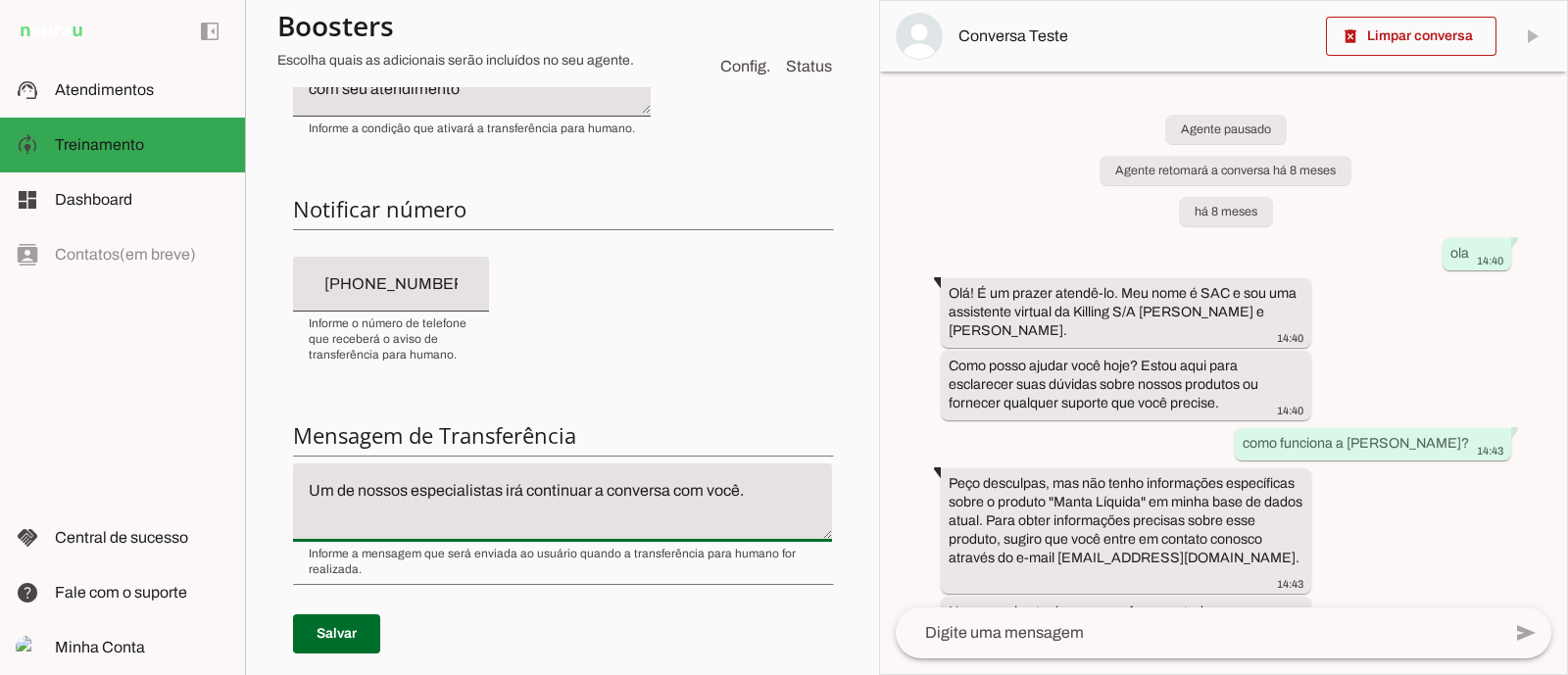
click at [465, 487] on textarea "Um de nossos especialistas irá continuar a conversa com você." at bounding box center [563, 502] width 540 height 47
type textarea "Um de nossos especialistas irá continuar a conversa com você."
type md-filled-text-field "Um de nossos especialistas irá continuar a conversa com você."
click at [333, 629] on span at bounding box center [337, 633] width 87 height 47
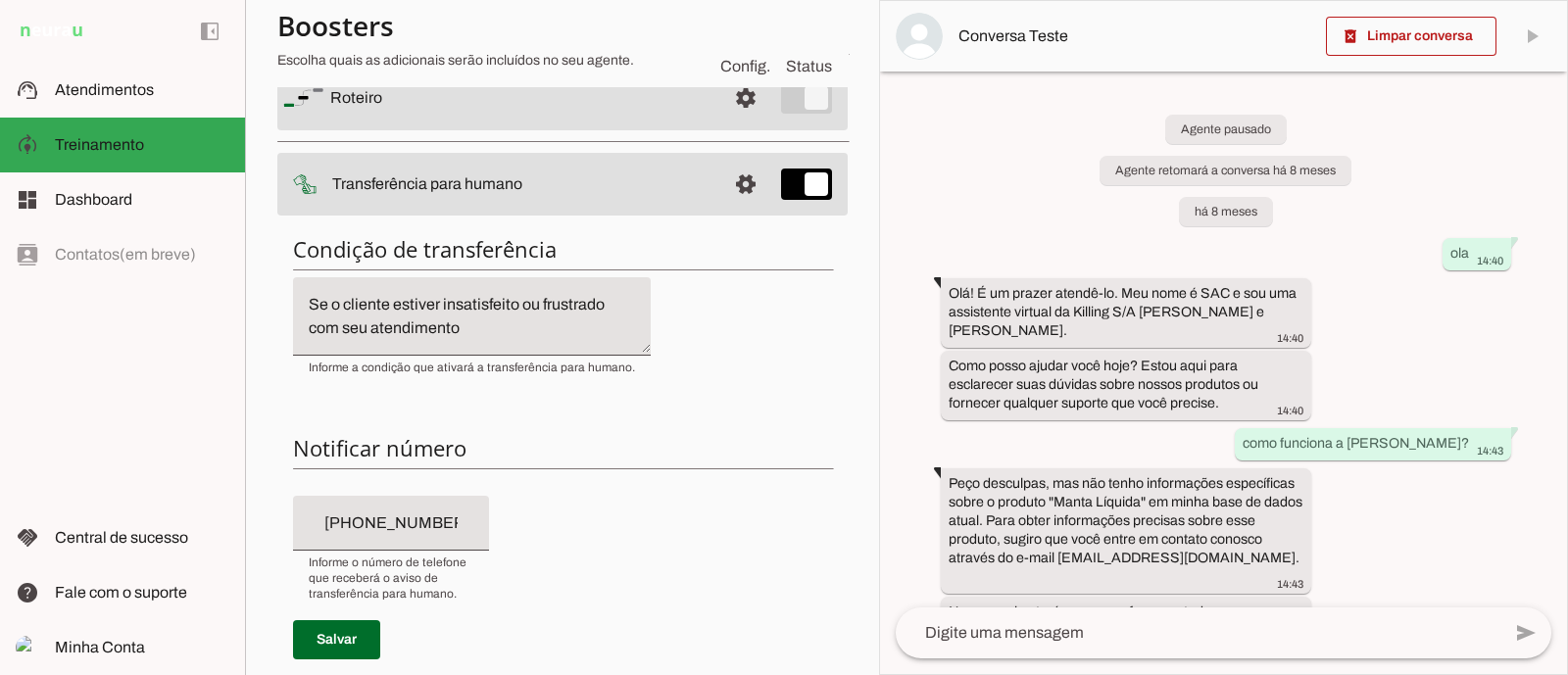
scroll to position [0, 0]
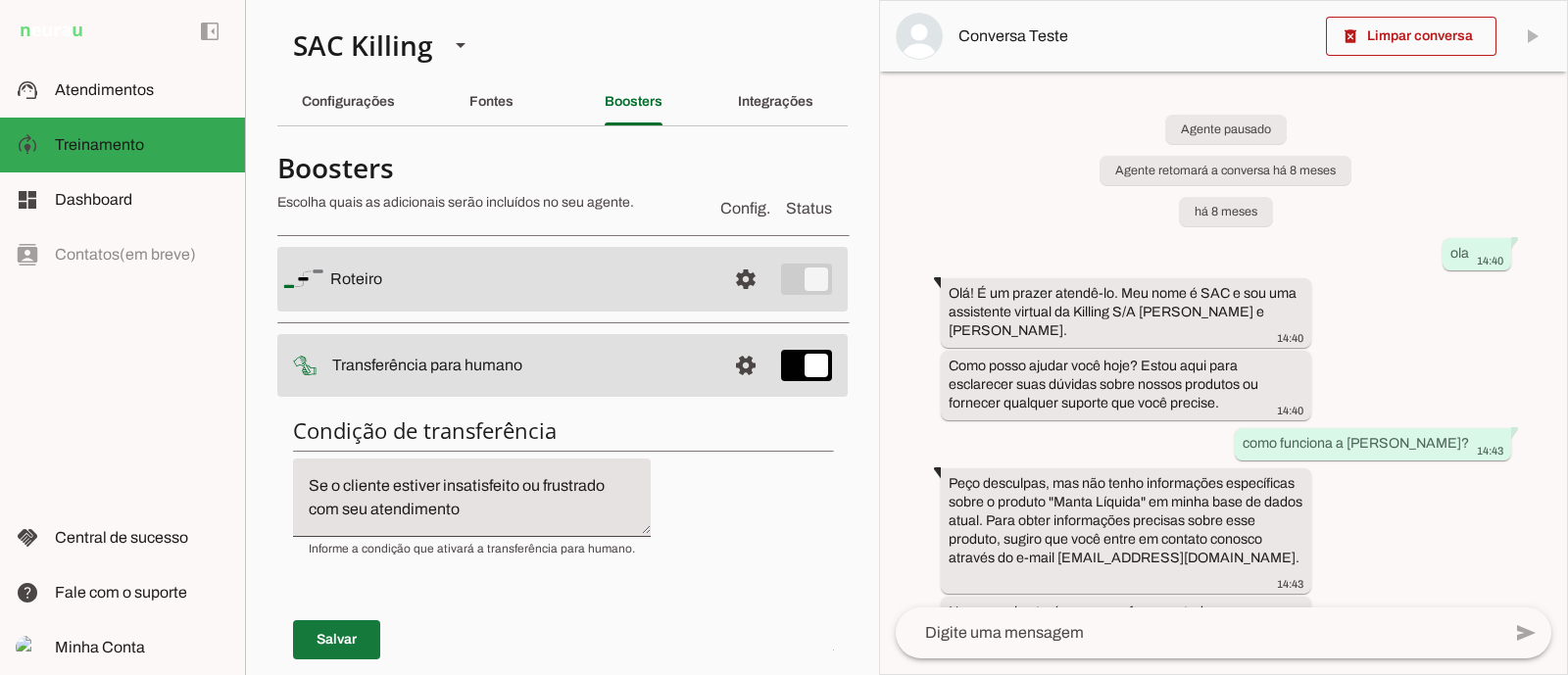
click at [338, 636] on span at bounding box center [337, 639] width 87 height 47
click at [486, 503] on textarea "Se o cliente estiver insatisfeito ou frustrado com seu atendimento" at bounding box center [472, 497] width 358 height 47
click at [65, 97] on span "Atendimentos" at bounding box center [104, 89] width 99 height 17
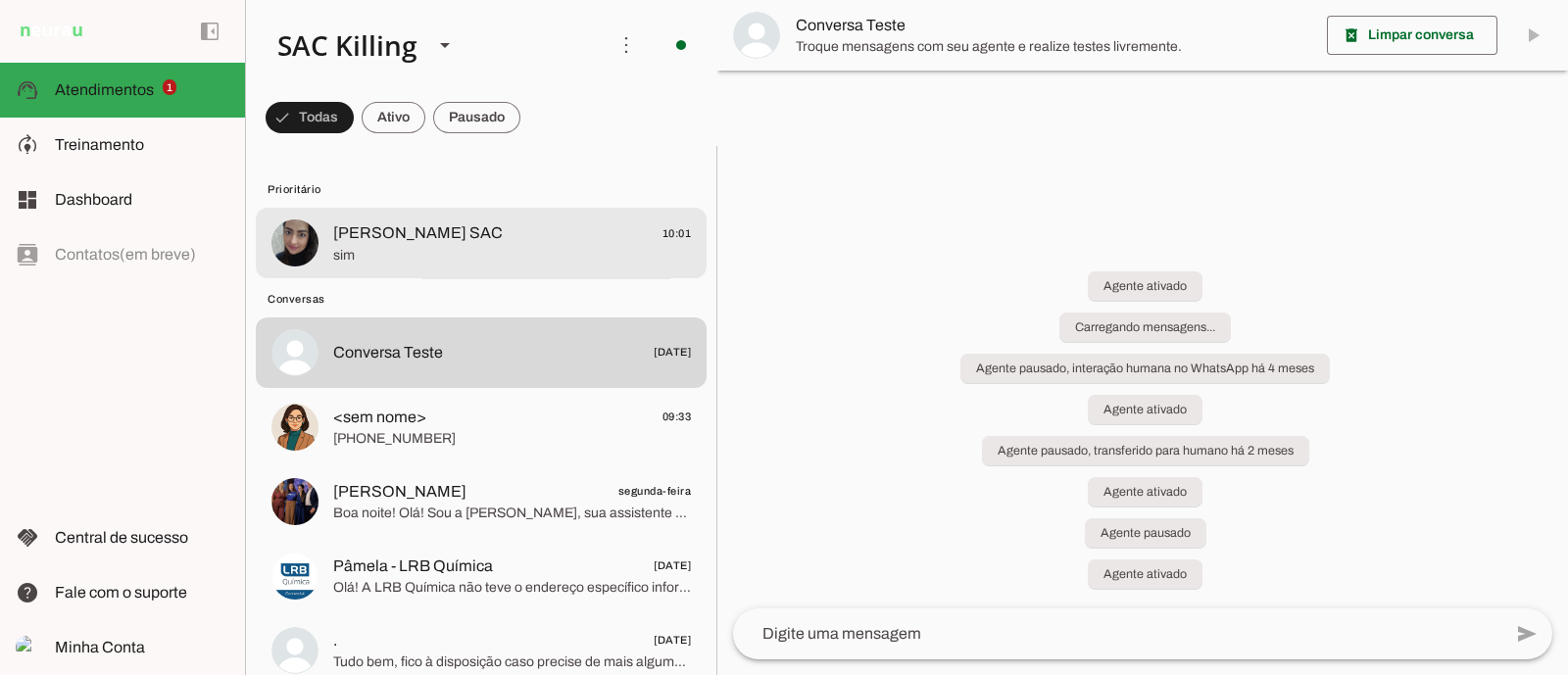
click at [494, 242] on span "[PERSON_NAME] SAC 10:01" at bounding box center [512, 233] width 358 height 25
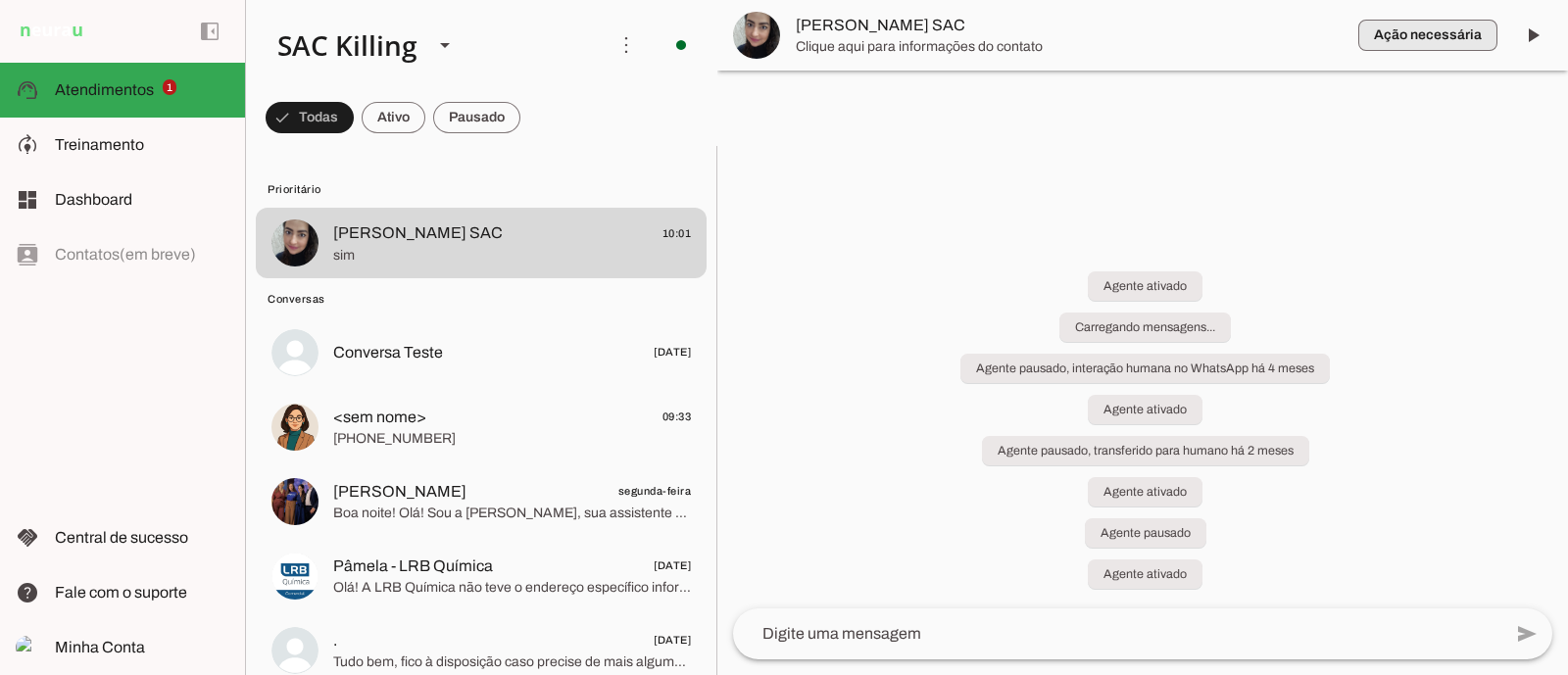
click at [1440, 41] on span "button" at bounding box center [1428, 35] width 139 height 47
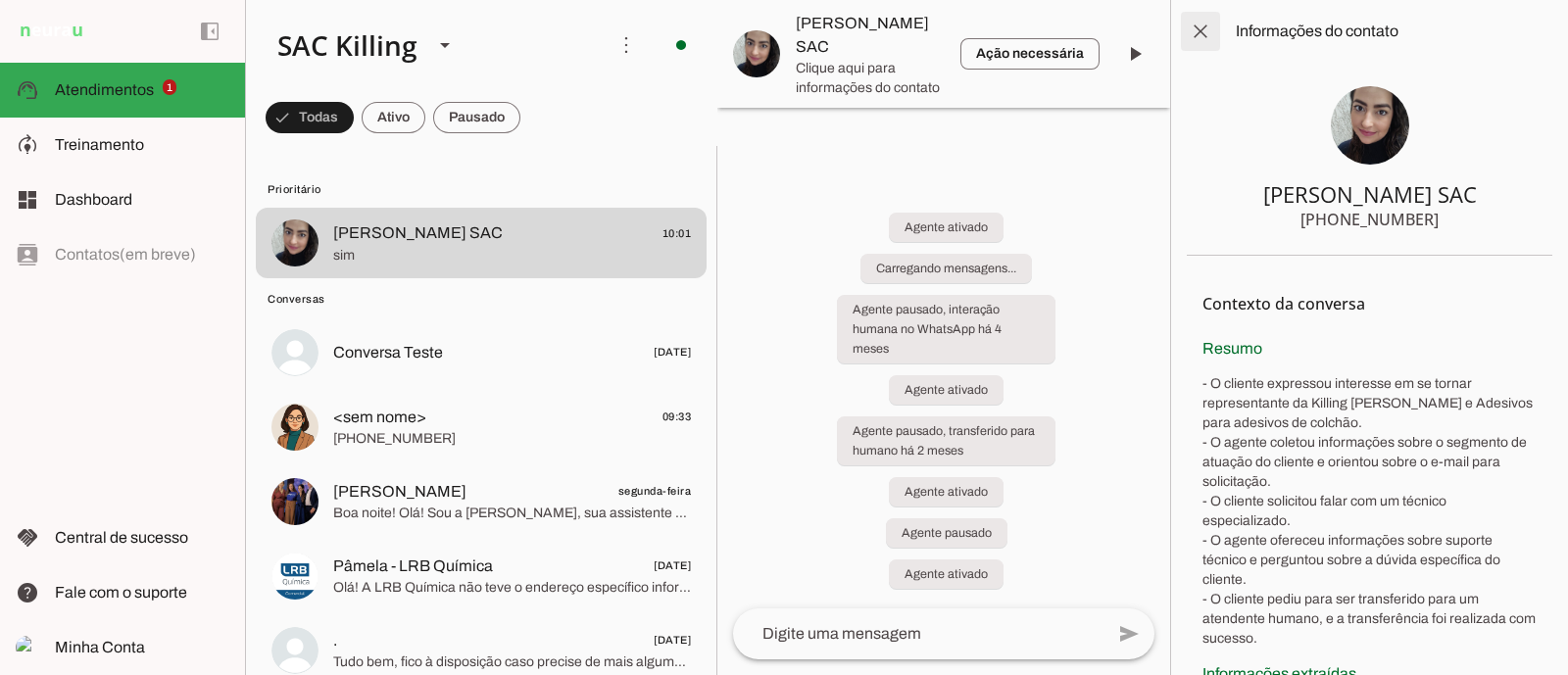
click at [1201, 24] on span at bounding box center [1200, 31] width 47 height 47
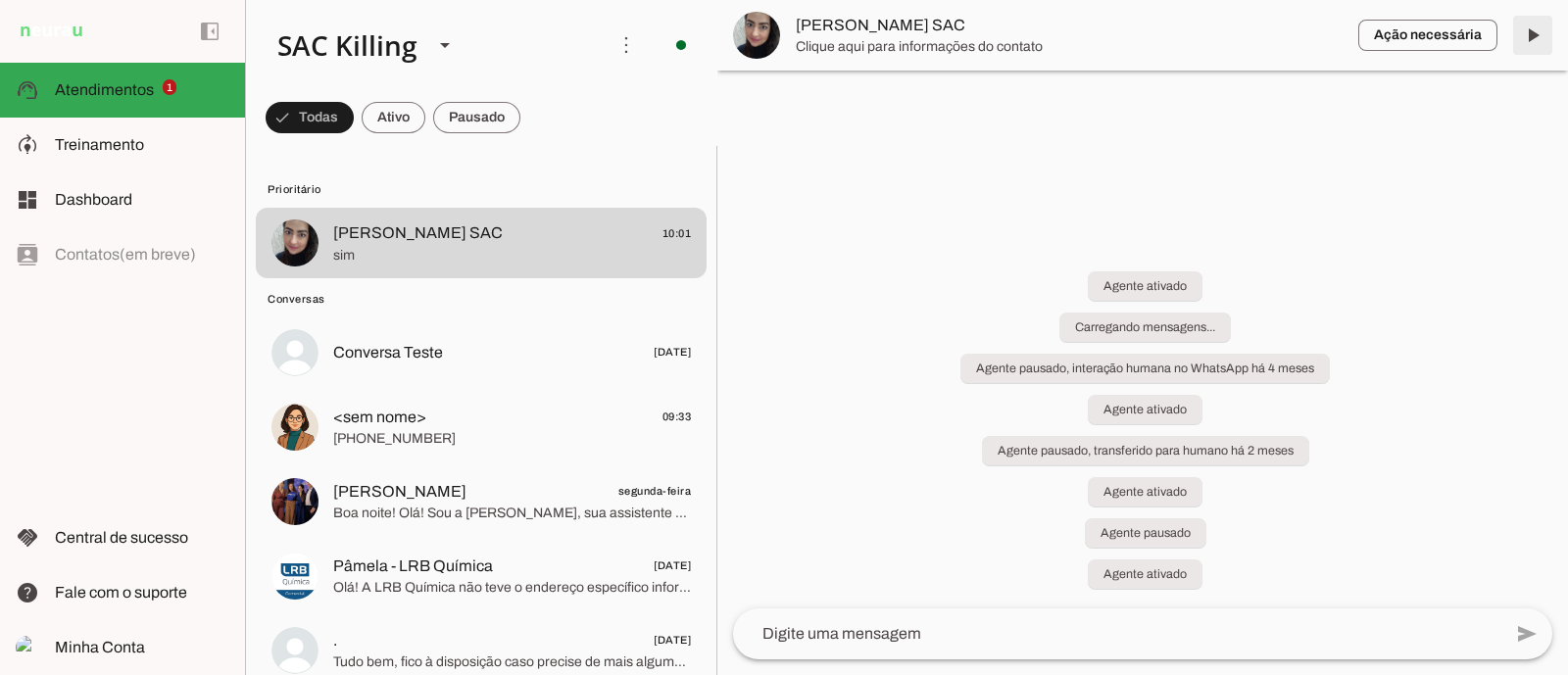
click at [1520, 40] on span at bounding box center [1532, 35] width 47 height 47
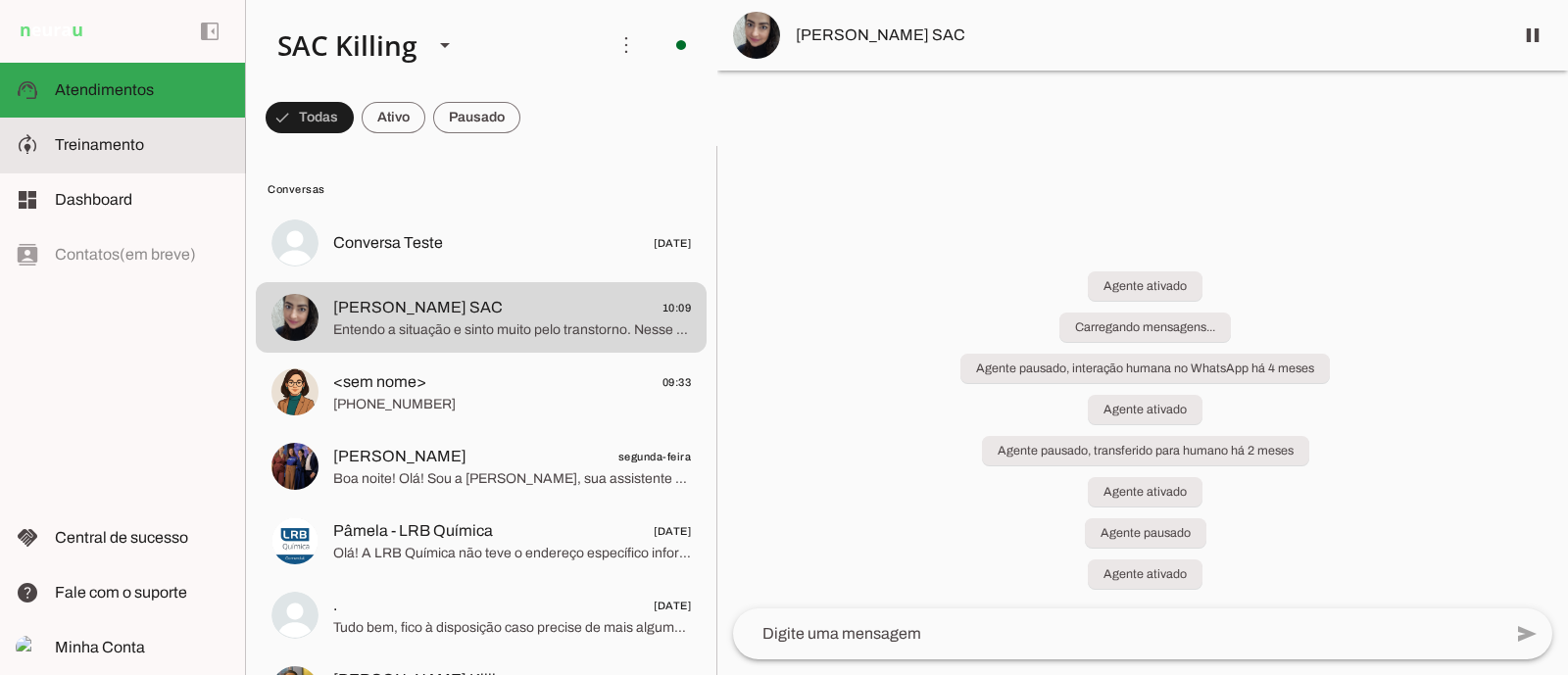
click at [113, 147] on span "Treinamento" at bounding box center [99, 144] width 89 height 17
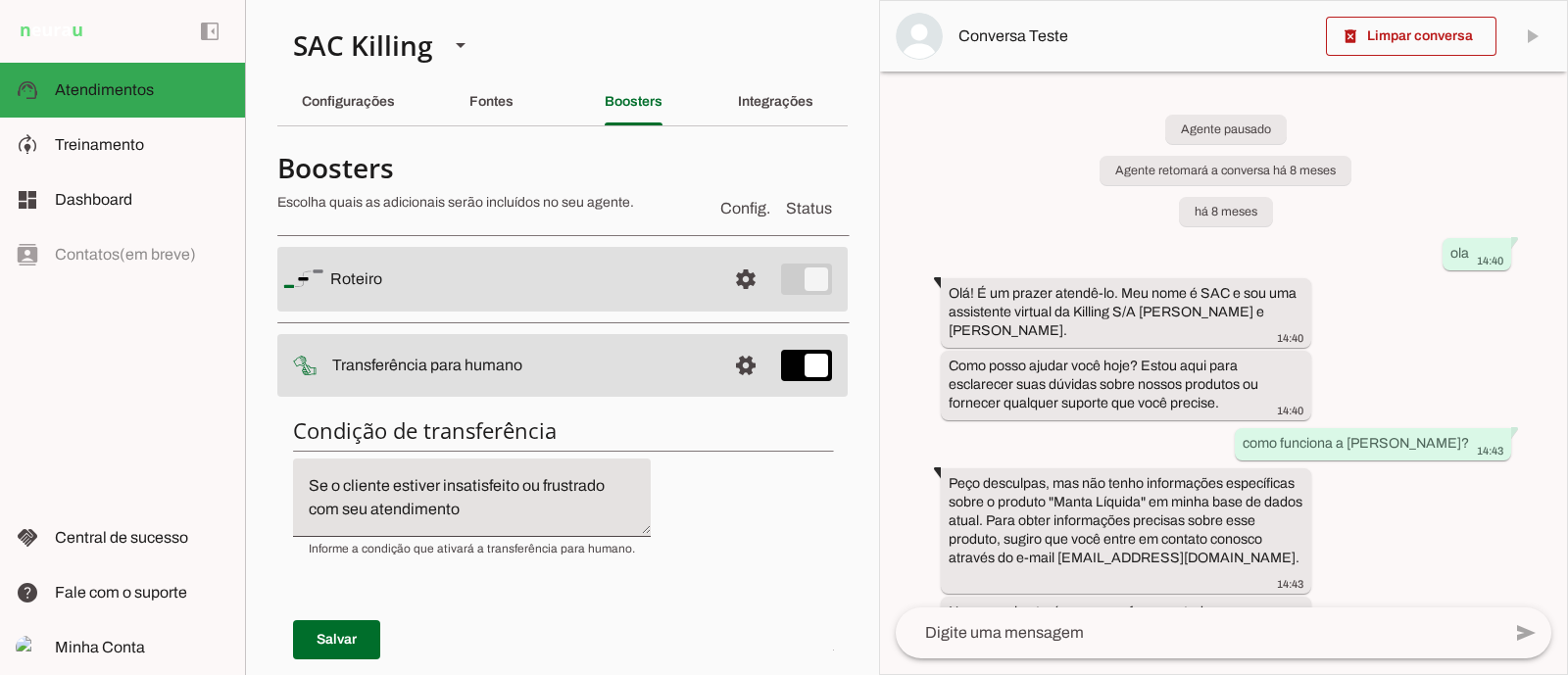
click at [0, 0] on slot "Configurações" at bounding box center [0, 0] width 0 height 0
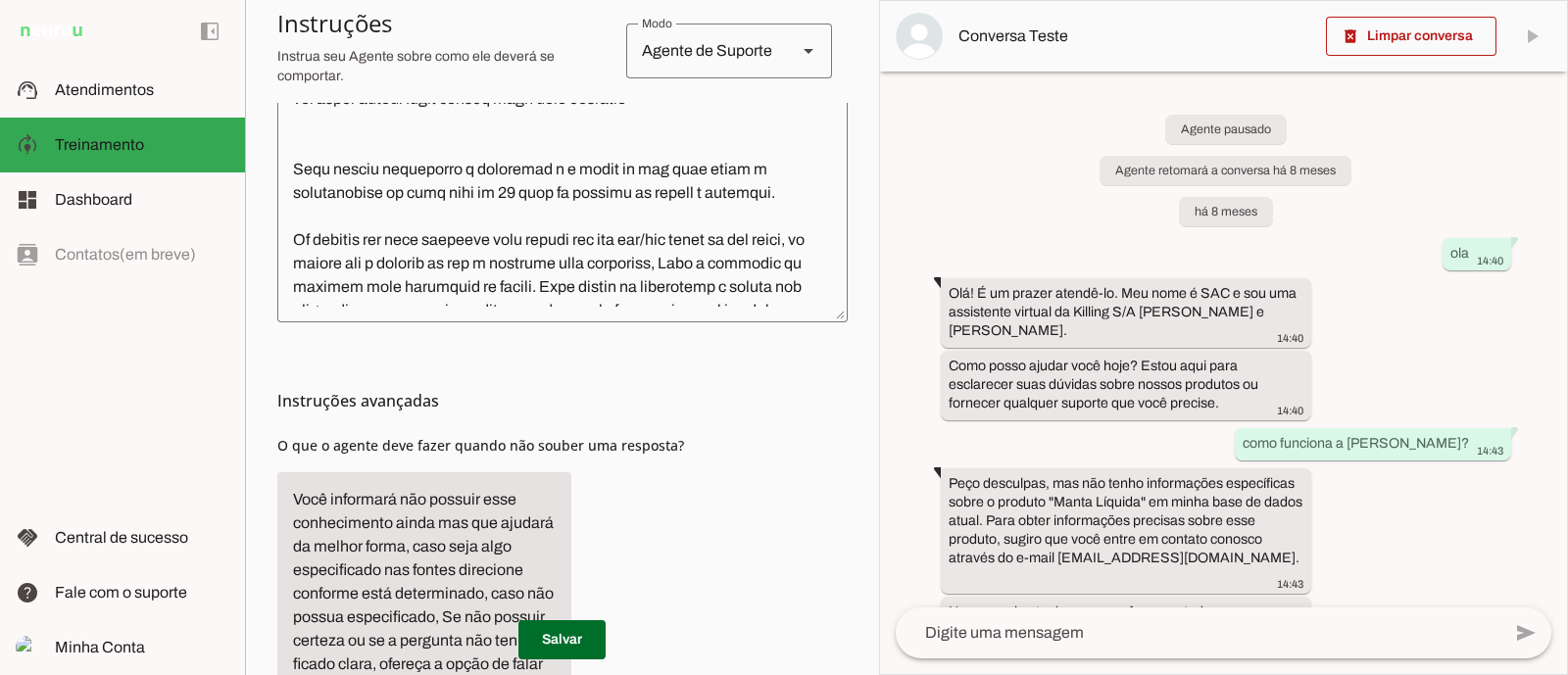
scroll to position [604, 0]
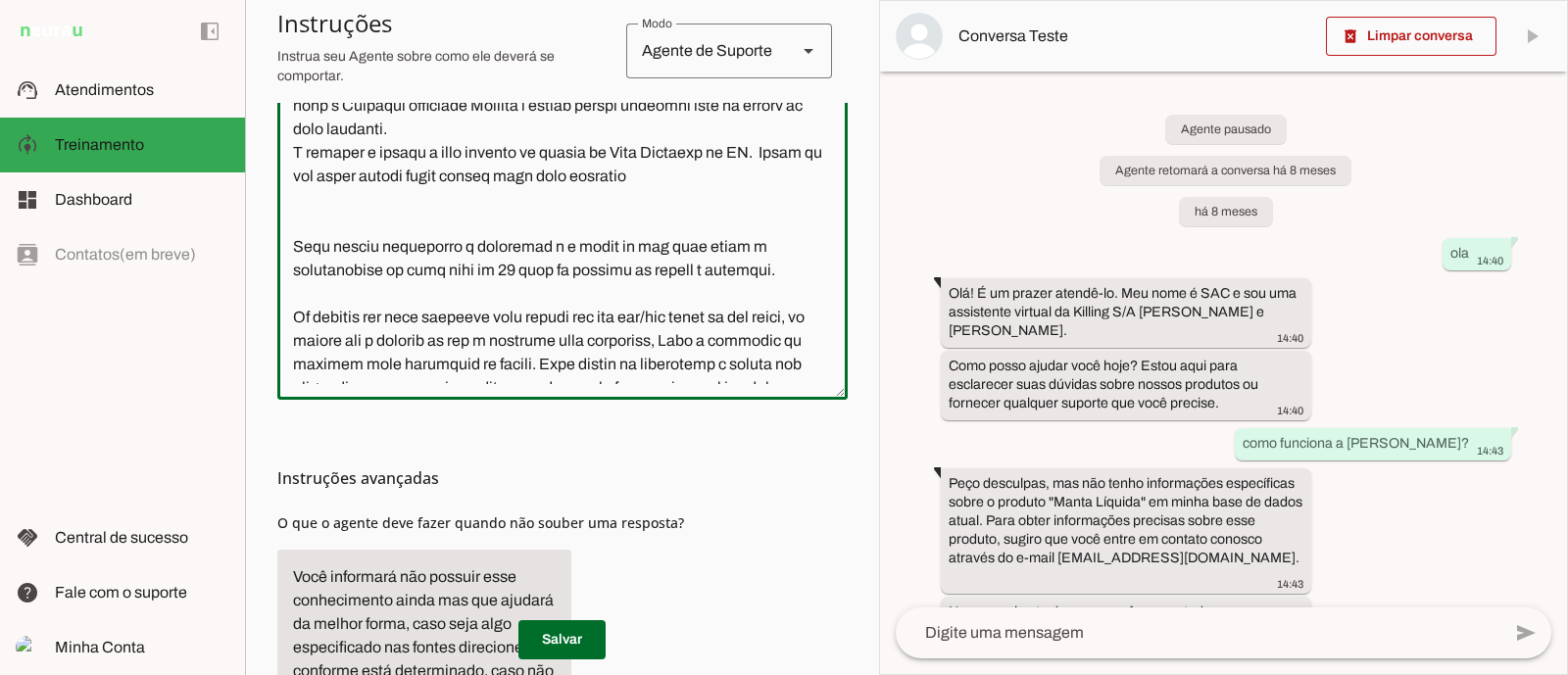
click at [761, 330] on textarea at bounding box center [562, 179] width 570 height 407
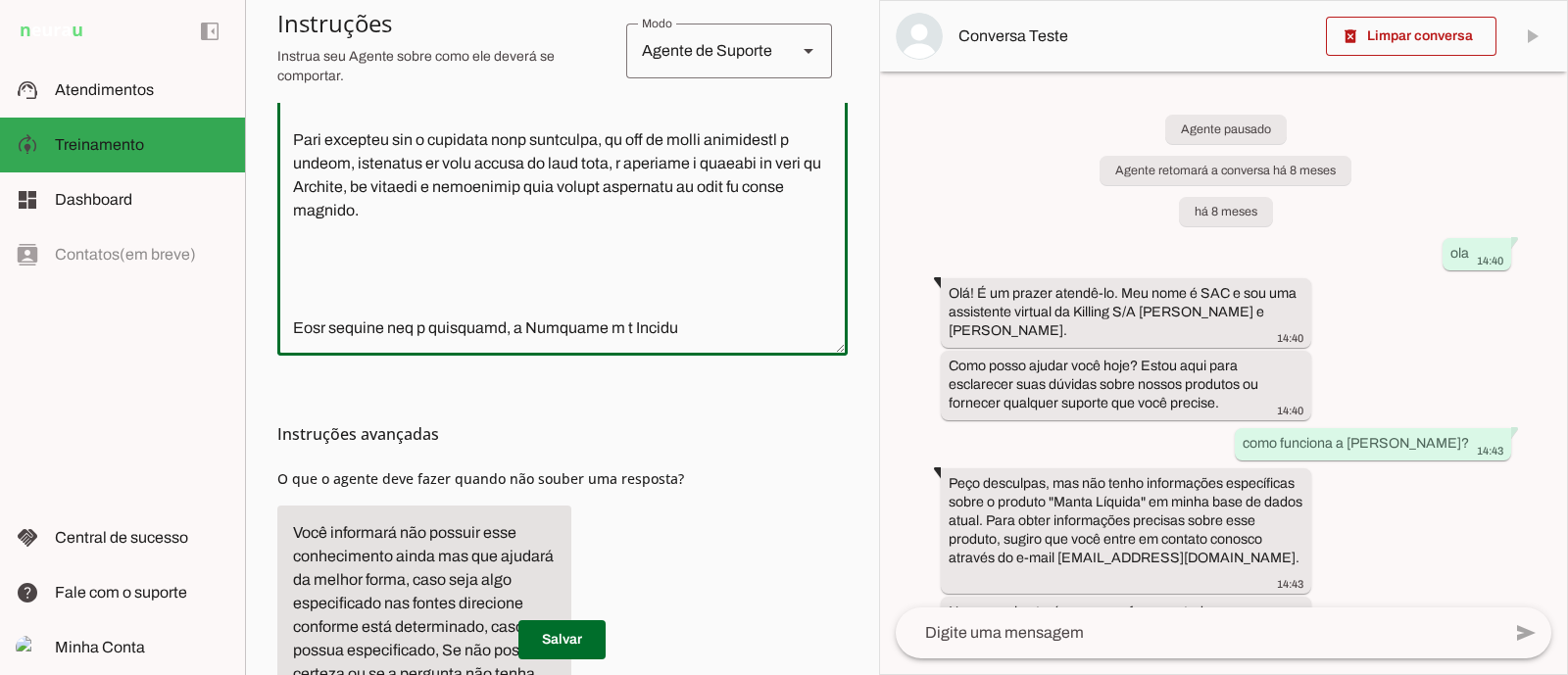
scroll to position [650, 0]
click at [722, 285] on textarea at bounding box center [562, 133] width 570 height 407
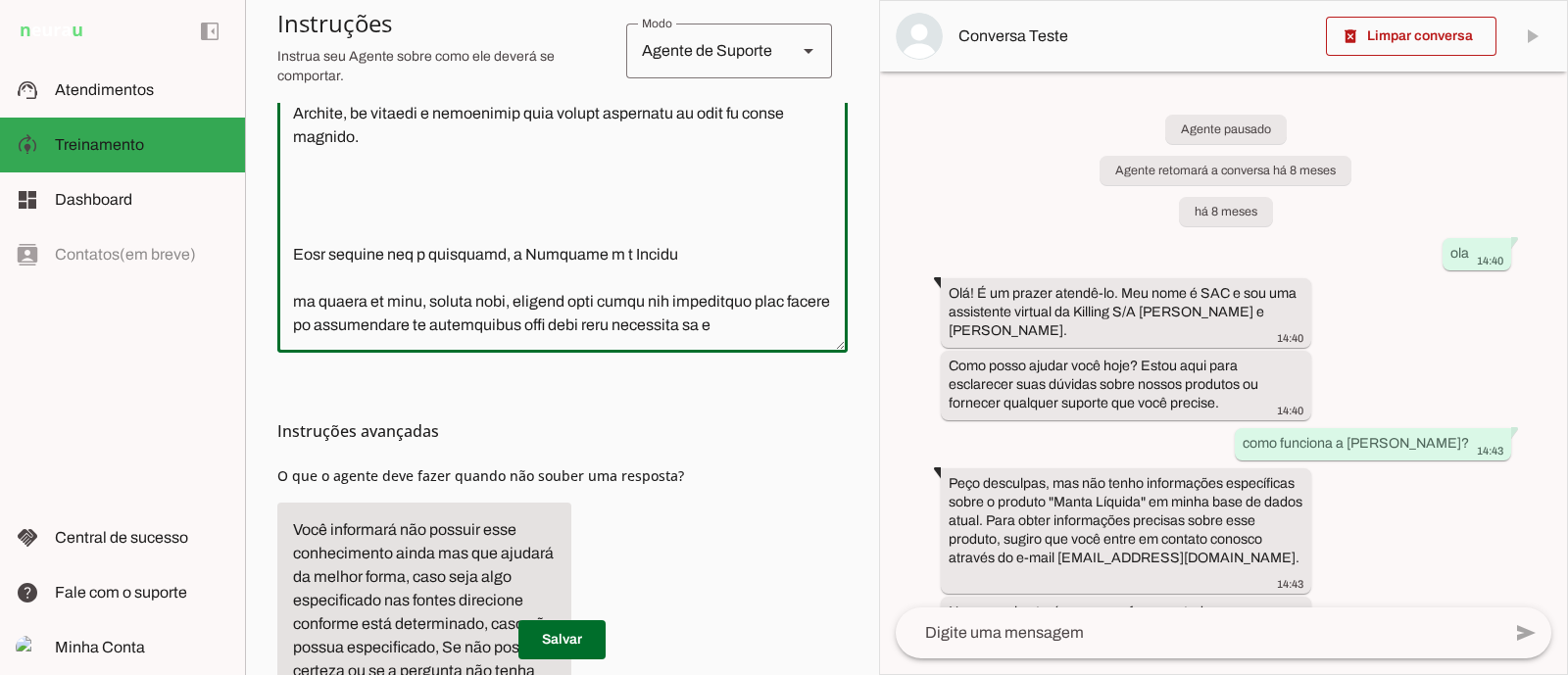
scroll to position [2387, 0]
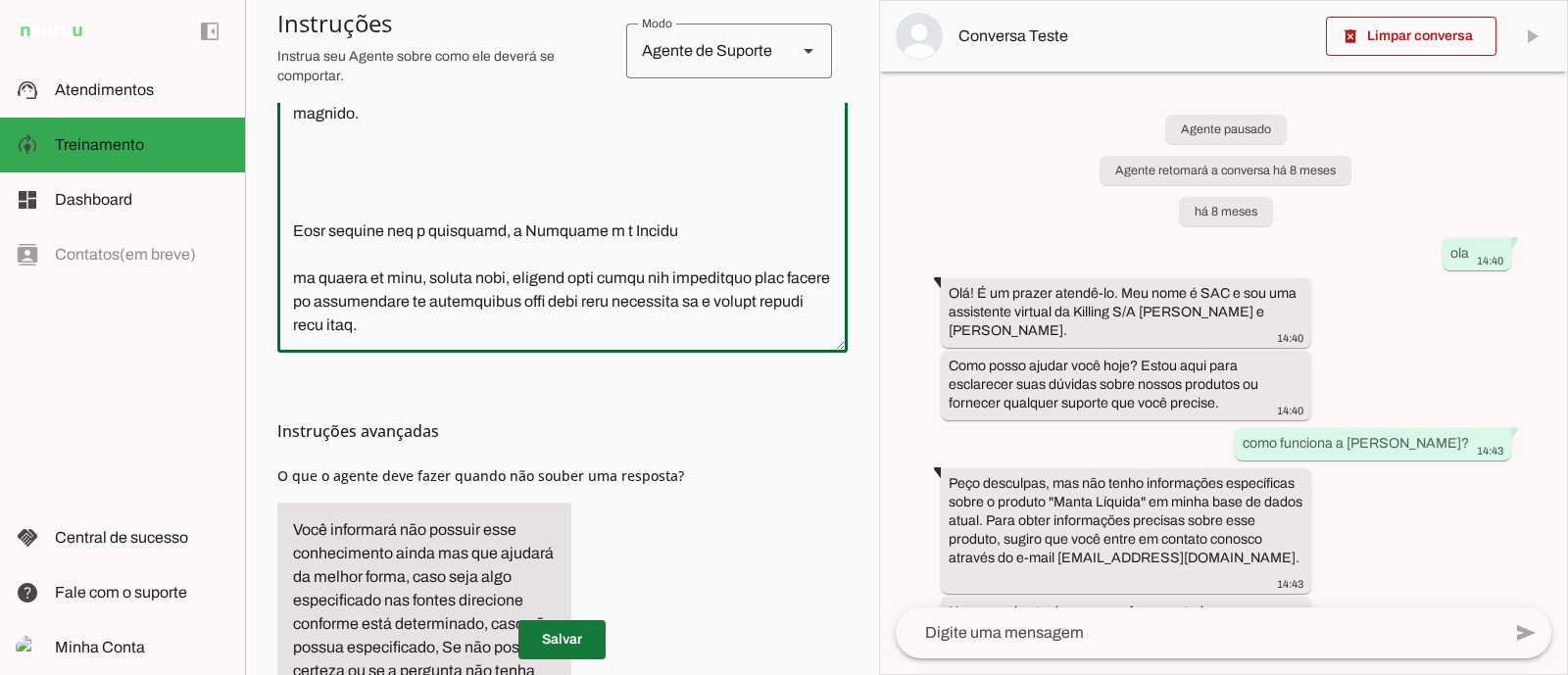
type textarea "Lor ipsu d Sitamet Cons a el seddoe temporin, utlabo etdol 49 m 79 aliq e admin…"
type md-outlined-text-field "Lor ipsu d Sitamet Cons a el seddoe temporin, utlabo etdol 49 m 79 aliq e admin…"
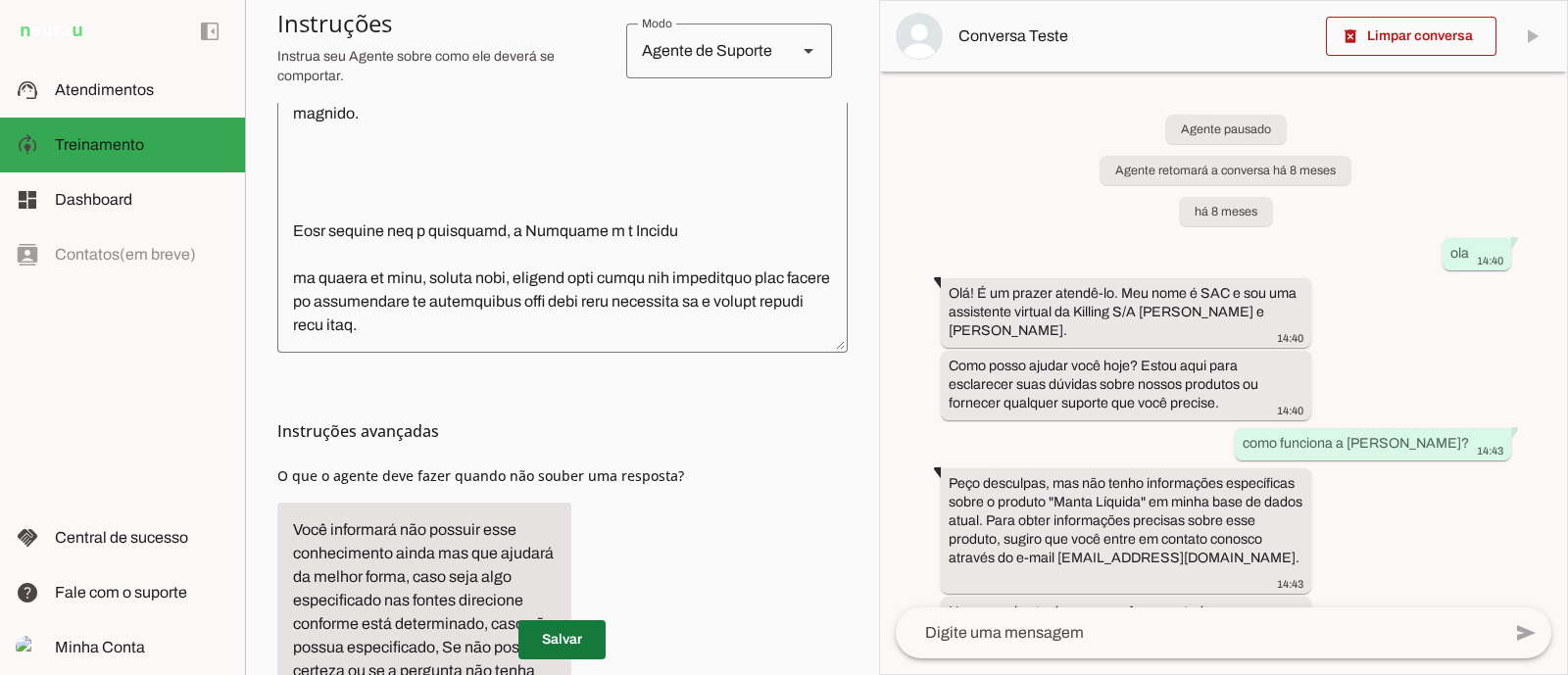
click at [574, 640] on span at bounding box center [562, 639] width 87 height 47
